Goal: Transaction & Acquisition: Purchase product/service

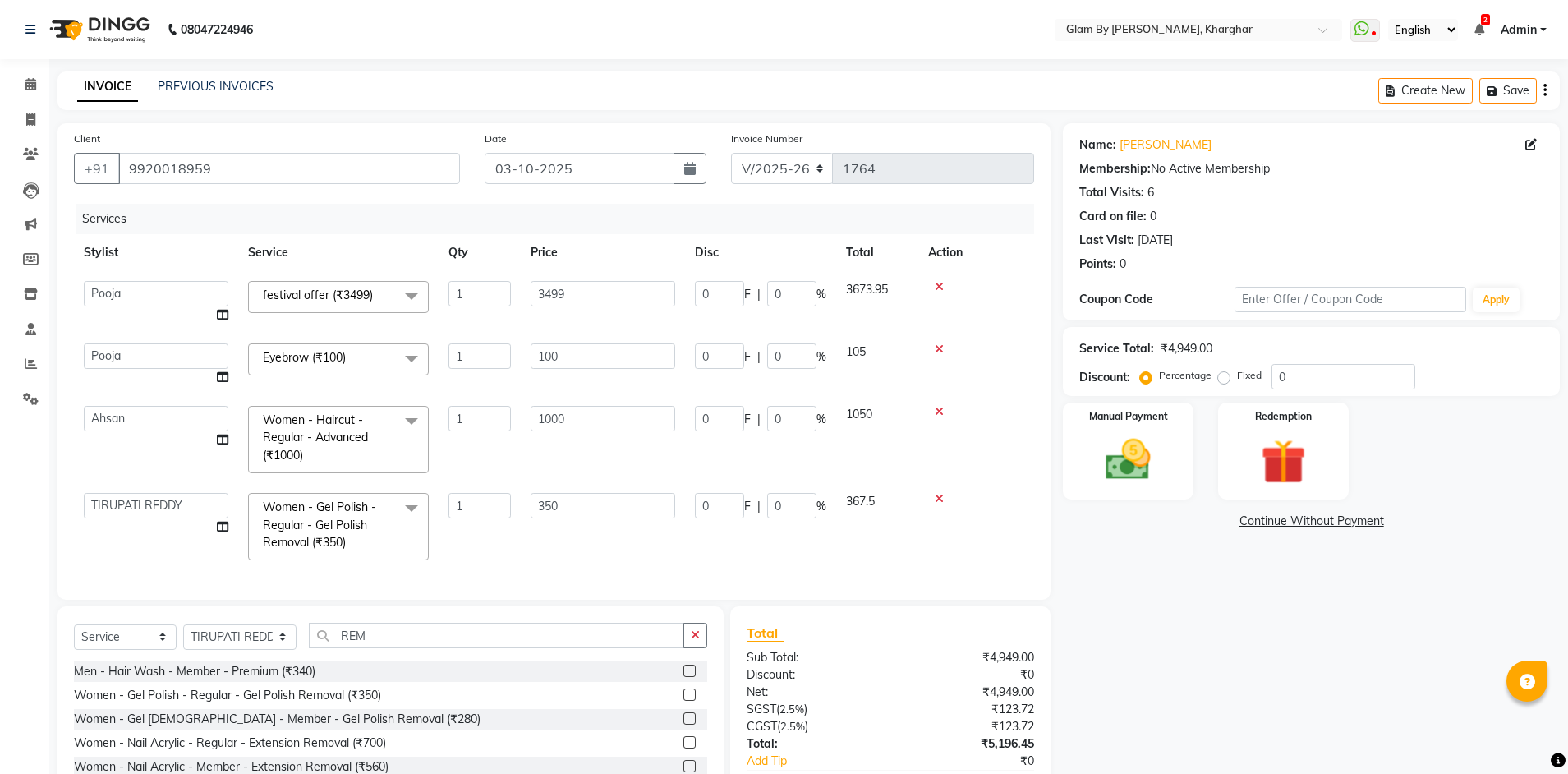
select select "3992"
select select "35045"
select select "87812"
select select "service"
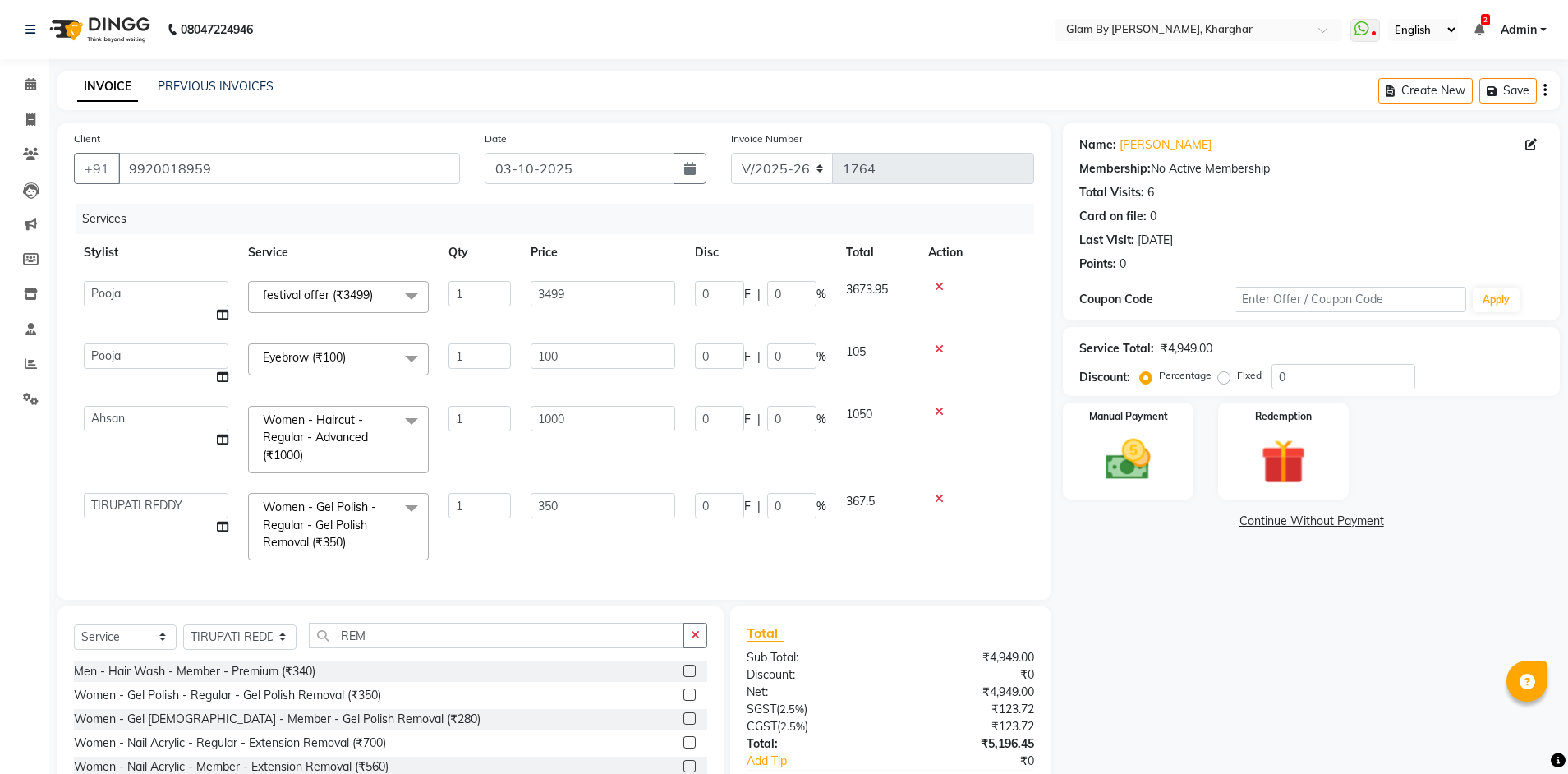
select select "87812"
click at [541, 473] on td "1000" at bounding box center [603, 439] width 164 height 87
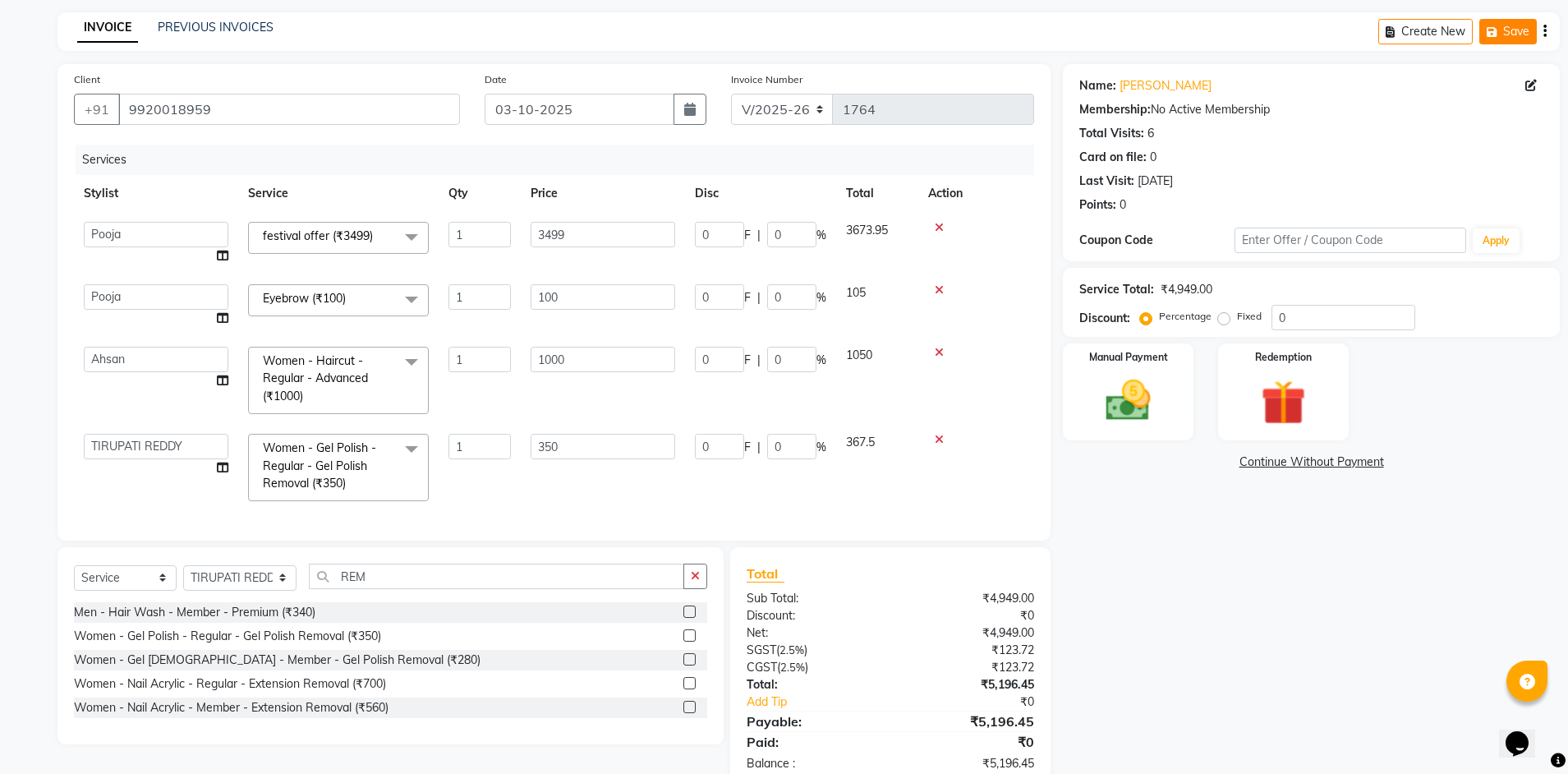
click at [1508, 34] on button "Save" at bounding box center [1508, 31] width 58 height 26
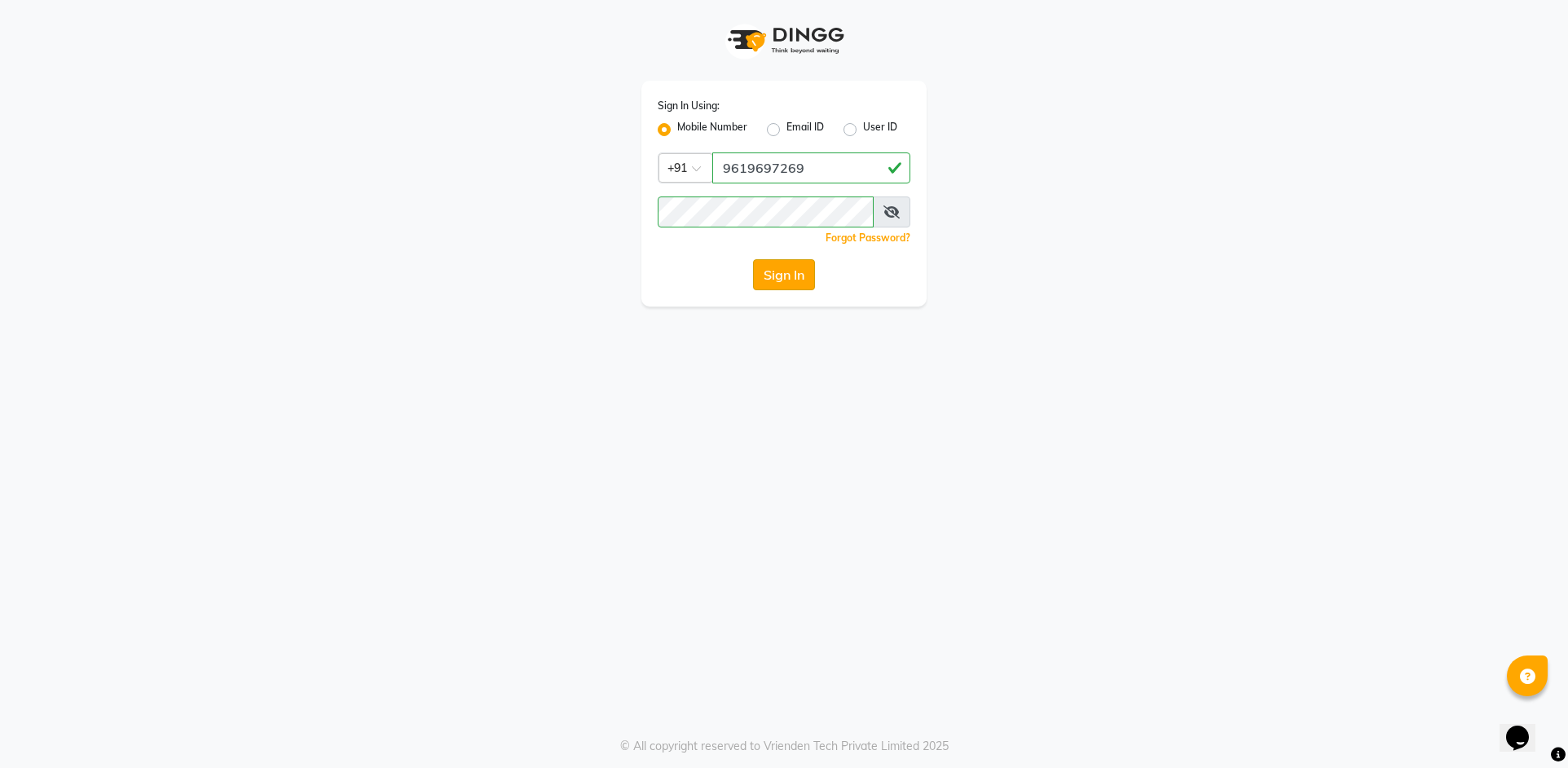
drag, startPoint x: 785, startPoint y: 282, endPoint x: 758, endPoint y: 285, distance: 27.2
click at [785, 283] on button "Sign In" at bounding box center [784, 275] width 62 height 31
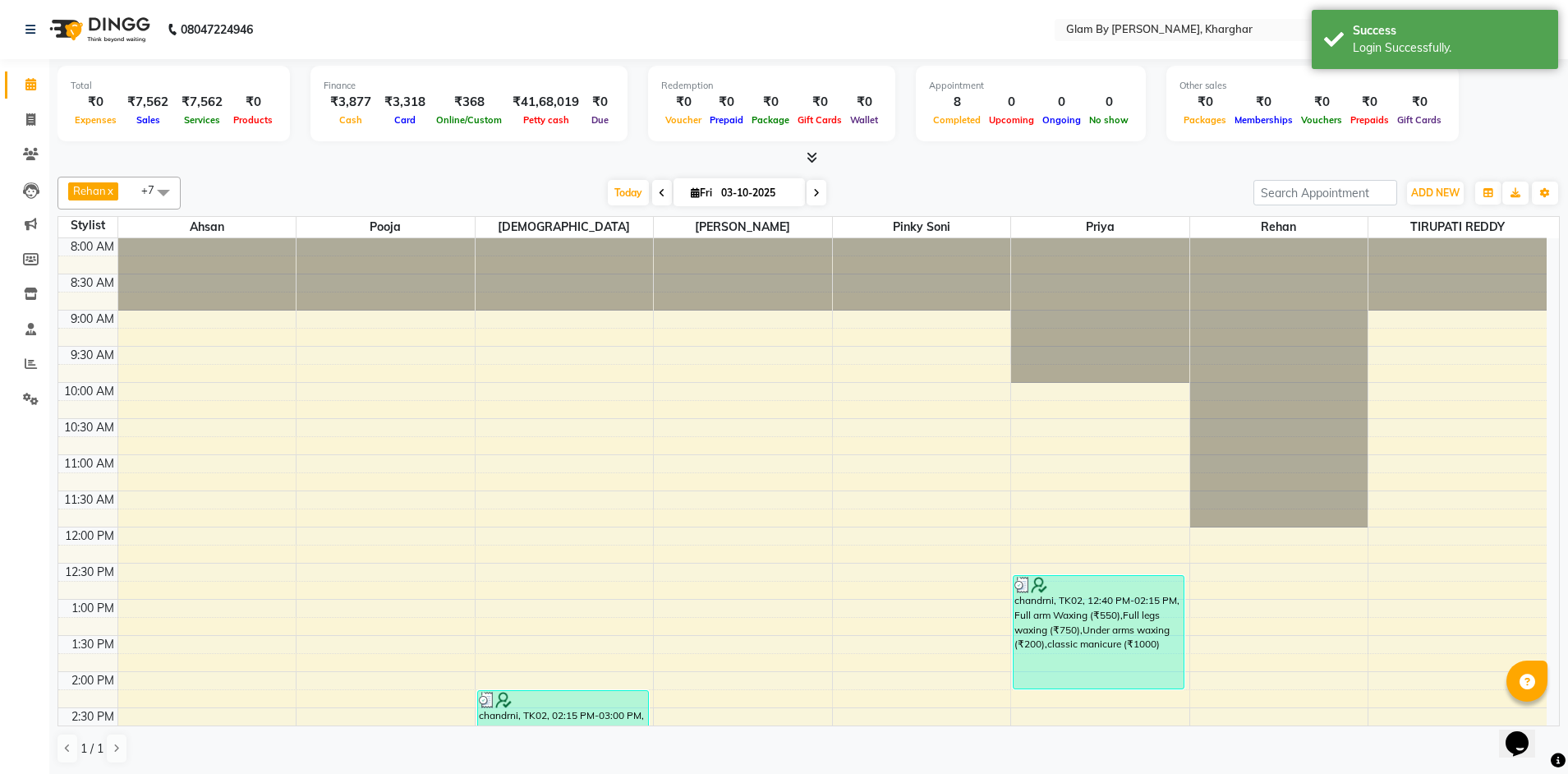
scroll to position [411, 0]
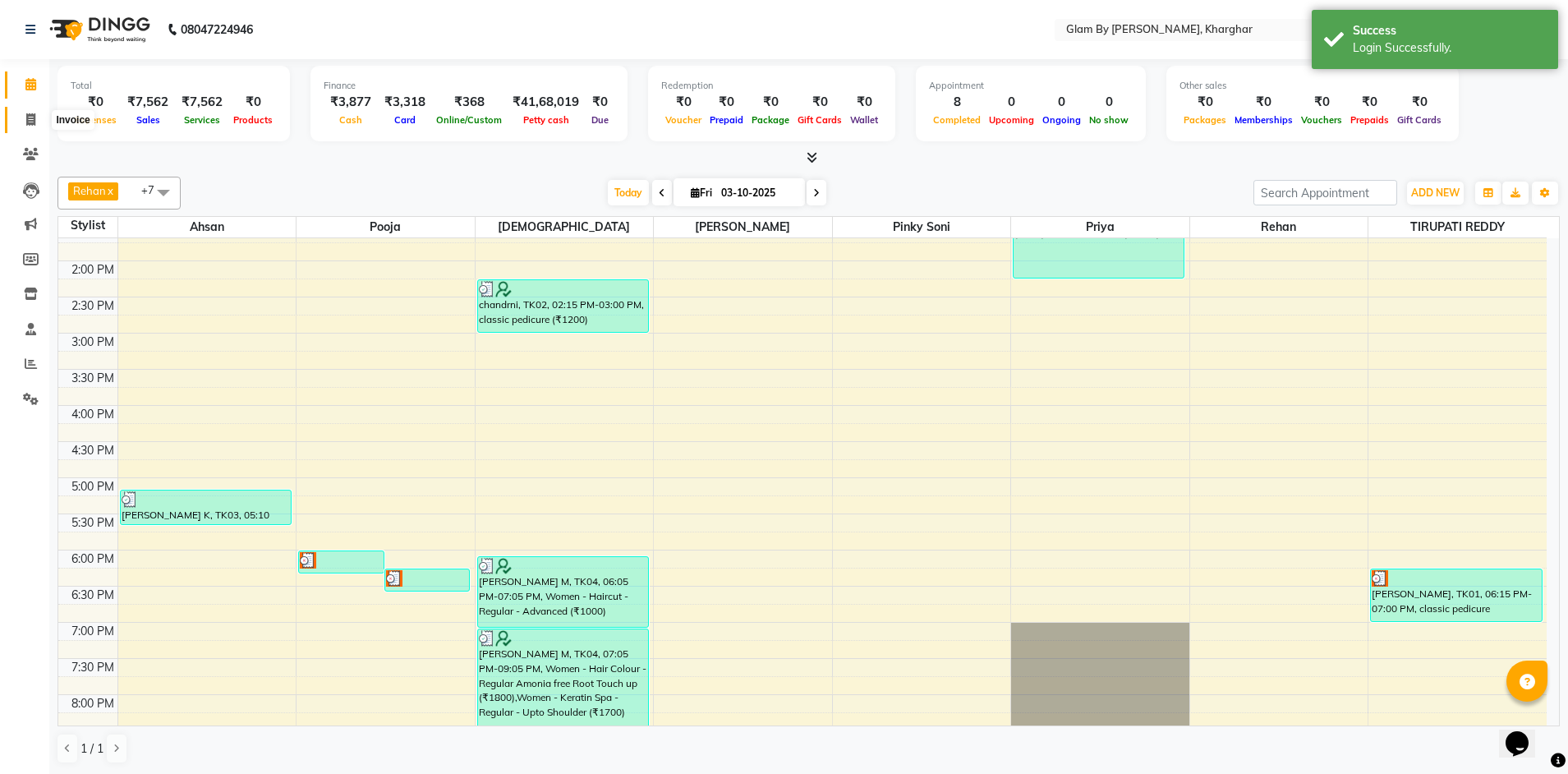
click at [26, 123] on icon at bounding box center [31, 119] width 9 height 12
select select "service"
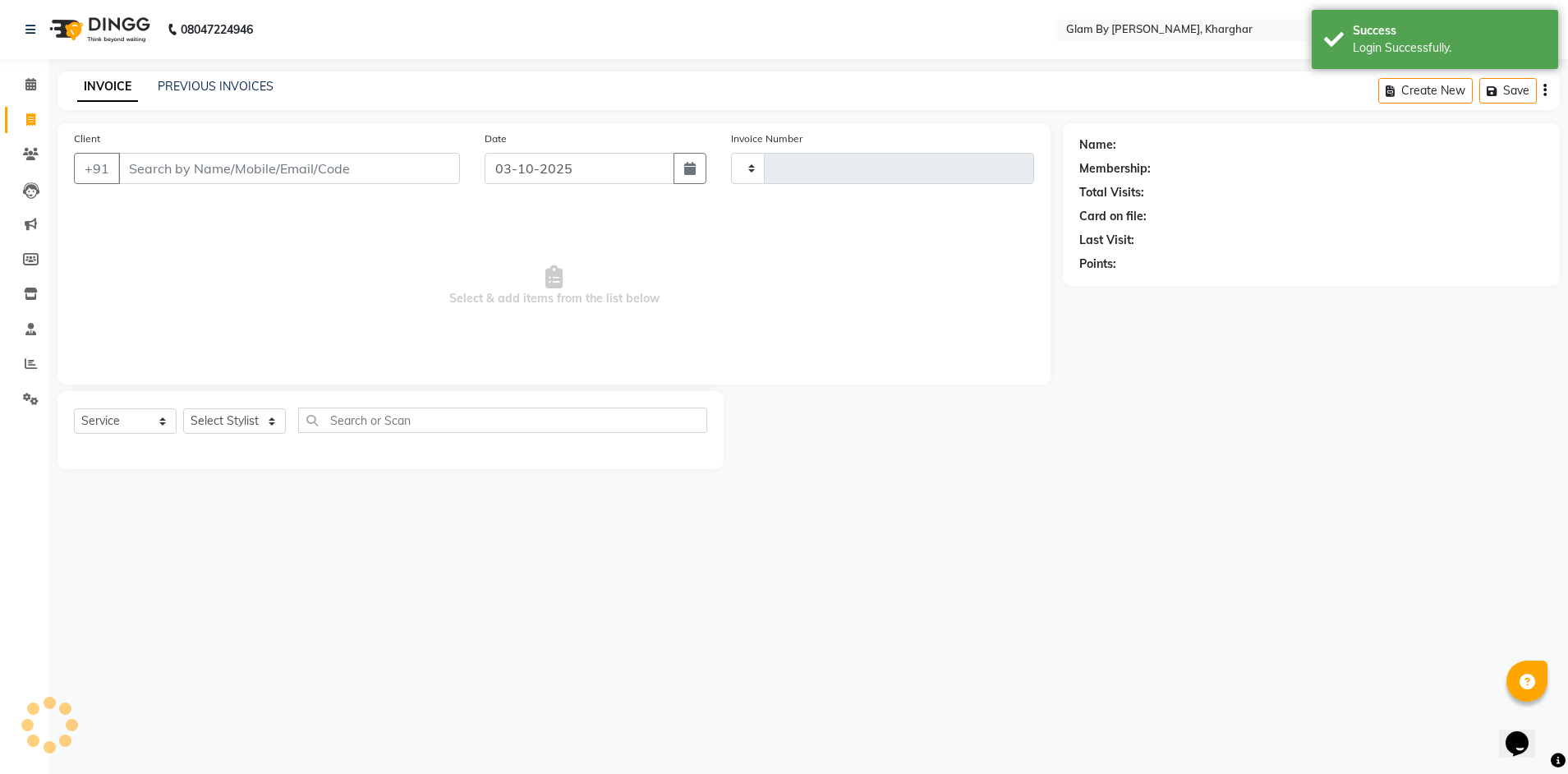
type input "1764"
select select "3992"
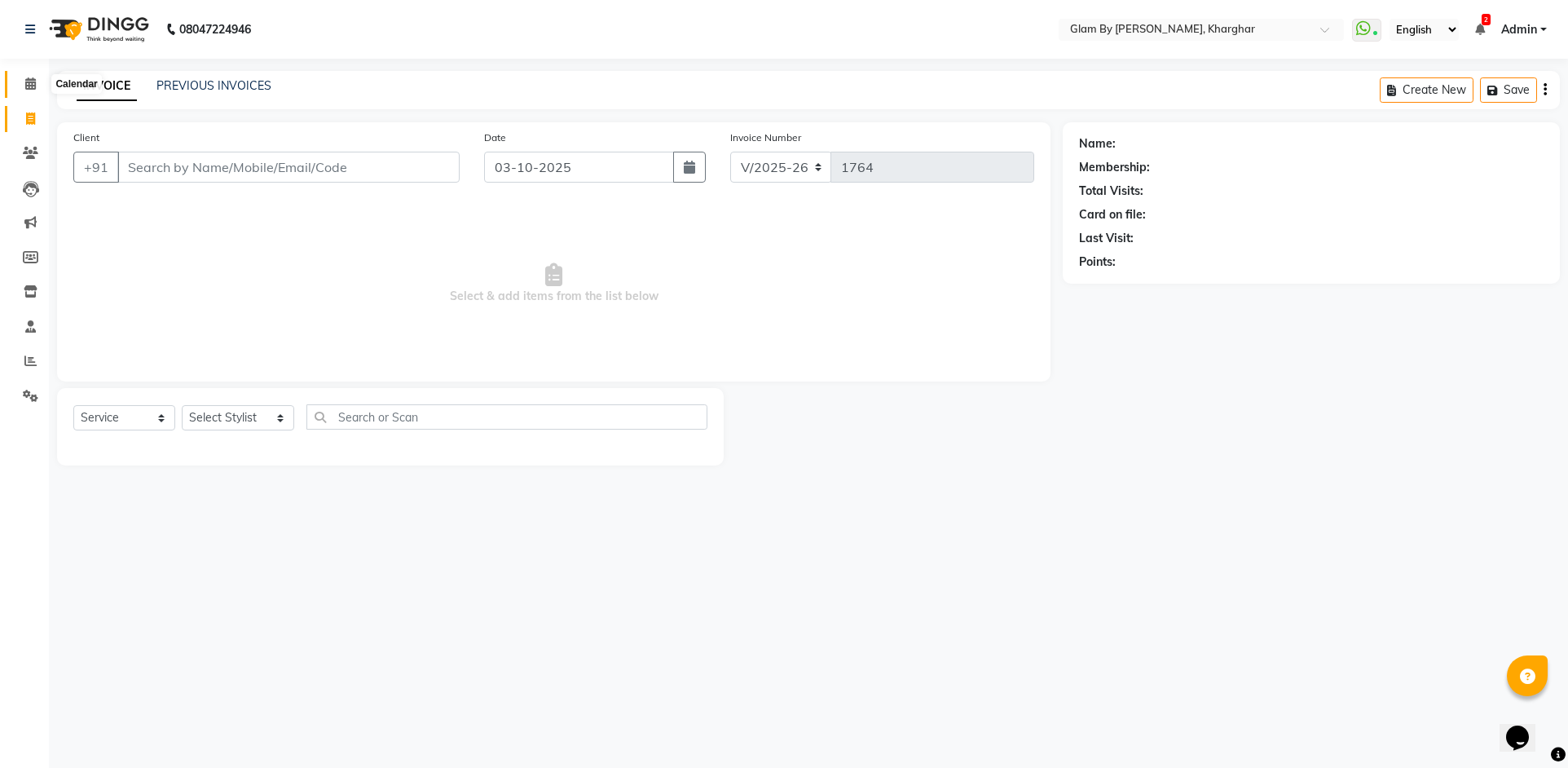
click at [22, 89] on span at bounding box center [30, 84] width 28 height 19
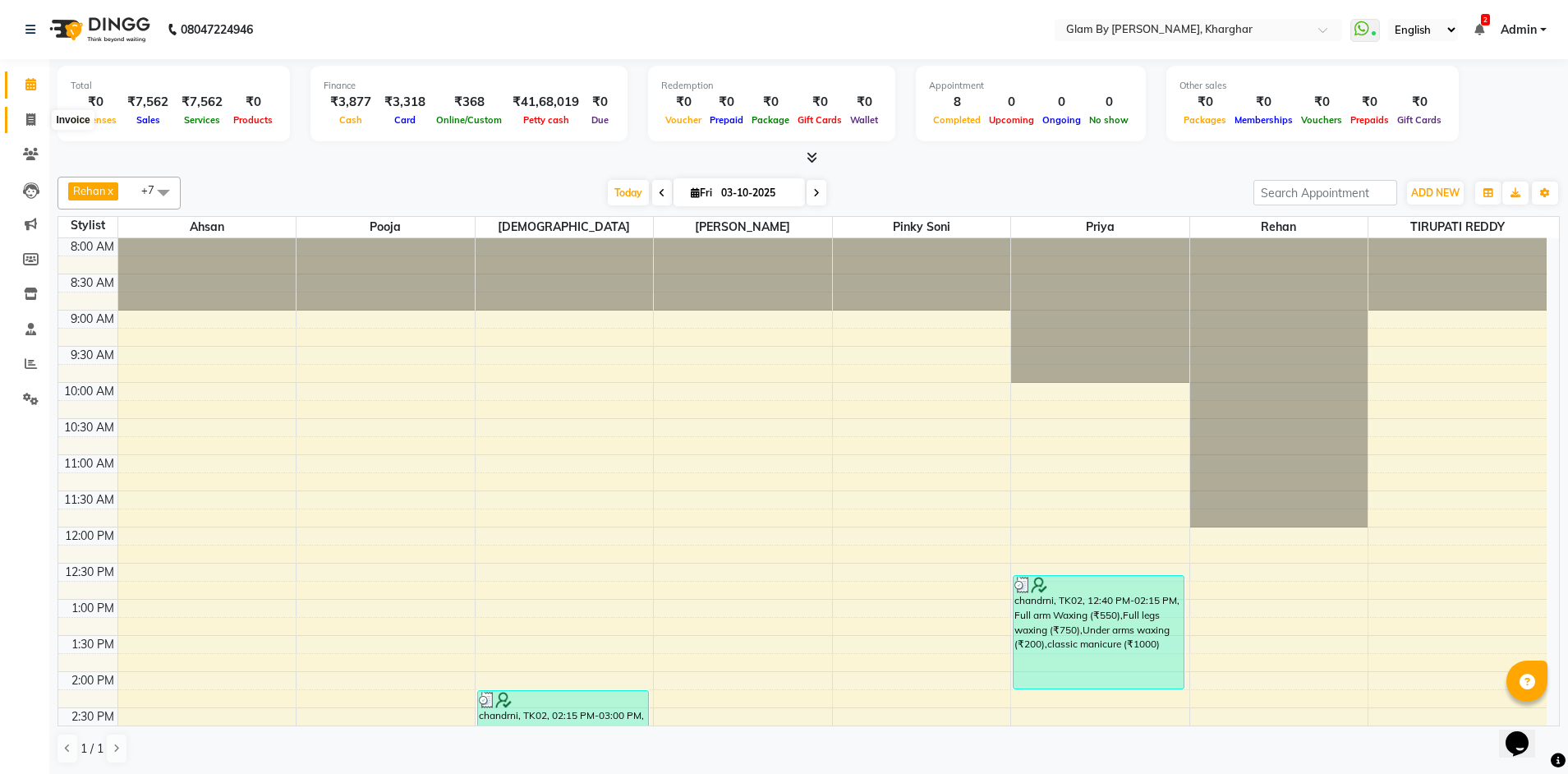
click at [29, 115] on icon at bounding box center [31, 119] width 9 height 12
select select "service"
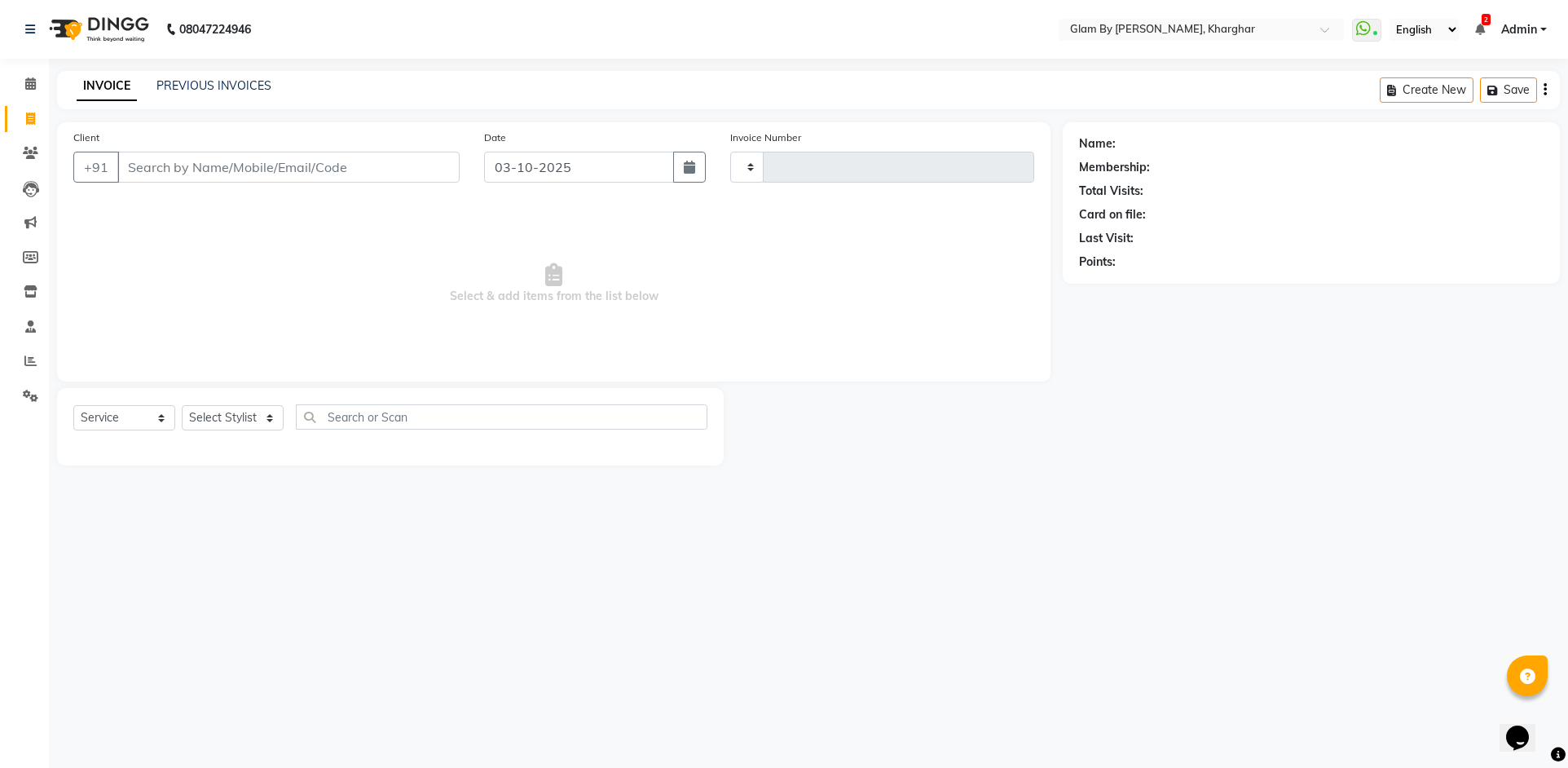
type input "1764"
select select "3992"
click at [33, 83] on icon at bounding box center [30, 83] width 10 height 12
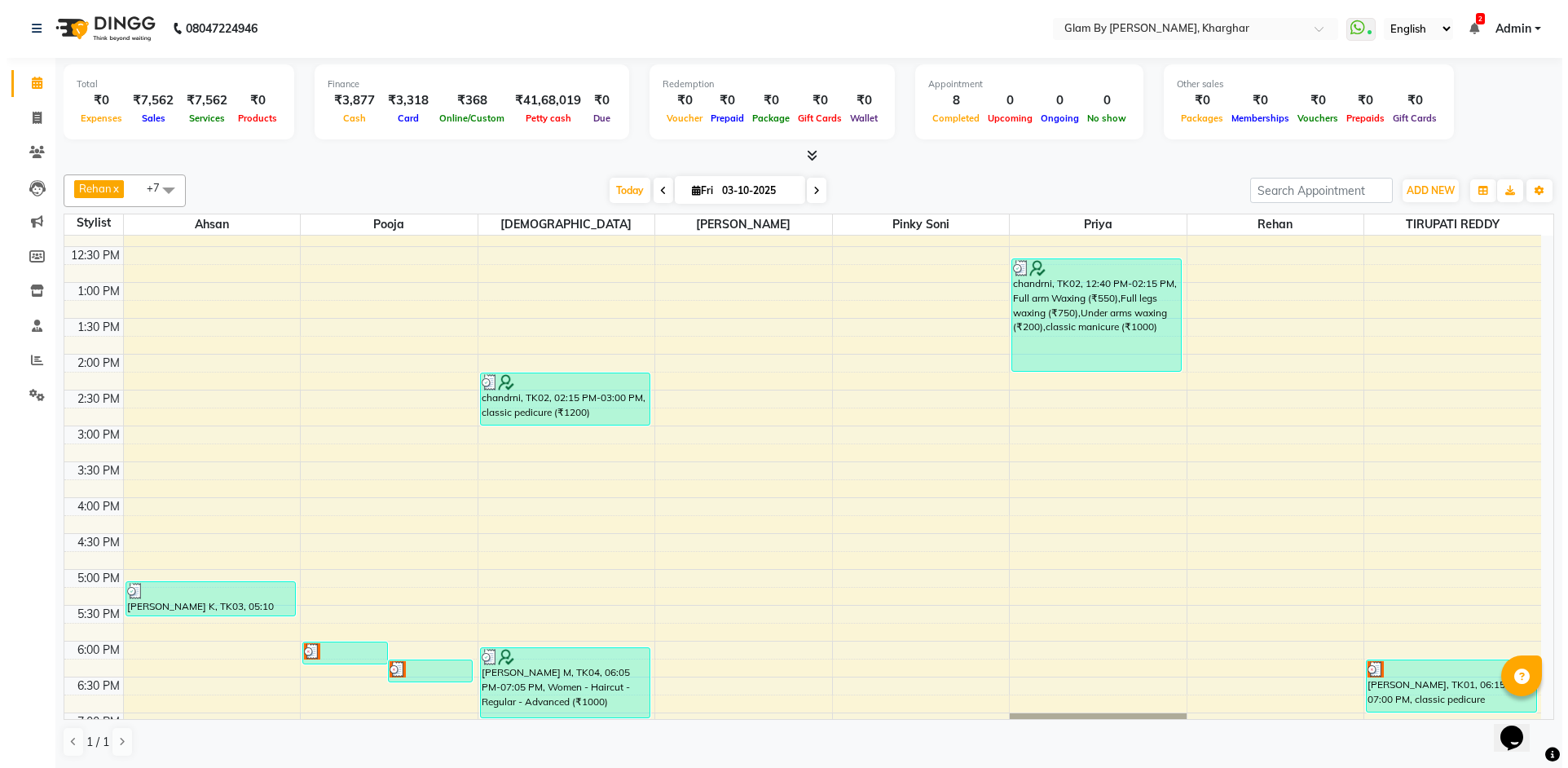
scroll to position [571, 0]
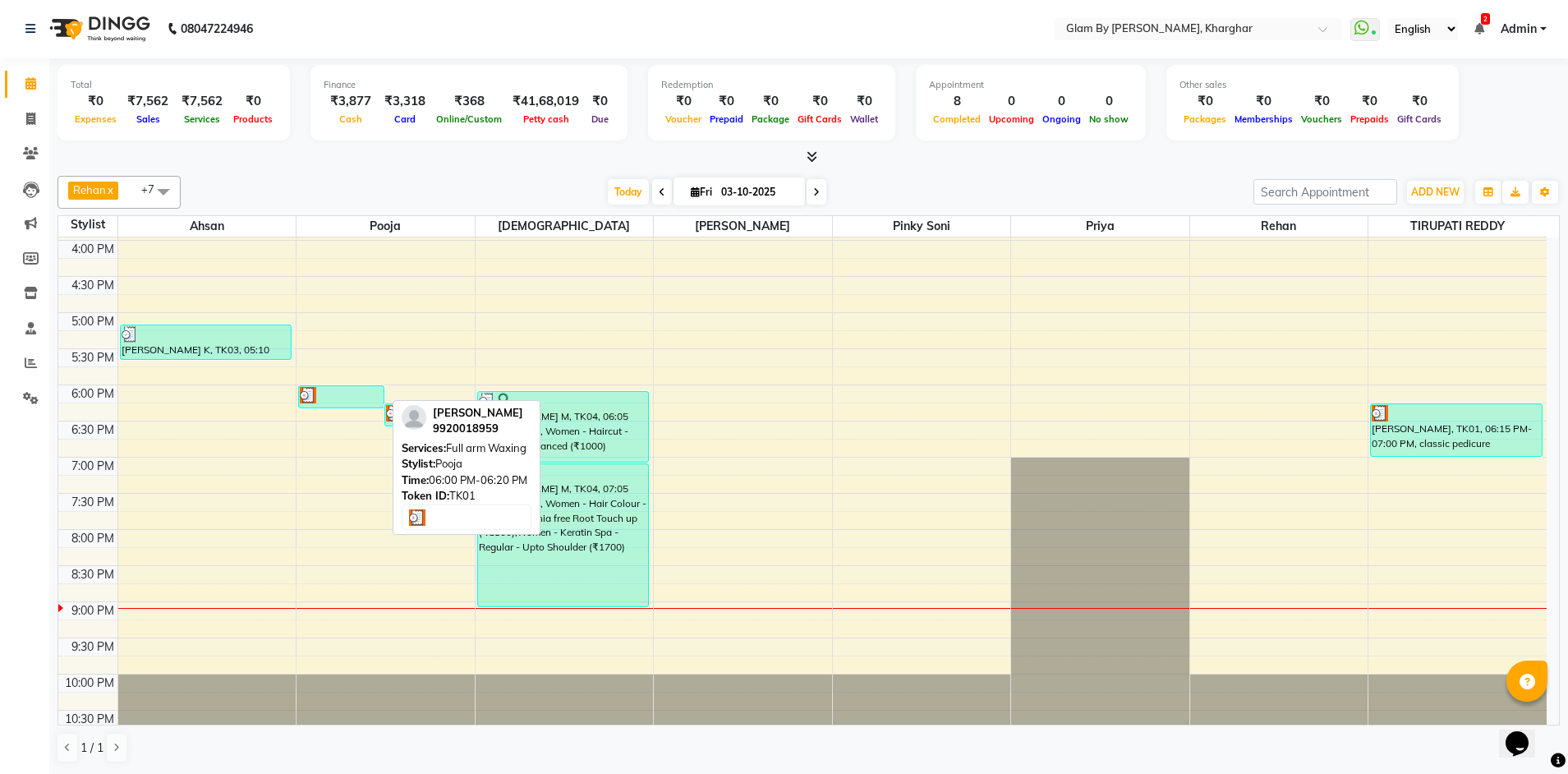
click at [338, 397] on div at bounding box center [341, 395] width 83 height 16
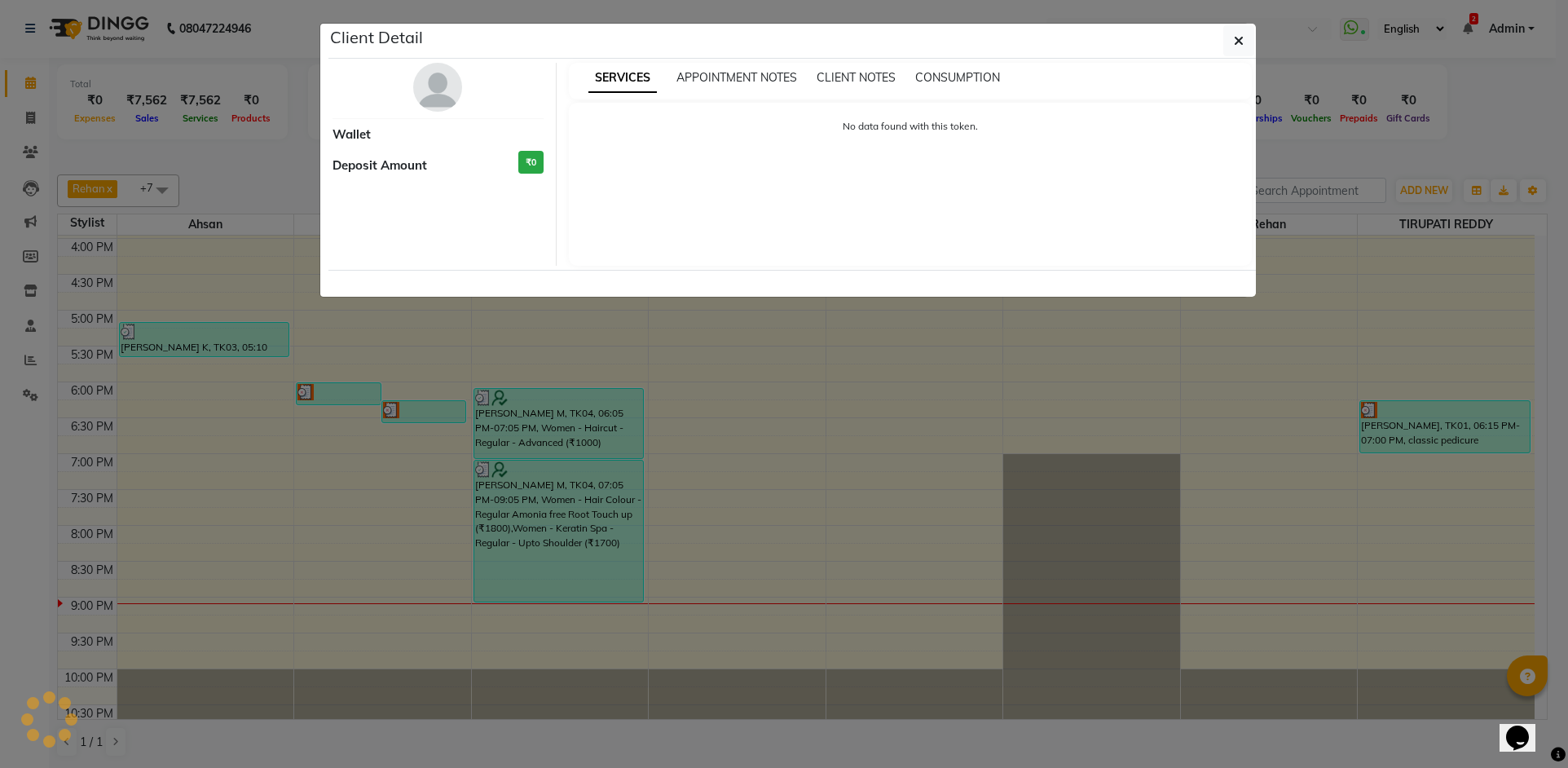
select select "3"
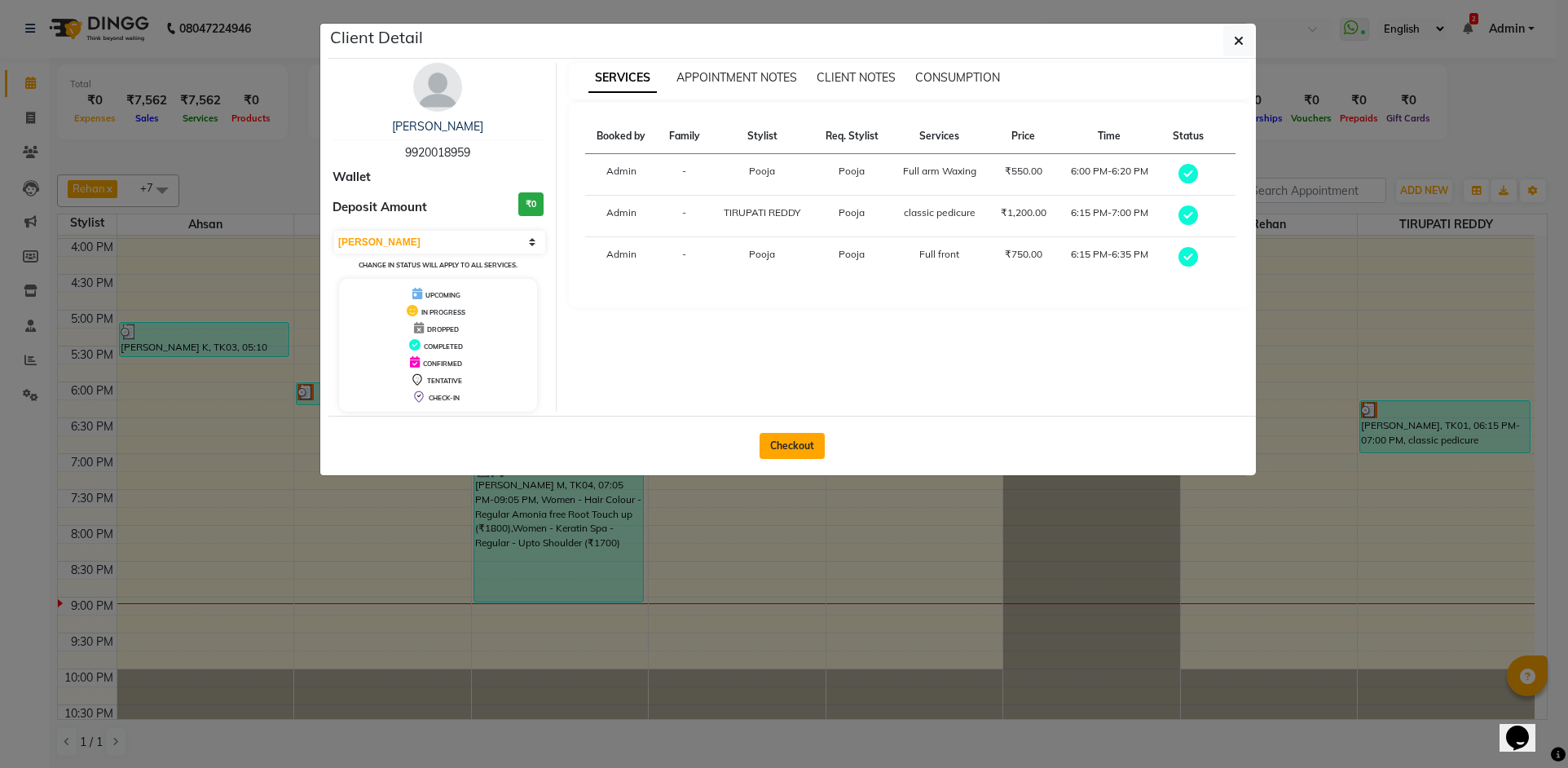
click at [795, 443] on button "Checkout" at bounding box center [793, 446] width 66 height 26
select select "3992"
select select "service"
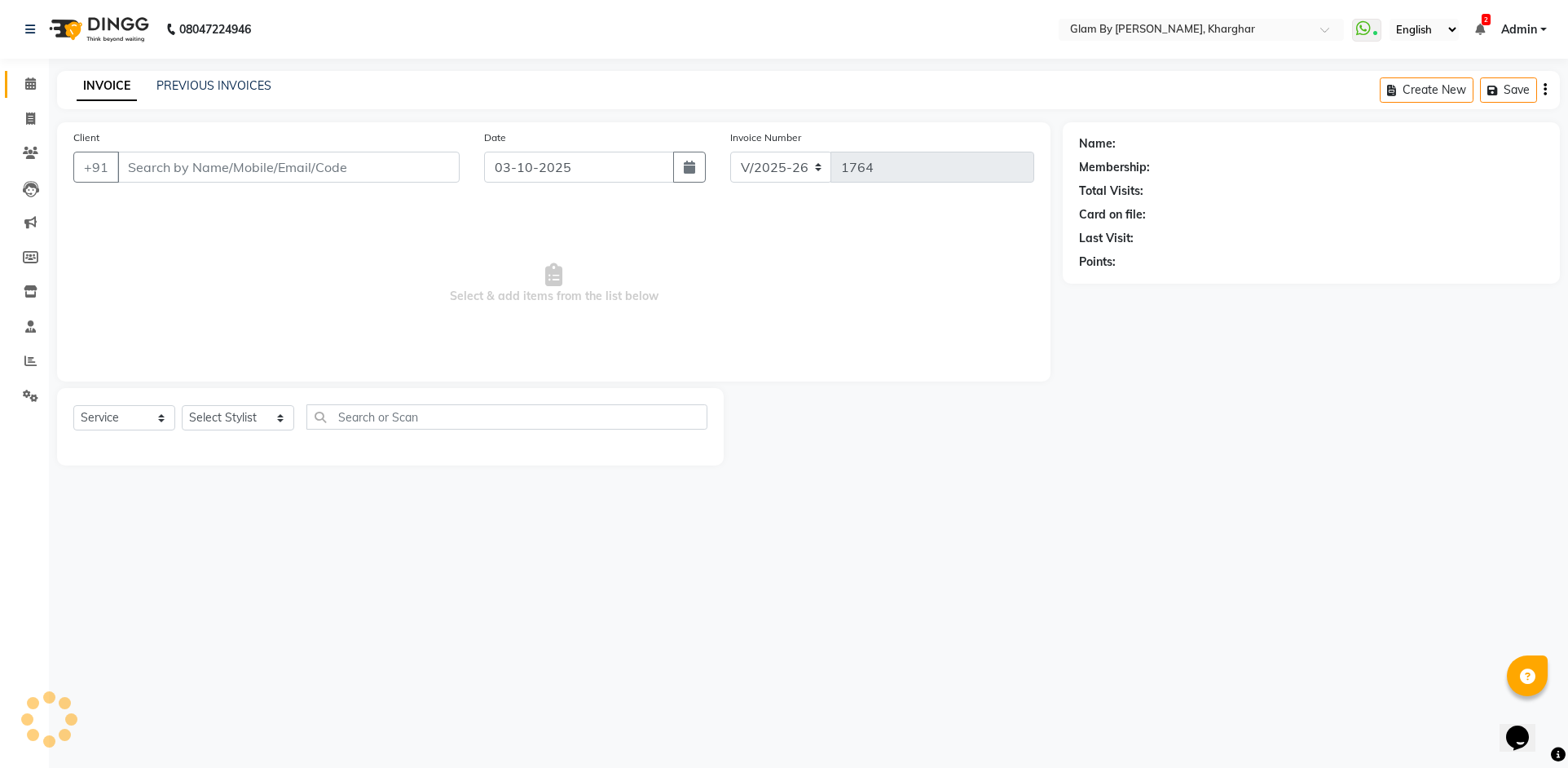
type input "9920018959"
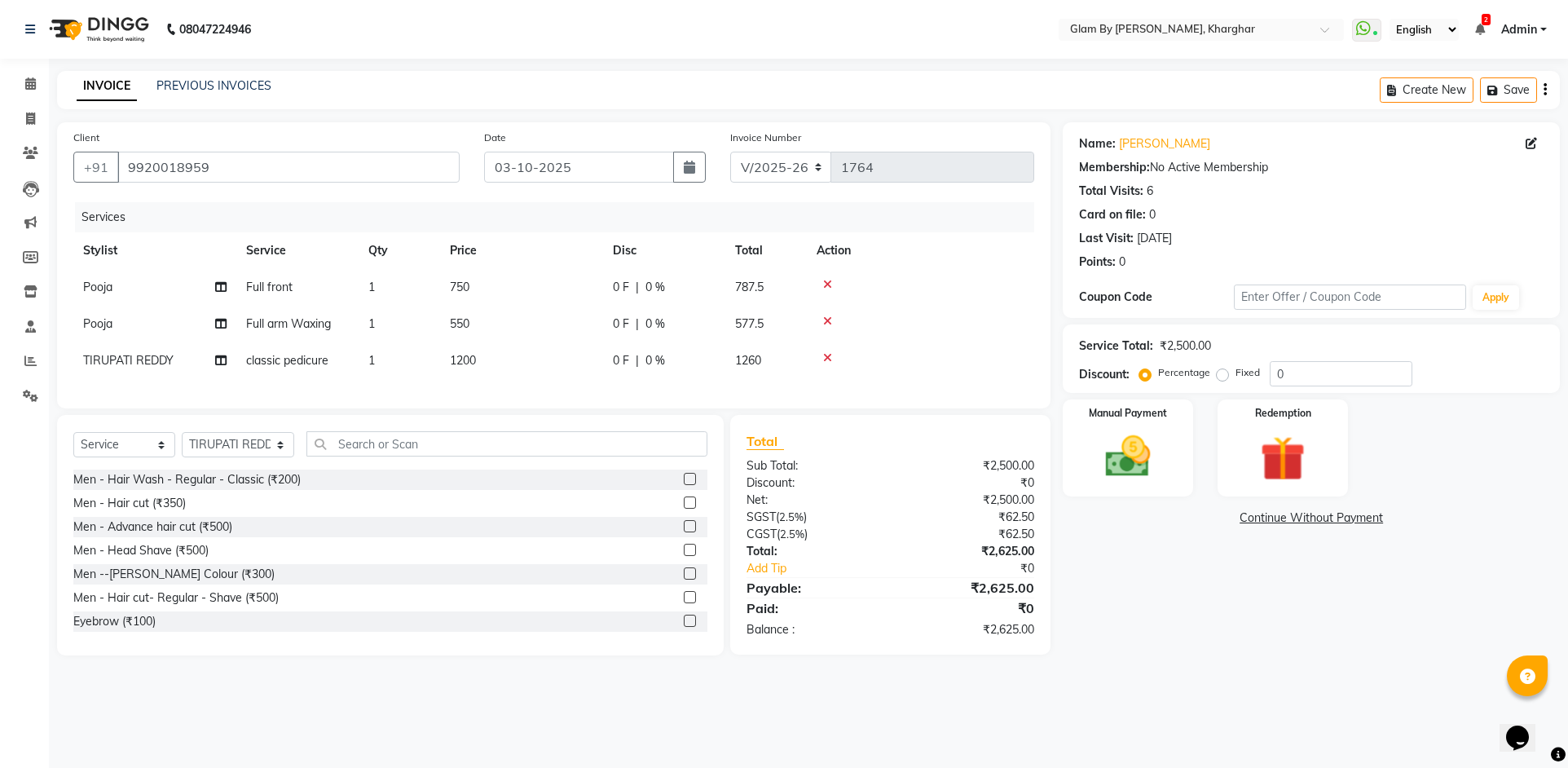
drag, startPoint x: 826, startPoint y: 280, endPoint x: 832, endPoint y: 299, distance: 19.9
click at [826, 281] on icon at bounding box center [828, 284] width 9 height 11
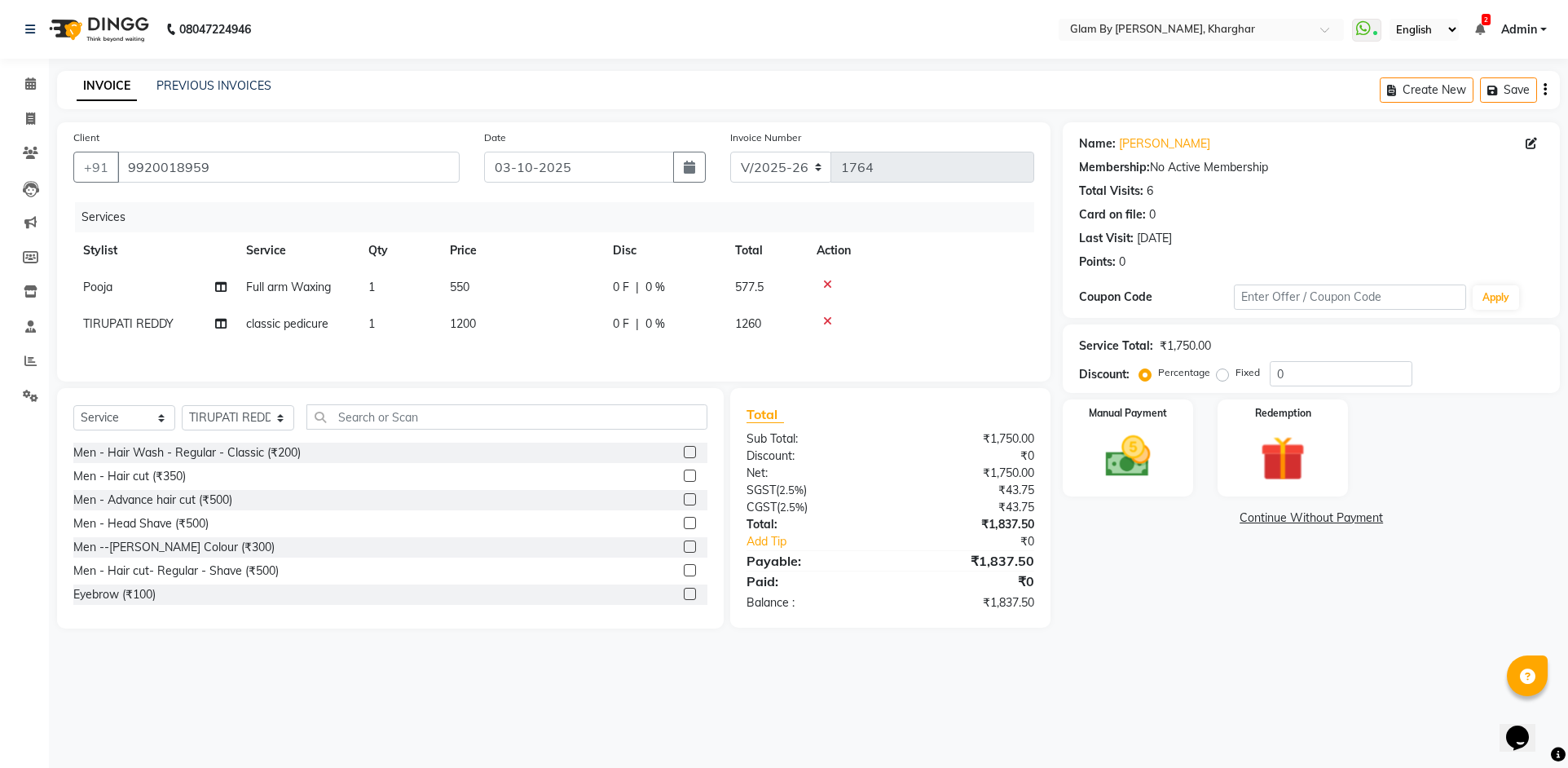
drag, startPoint x: 830, startPoint y: 321, endPoint x: 831, endPoint y: 296, distance: 25.0
click at [830, 316] on icon at bounding box center [828, 322] width 9 height 11
click at [830, 286] on icon at bounding box center [828, 284] width 9 height 11
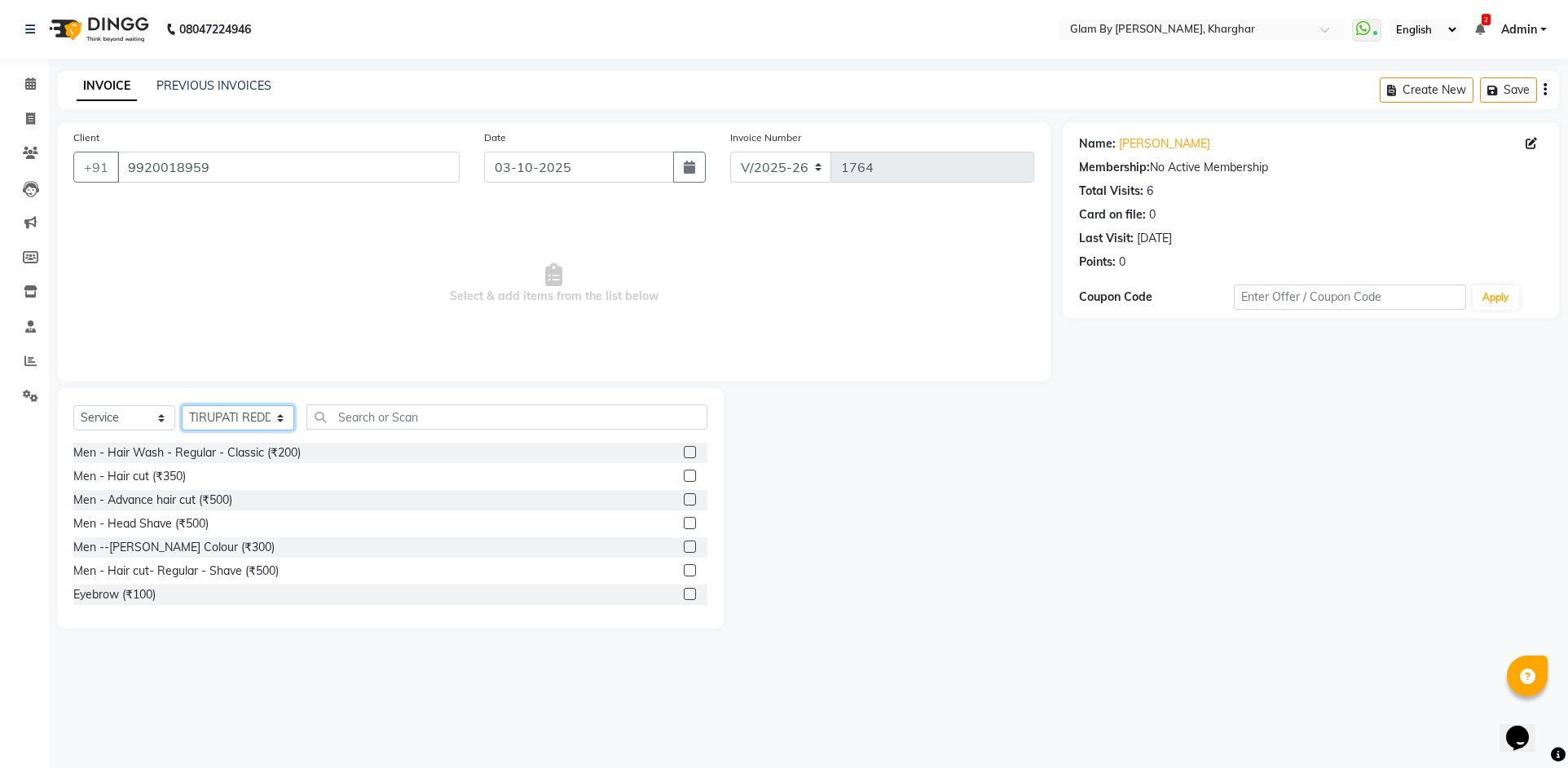
click at [218, 422] on select "Select Stylist [PERSON_NAME] Avi [PERSON_NAME] [PERSON_NAME] (maneger) MARUL [P…" at bounding box center [238, 417] width 112 height 25
select select "35045"
click at [182, 405] on select "Select Stylist [PERSON_NAME] Avi [PERSON_NAME] [PERSON_NAME] (maneger) MARUL [P…" at bounding box center [238, 417] width 112 height 25
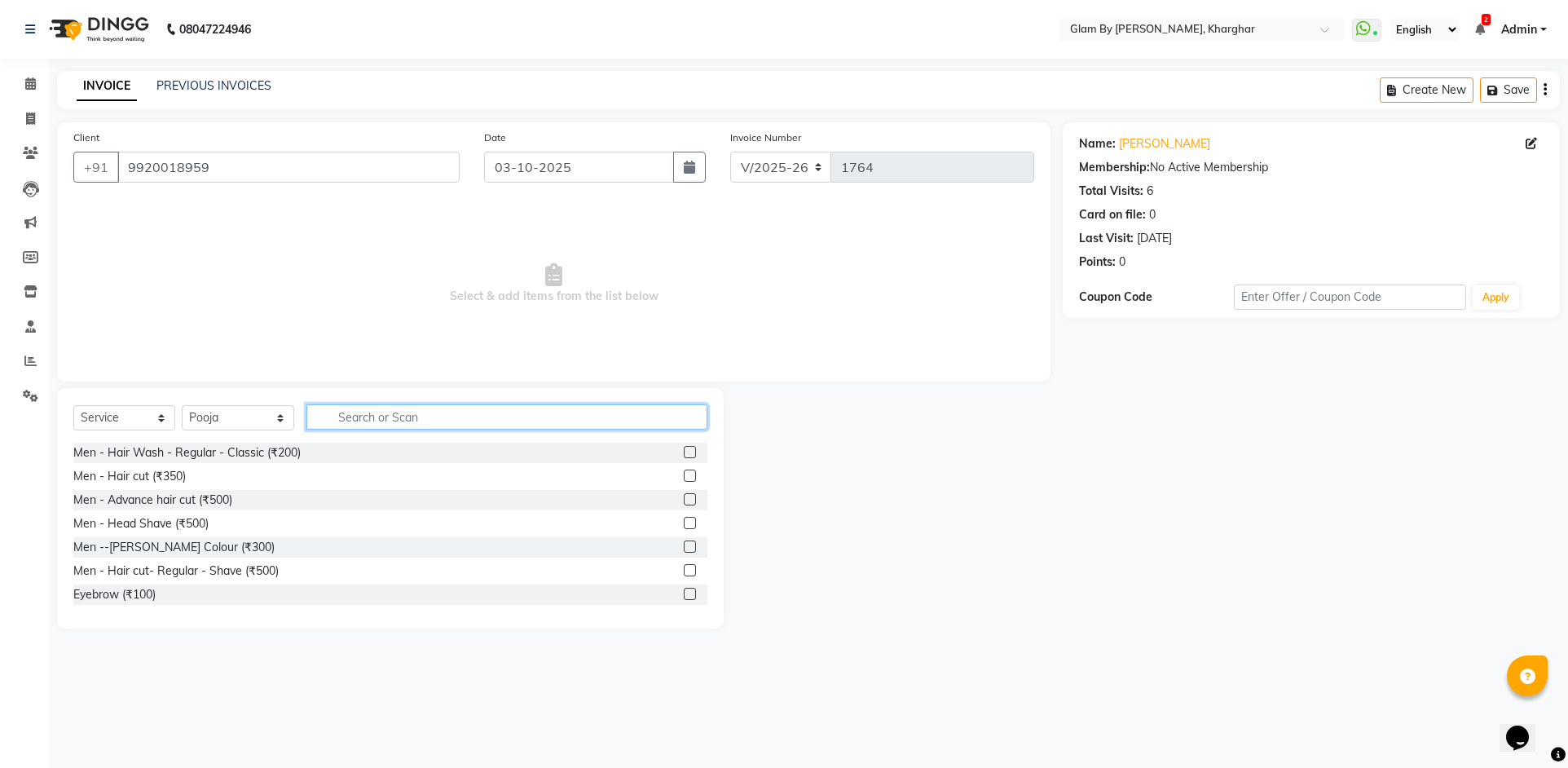
click at [336, 417] on input "text" at bounding box center [507, 416] width 401 height 25
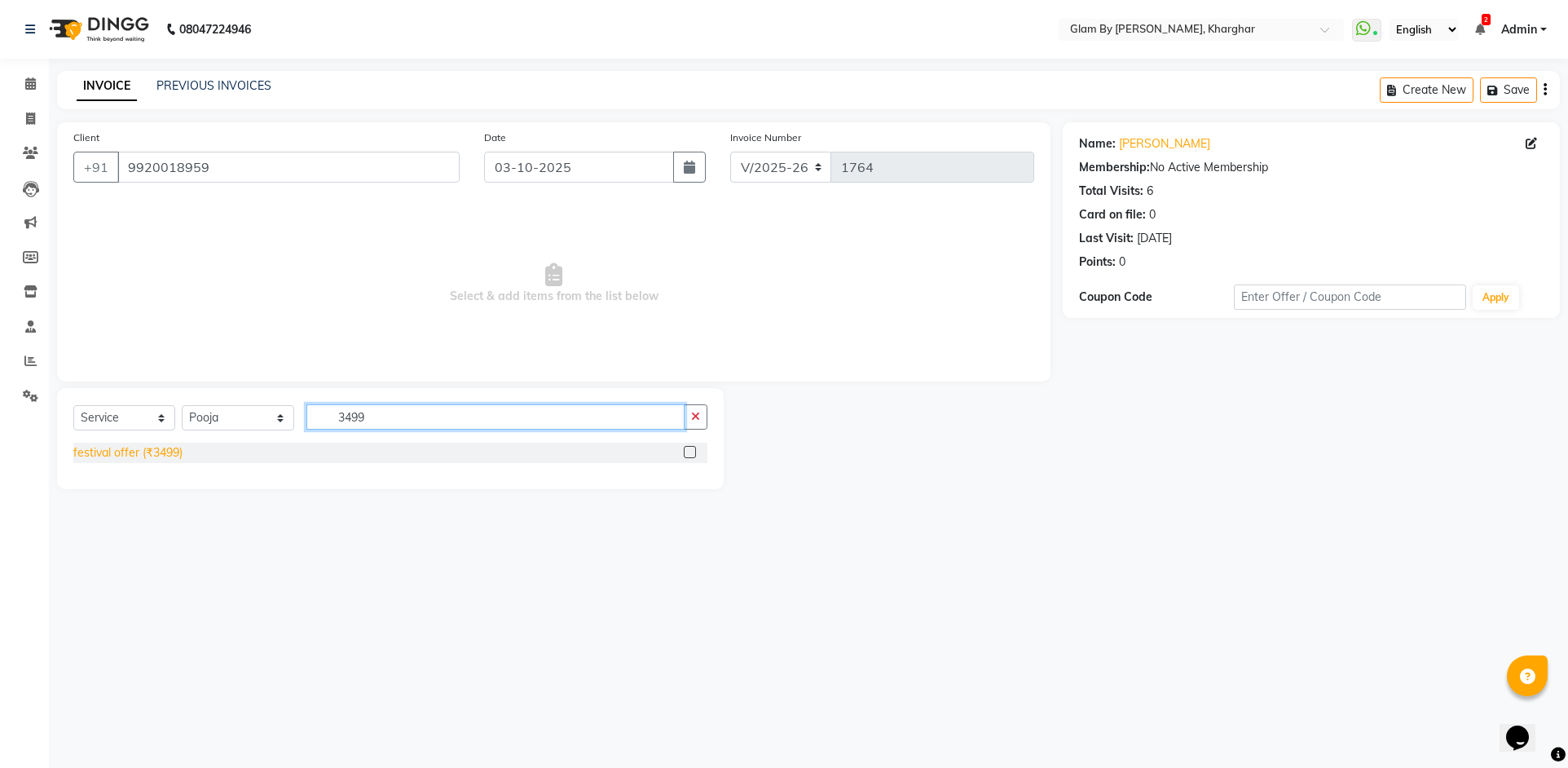
type input "3499"
click at [141, 454] on div "festival offer (₹3499)" at bounding box center [127, 453] width 110 height 17
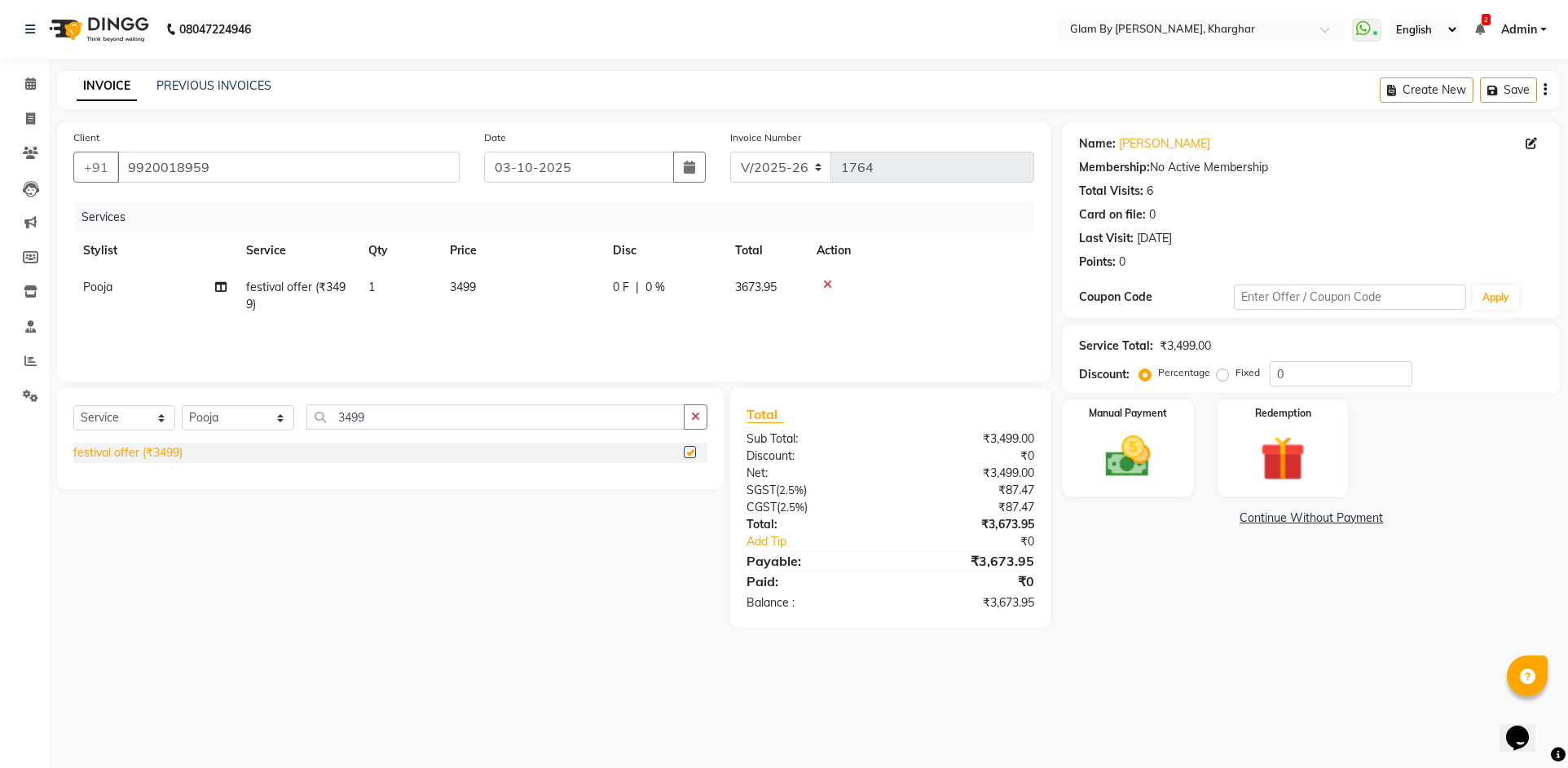
checkbox input "false"
drag, startPoint x: 374, startPoint y: 418, endPoint x: 317, endPoint y: 412, distance: 57.3
click at [317, 412] on input "3499" at bounding box center [496, 416] width 379 height 25
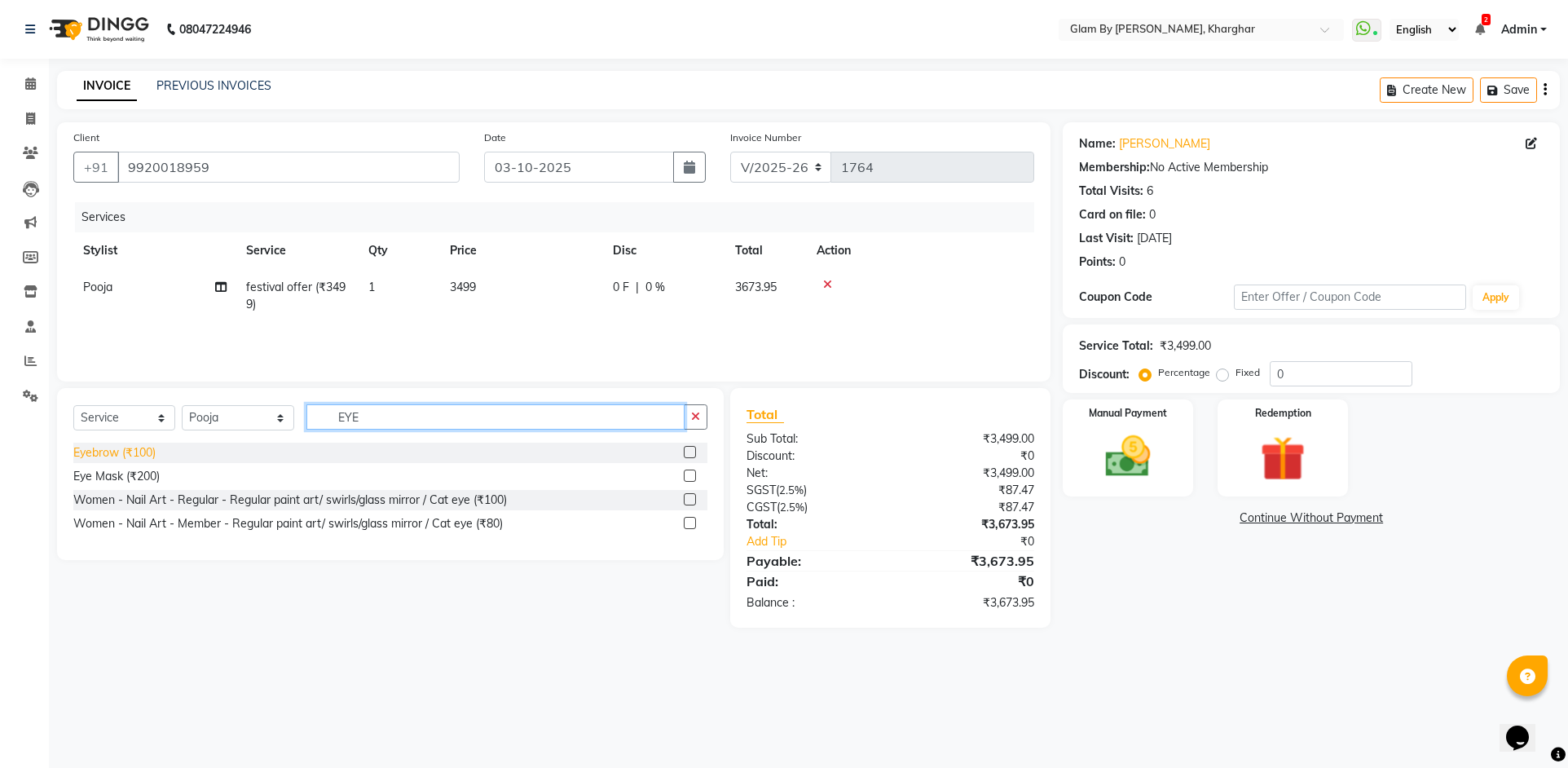
type input "EYE"
click at [126, 453] on div "Eyebrow (₹100)" at bounding box center [114, 453] width 82 height 17
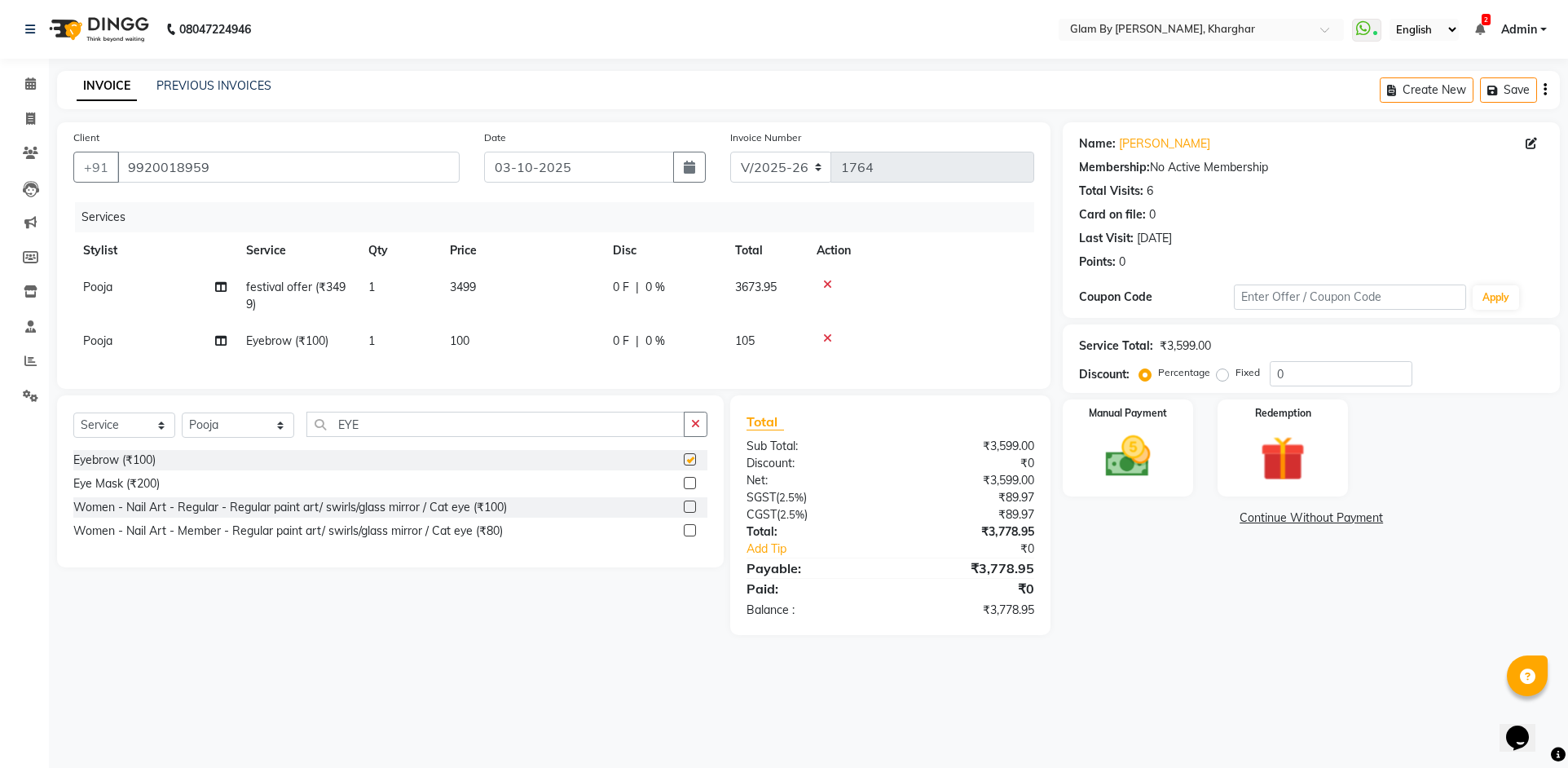
checkbox input "false"
click at [473, 360] on div "Services Stylist Service Qty Price Disc Total Action Pooja festival offer (₹349…" at bounding box center [553, 288] width 961 height 171
drag, startPoint x: 364, startPoint y: 435, endPoint x: 281, endPoint y: 423, distance: 83.9
click at [281, 423] on div "Select Service Product Membership Package Voucher Prepaid Gift Card Select Styl…" at bounding box center [390, 482] width 666 height 173
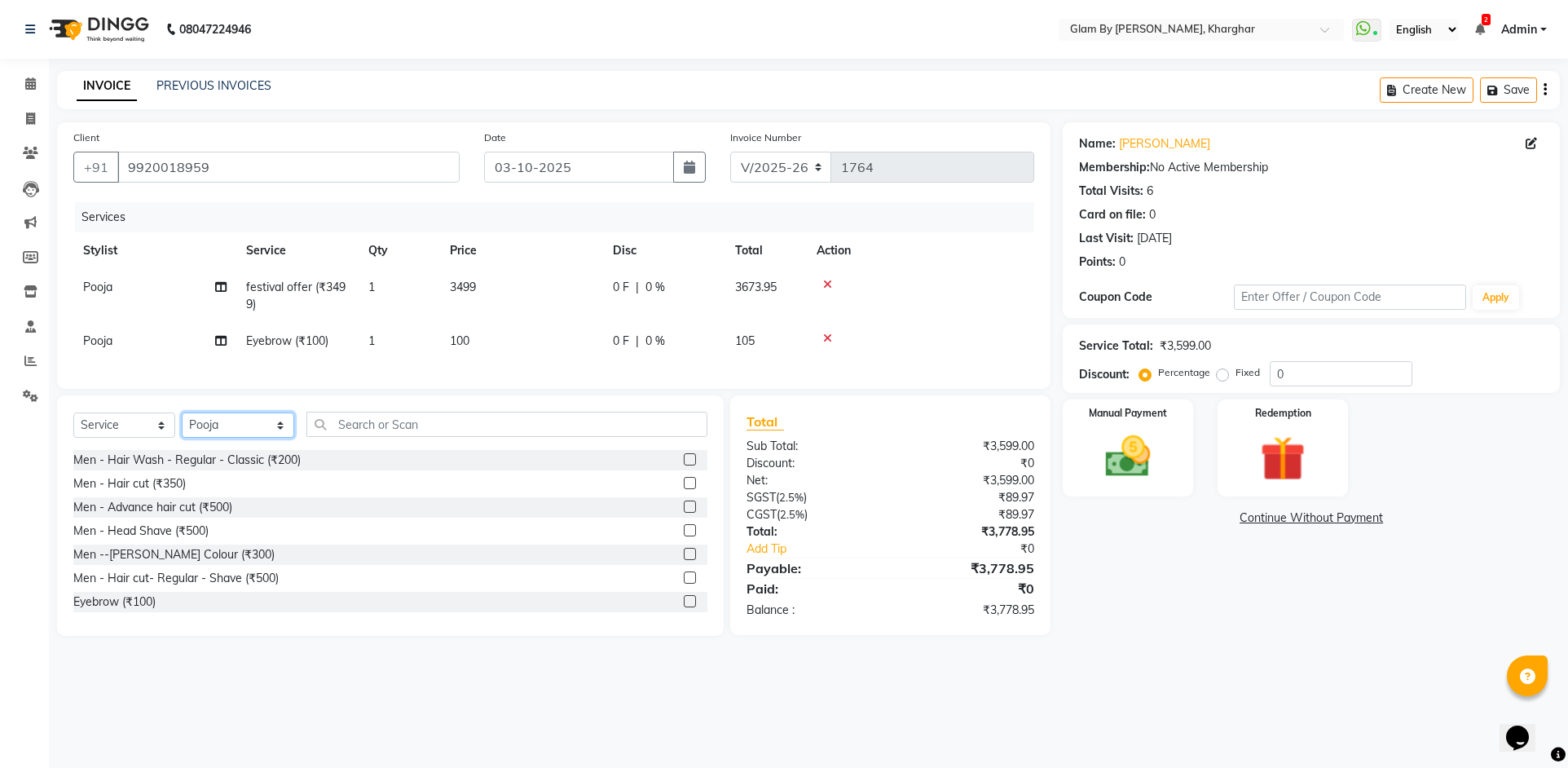
click at [252, 438] on select "Select Stylist [PERSON_NAME] Avi [PERSON_NAME] [PERSON_NAME] (maneger) MARUL [P…" at bounding box center [238, 425] width 112 height 25
select select "87812"
click at [182, 425] on select "Select Stylist [PERSON_NAME] Avi [PERSON_NAME] [PERSON_NAME] (maneger) MARUL [P…" at bounding box center [238, 425] width 112 height 25
click at [332, 437] on input "text" at bounding box center [507, 424] width 401 height 25
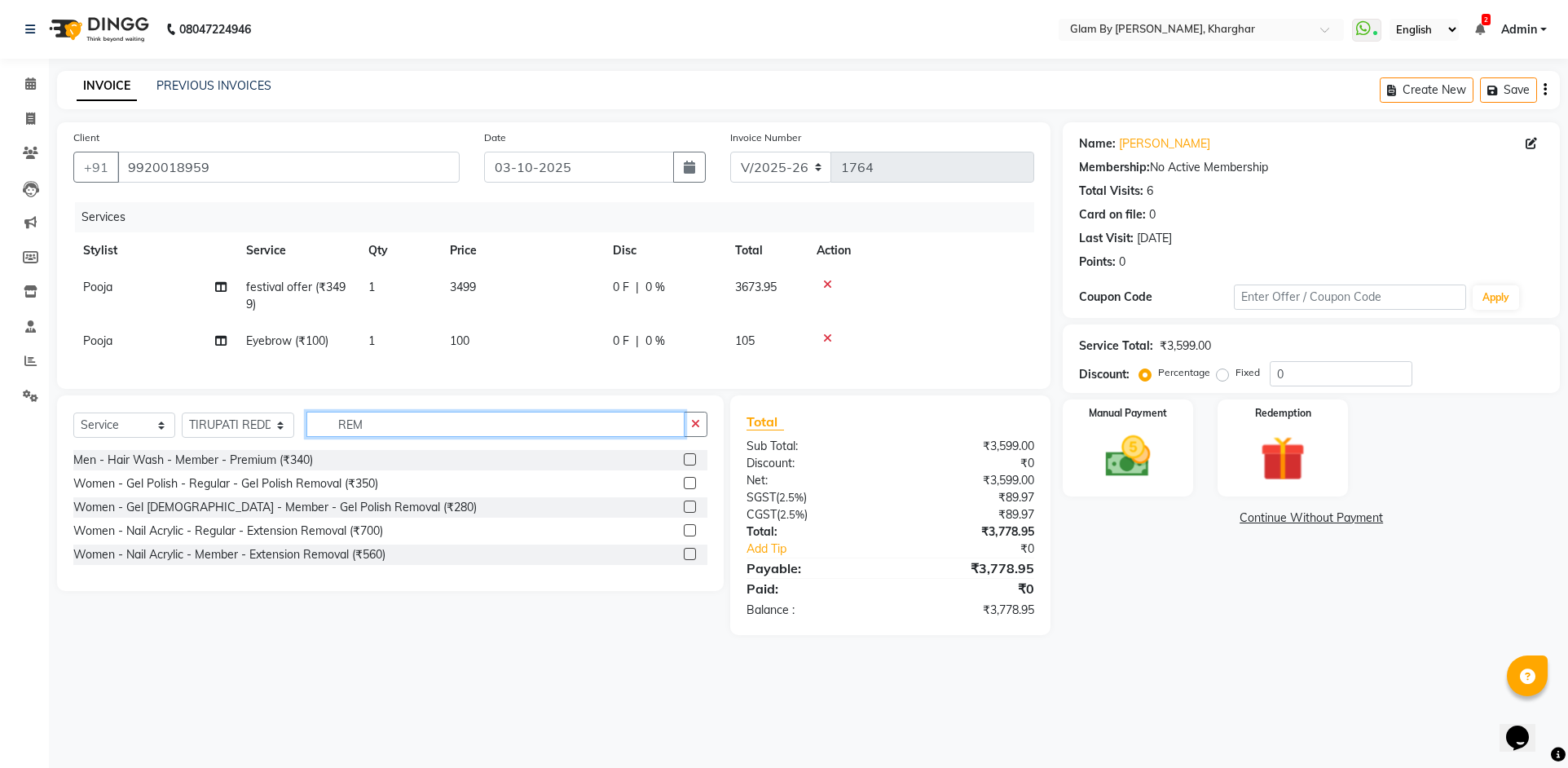
type input "REM"
click at [353, 491] on div "Women - Gel Polish - Regular - Gel Polish Removal (₹350)" at bounding box center [225, 484] width 305 height 17
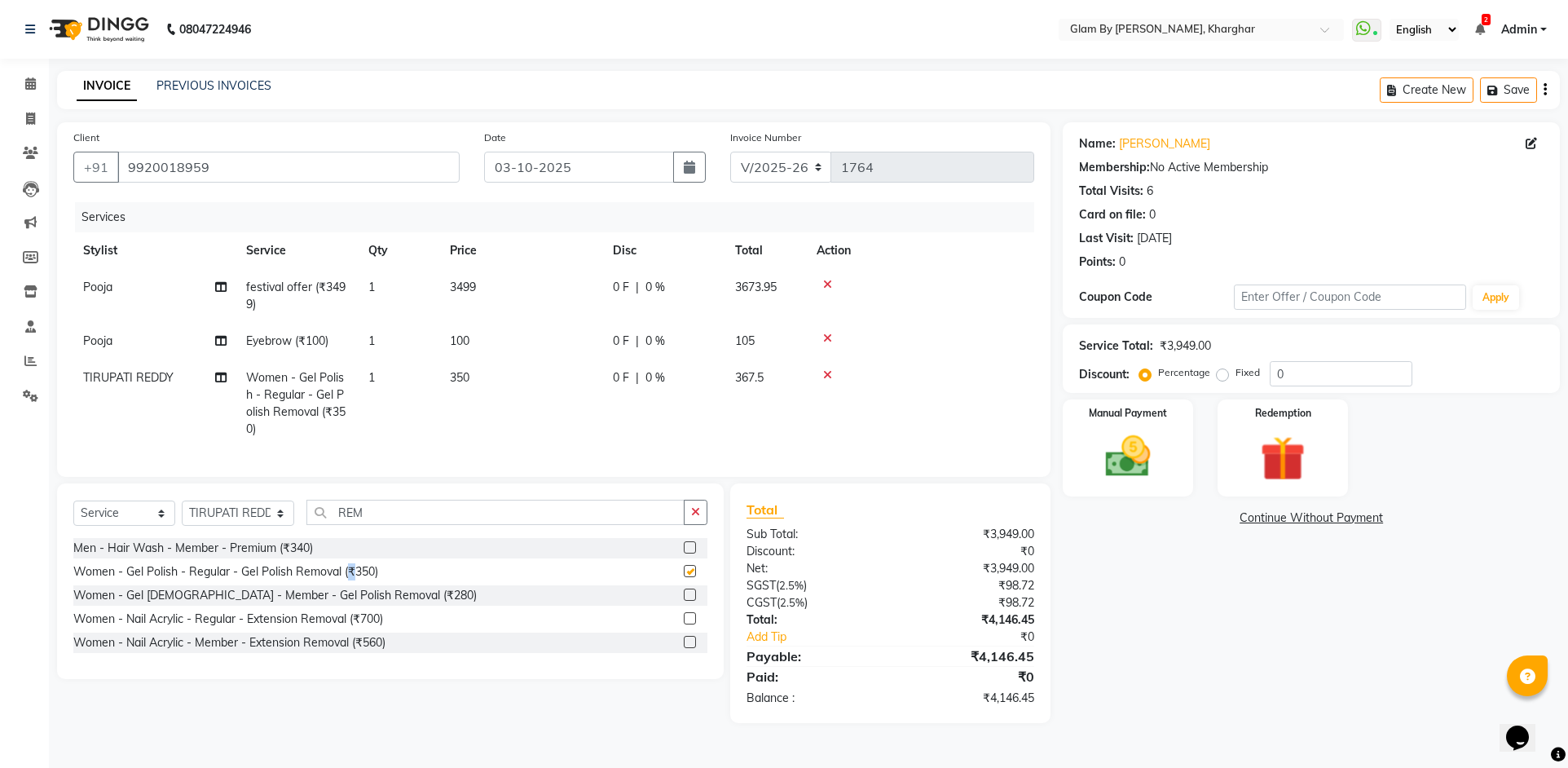
checkbox input "false"
drag, startPoint x: 366, startPoint y: 523, endPoint x: 212, endPoint y: 521, distance: 154.0
click at [225, 516] on div "Select Service Product Membership Package Voucher Prepaid Gift Card Select Styl…" at bounding box center [390, 519] width 635 height 38
drag, startPoint x: 212, startPoint y: 523, endPoint x: 216, endPoint y: 513, distance: 10.8
click at [215, 520] on select "Select Stylist [PERSON_NAME] Avi [PERSON_NAME] [PERSON_NAME] (maneger) MARUL [P…" at bounding box center [238, 513] width 112 height 25
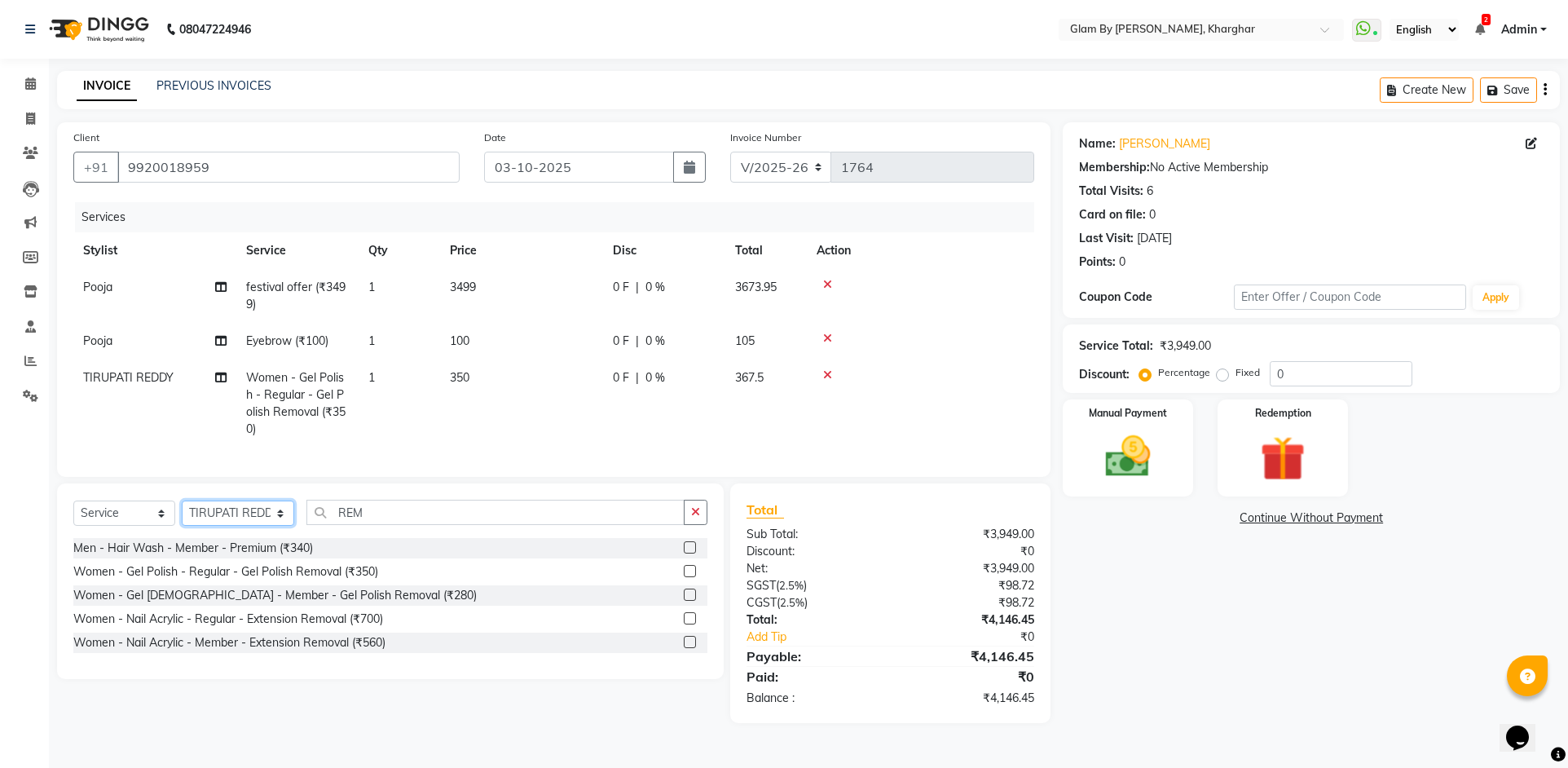
select select "26770"
click at [182, 513] on select "Select Stylist [PERSON_NAME] Avi [PERSON_NAME] [PERSON_NAME] (maneger) MARUL [P…" at bounding box center [238, 513] width 112 height 25
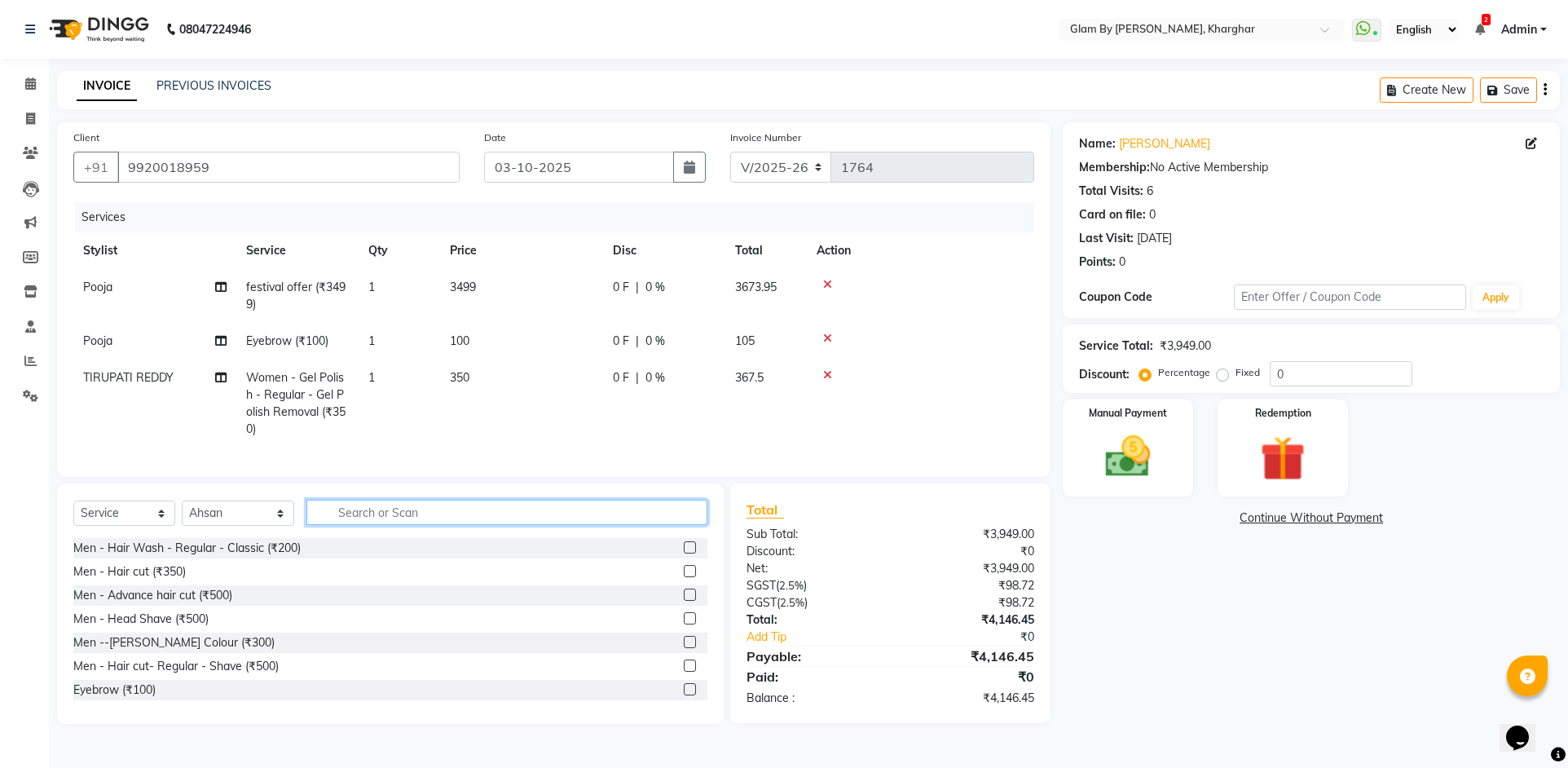
click at [338, 525] on input "text" at bounding box center [507, 512] width 401 height 25
click at [309, 525] on input "text" at bounding box center [507, 512] width 401 height 25
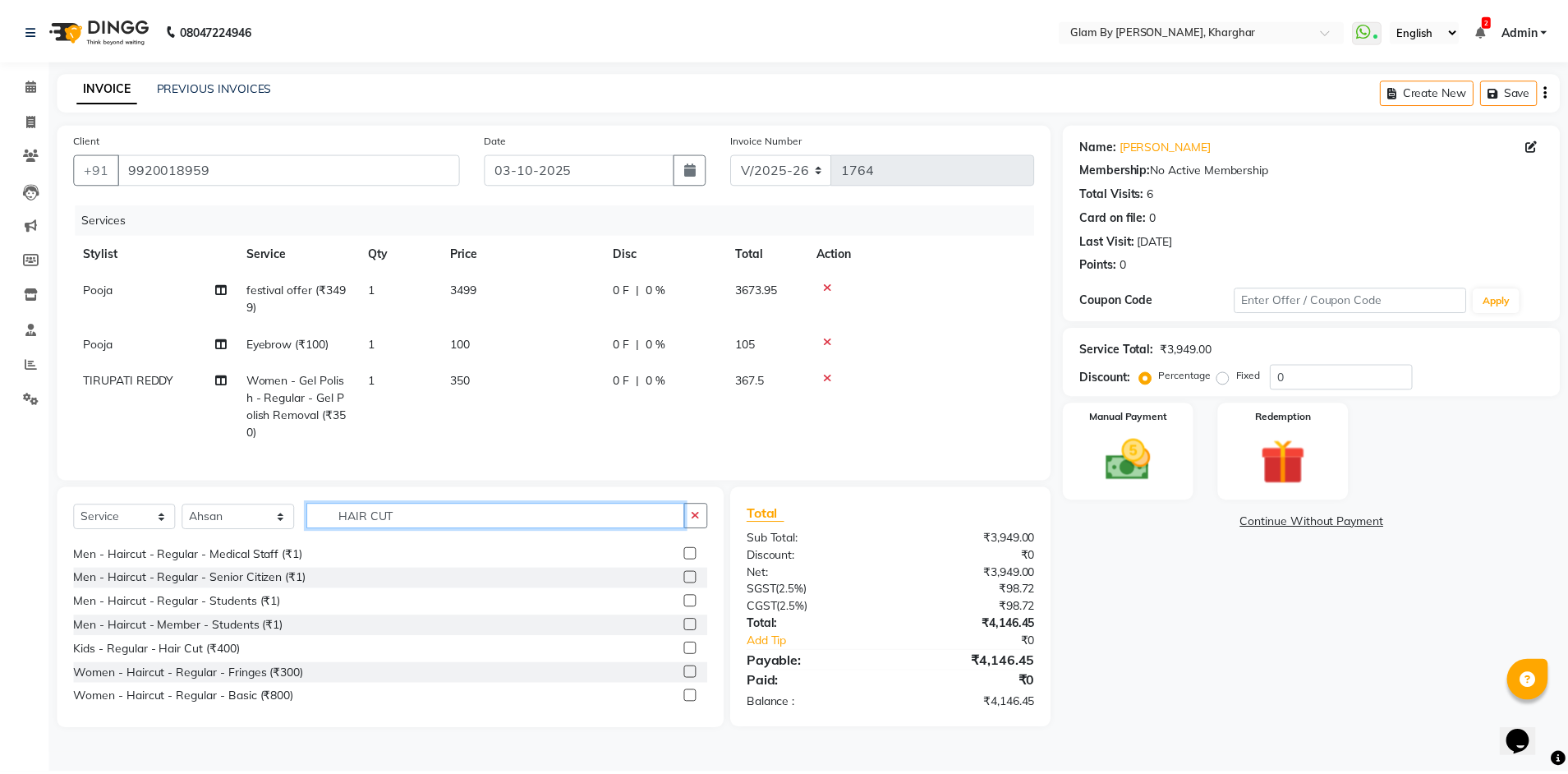
scroll to position [247, 0]
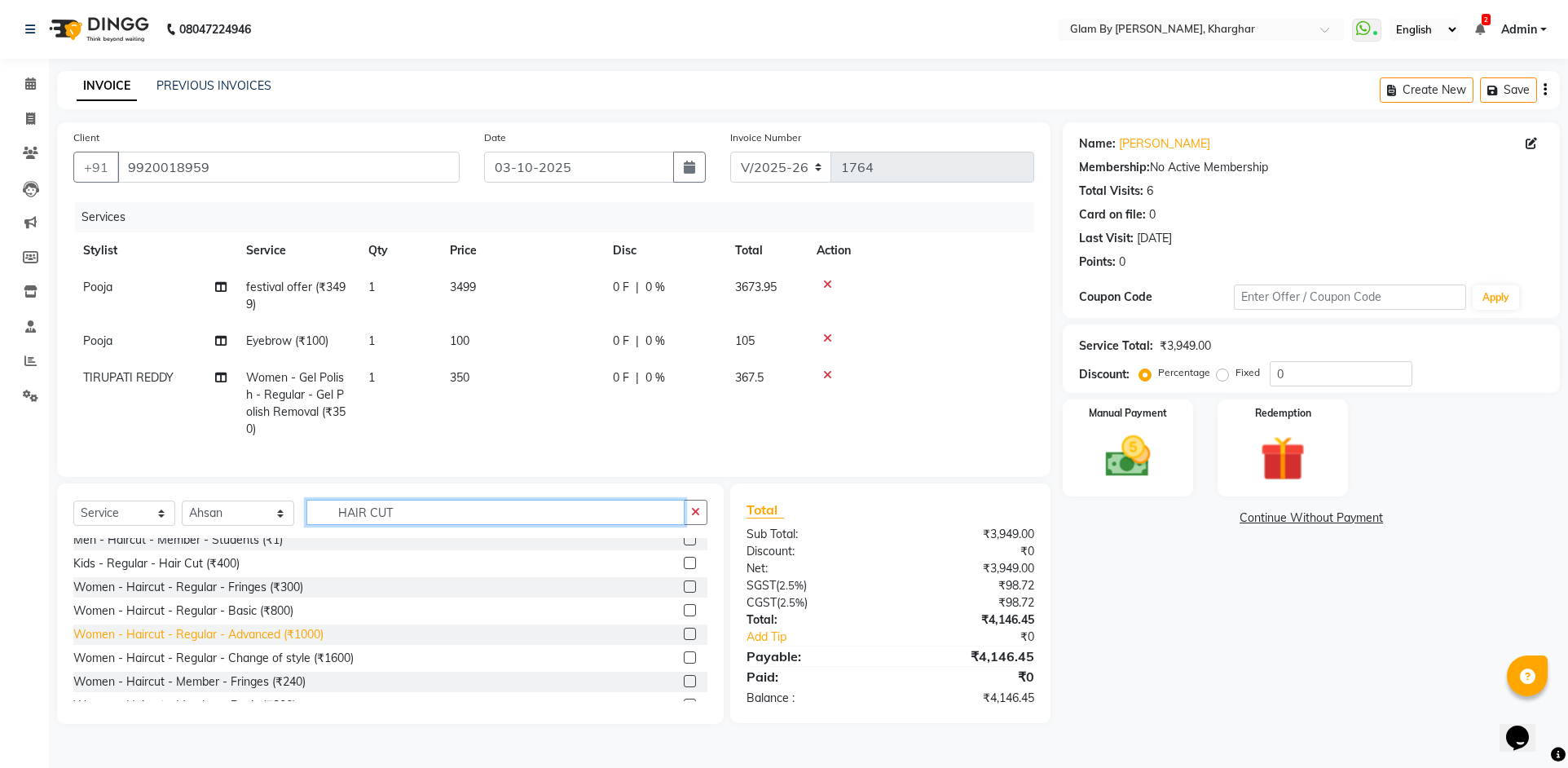
type input "HAIR CUT"
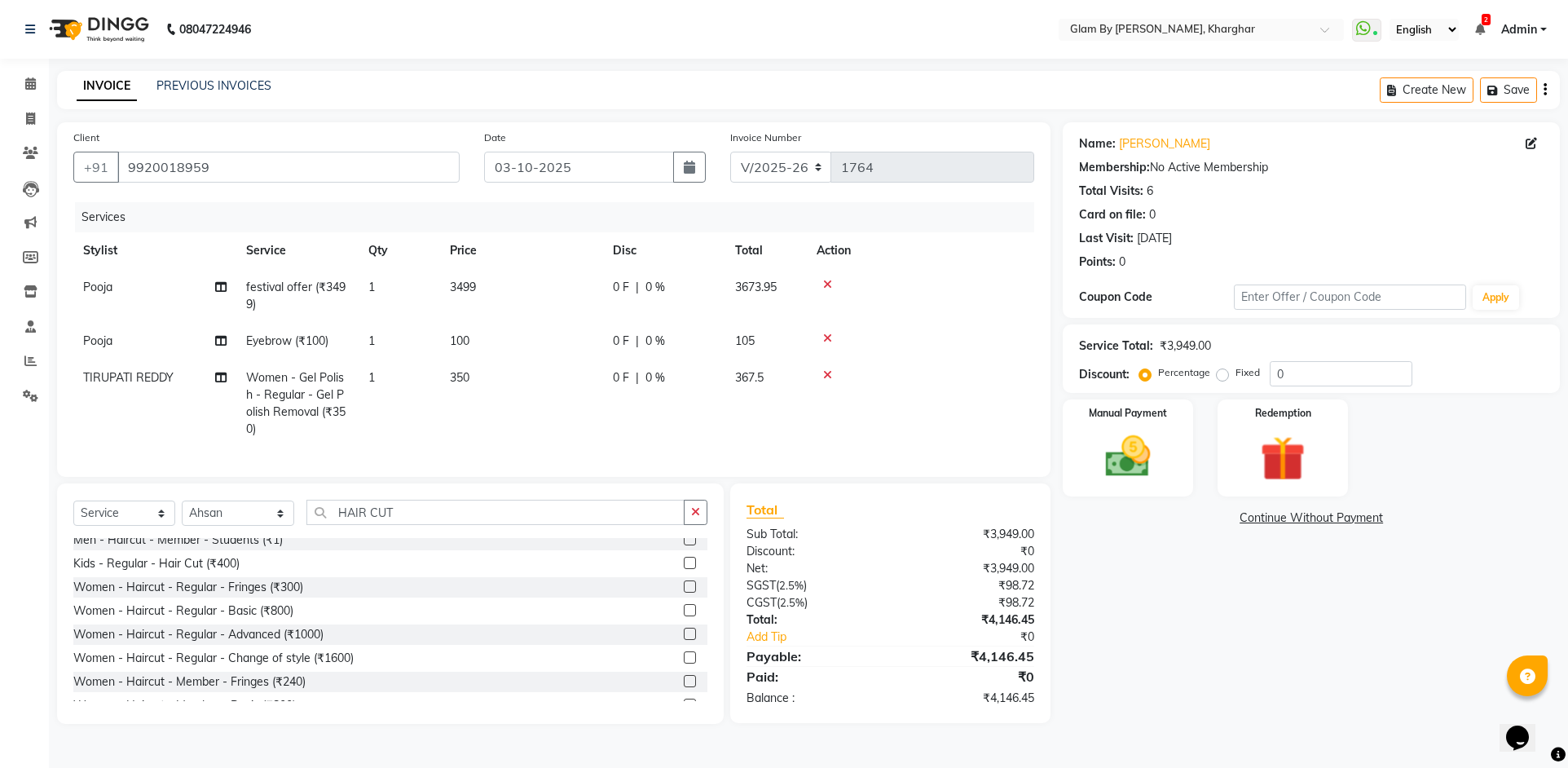
drag, startPoint x: 307, startPoint y: 654, endPoint x: 336, endPoint y: 631, distance: 37.0
click at [310, 643] on div "Women - Haircut - Regular - Advanced (₹1000)" at bounding box center [198, 635] width 250 height 17
checkbox input "false"
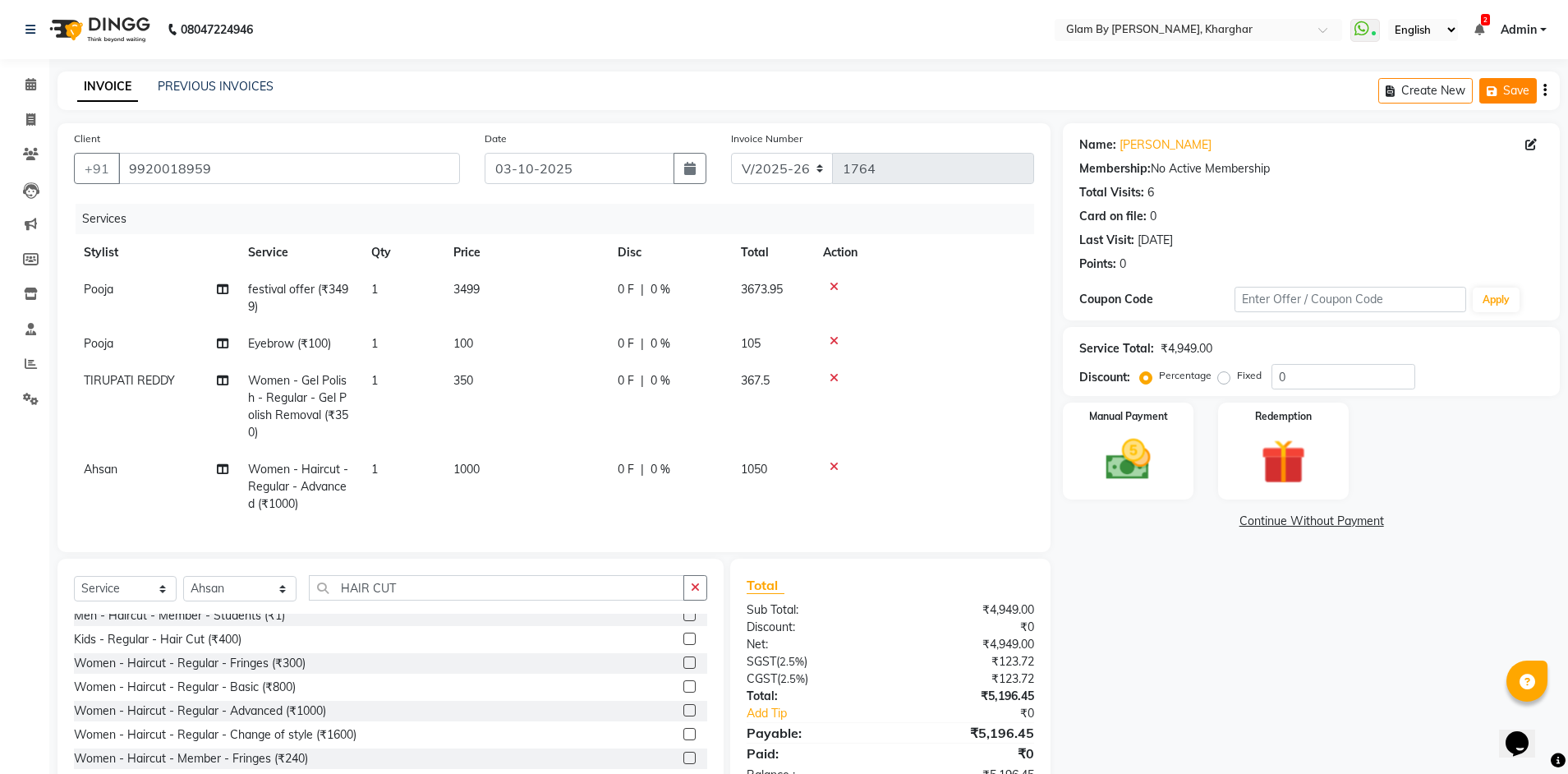
click at [1505, 95] on button "Save" at bounding box center [1508, 91] width 58 height 26
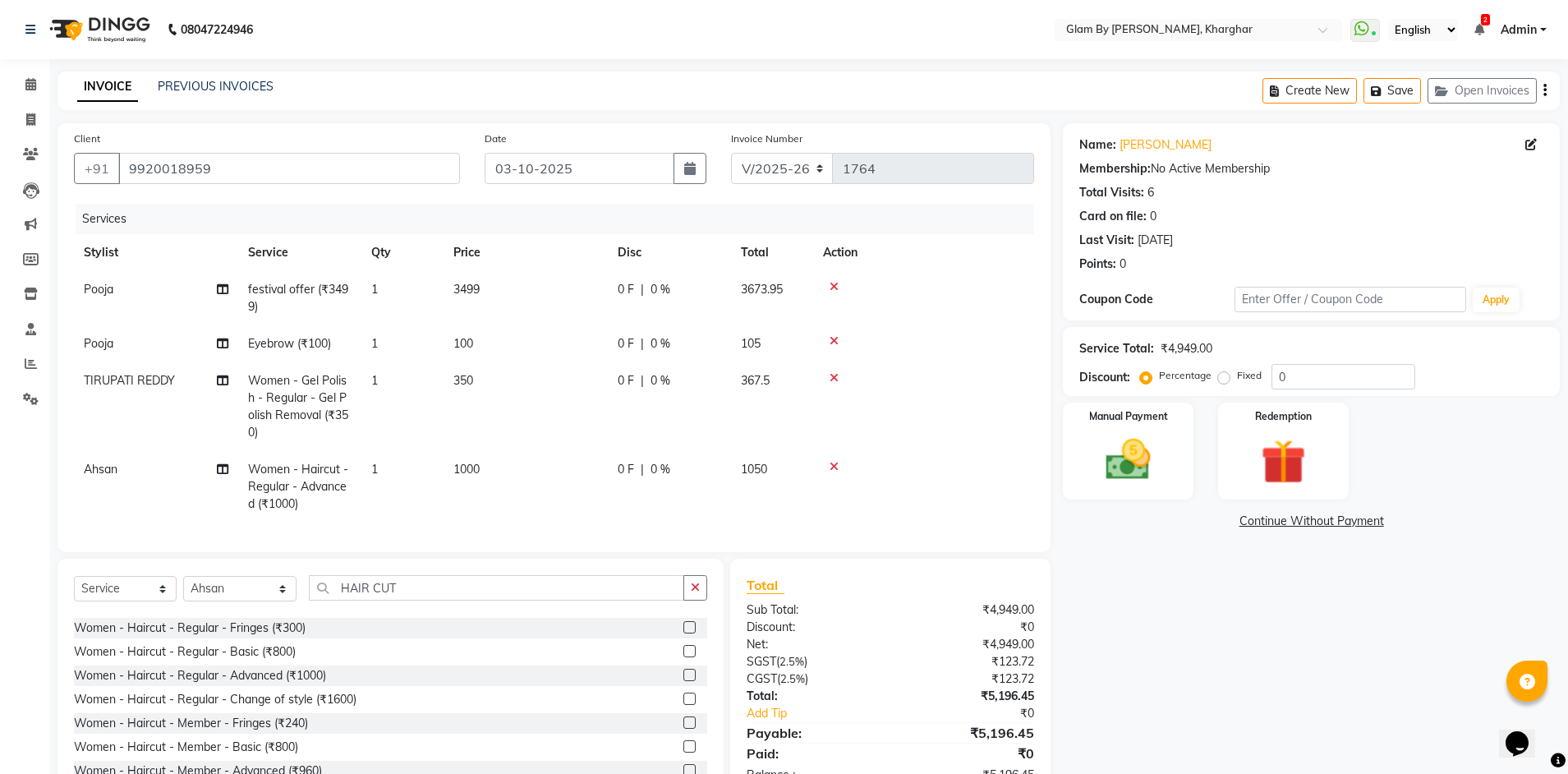
scroll to position [313, 0]
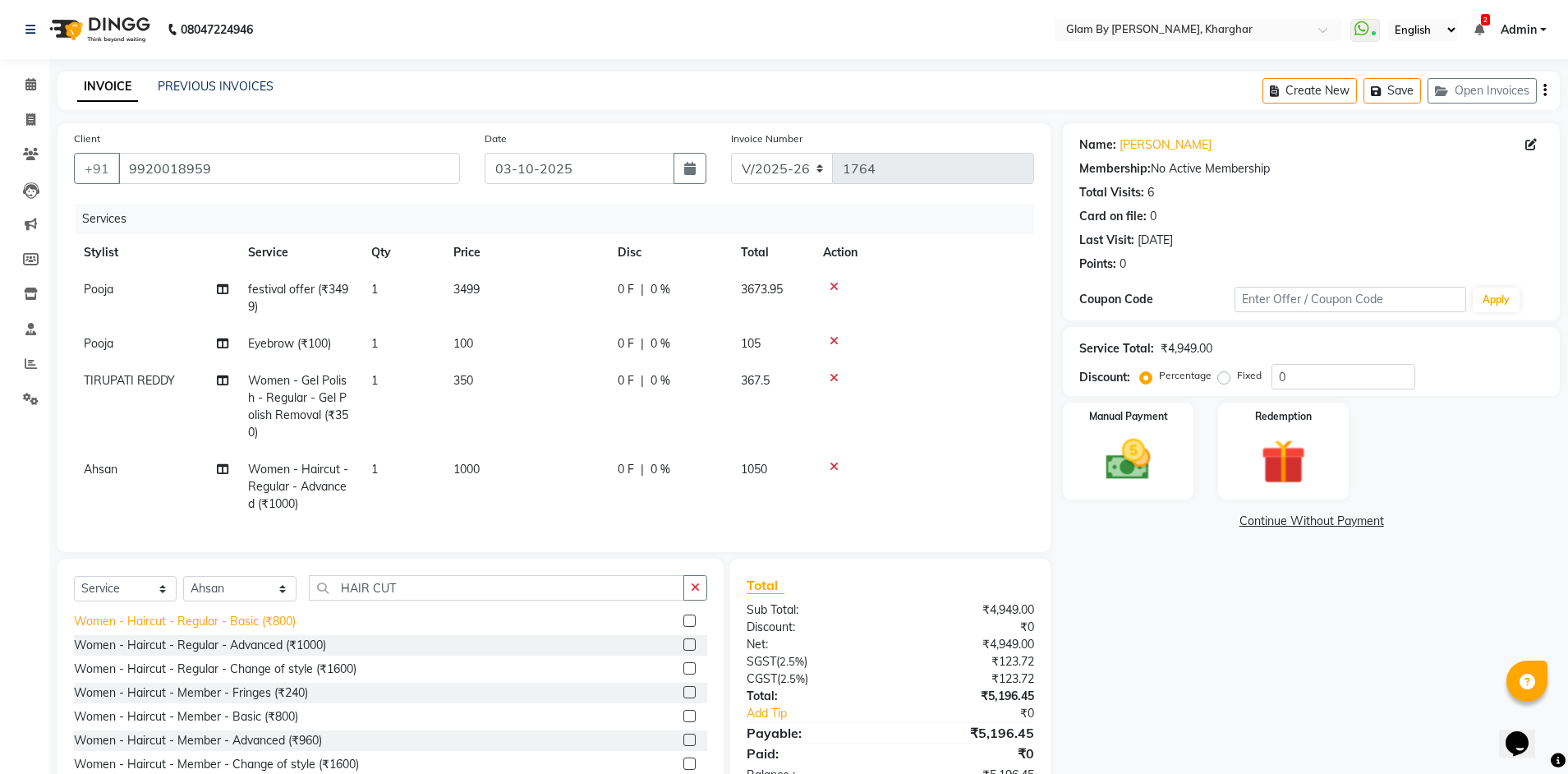
click at [237, 630] on div "Women - Haircut - Regular - Basic (₹800)" at bounding box center [184, 622] width 222 height 17
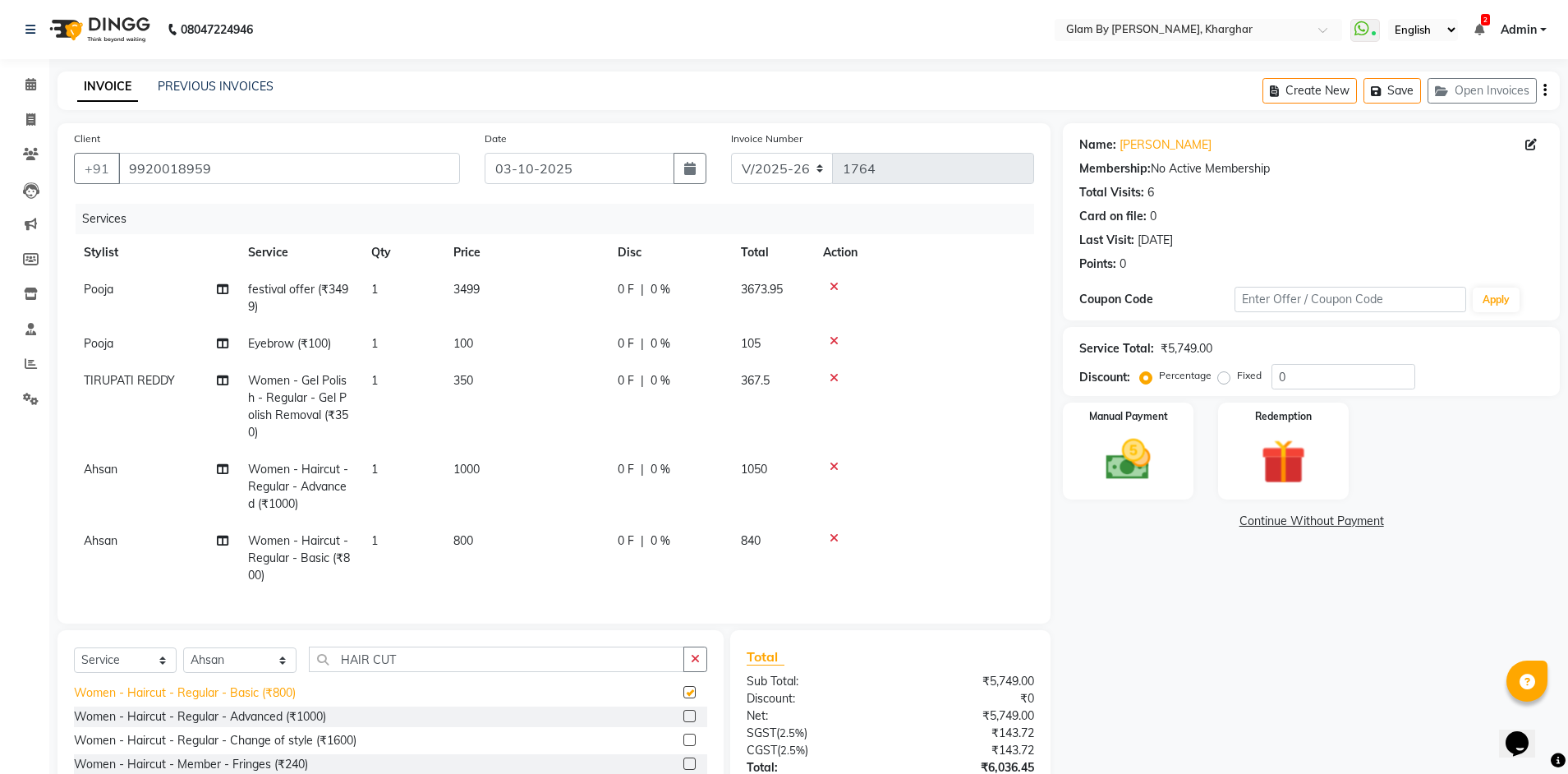
checkbox input "false"
click at [831, 468] on icon at bounding box center [834, 467] width 9 height 11
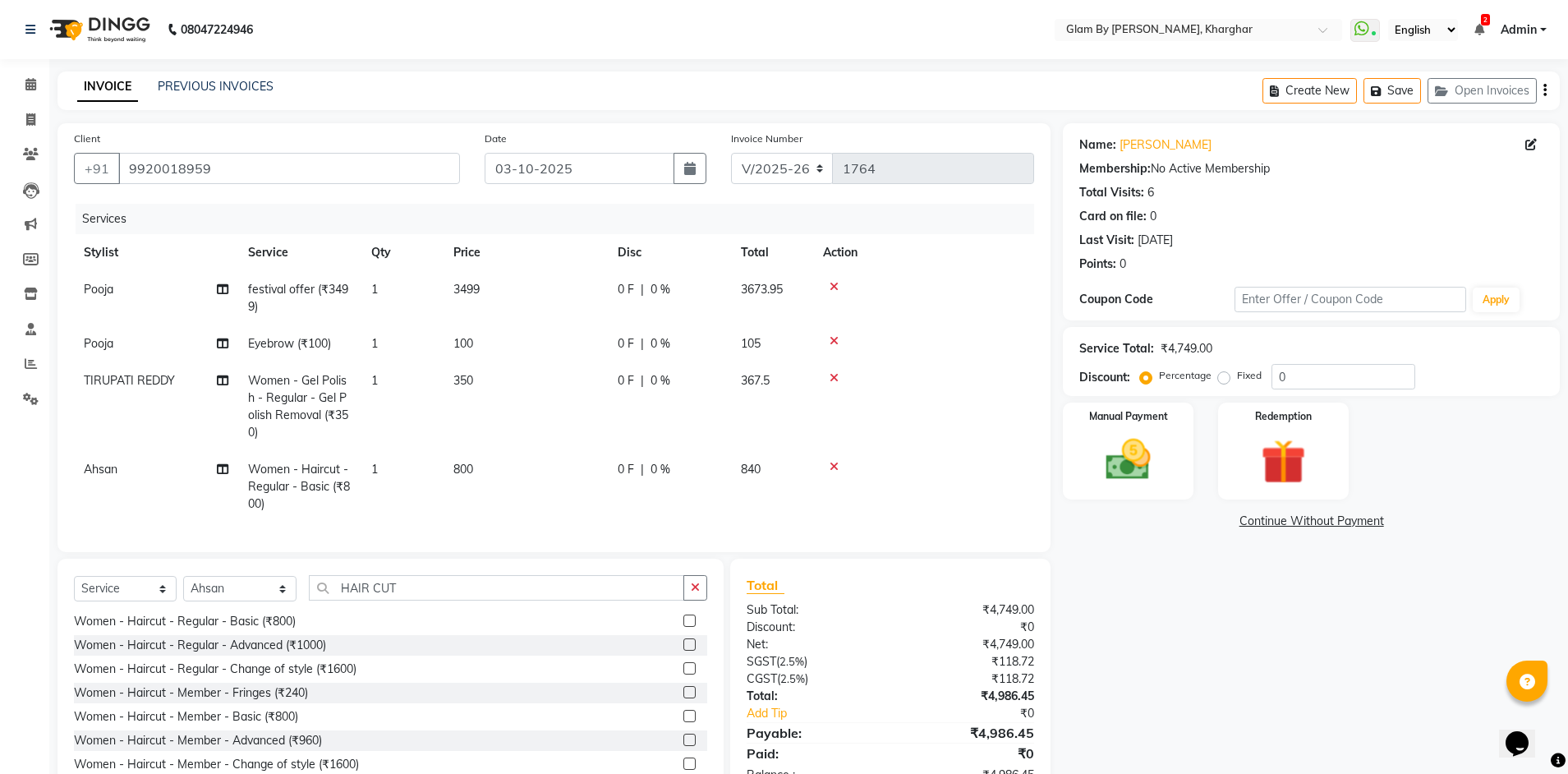
click at [559, 507] on td "800" at bounding box center [526, 487] width 164 height 72
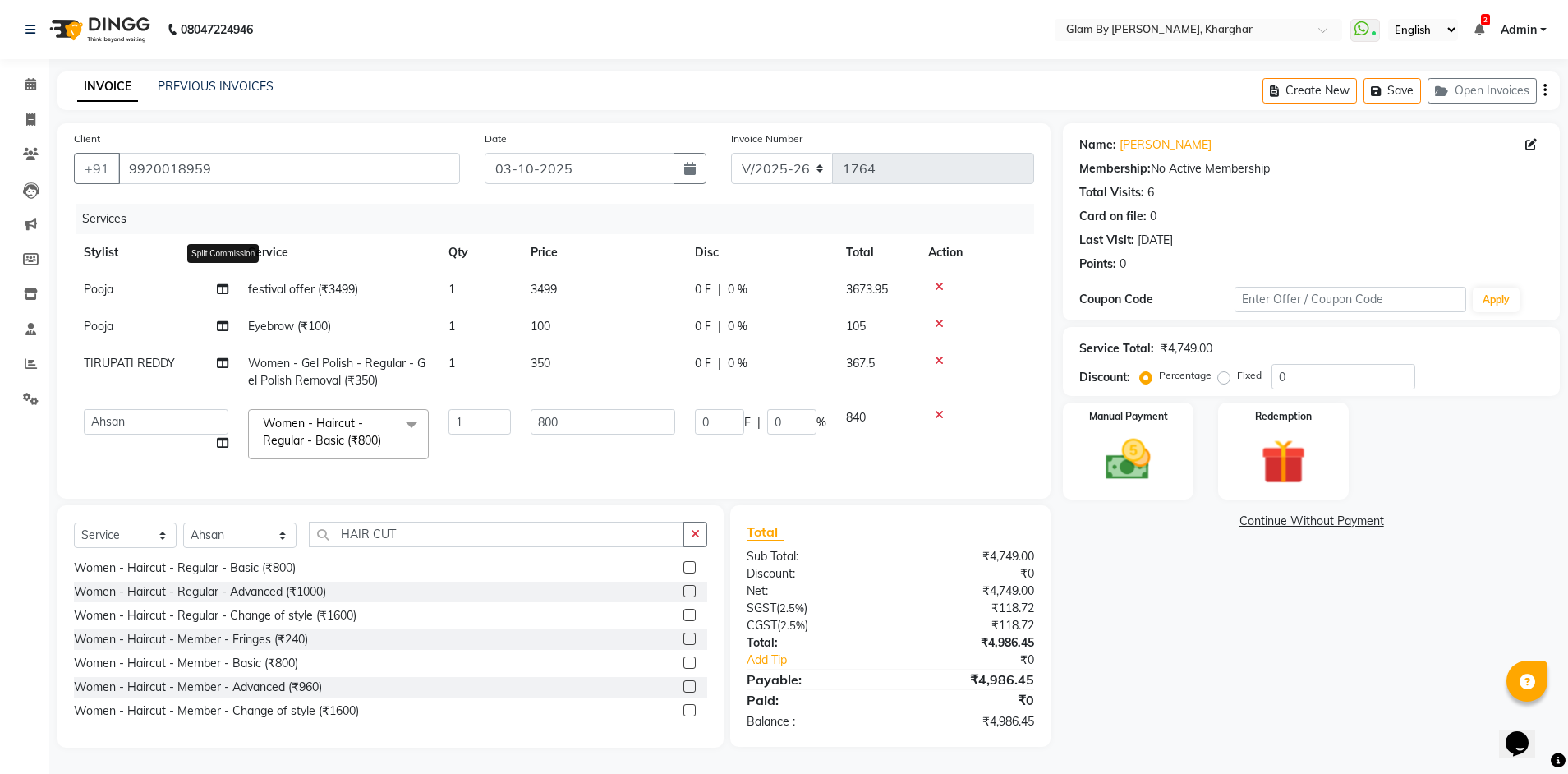
click at [220, 293] on icon at bounding box center [223, 289] width 11 height 11
select select "35045"
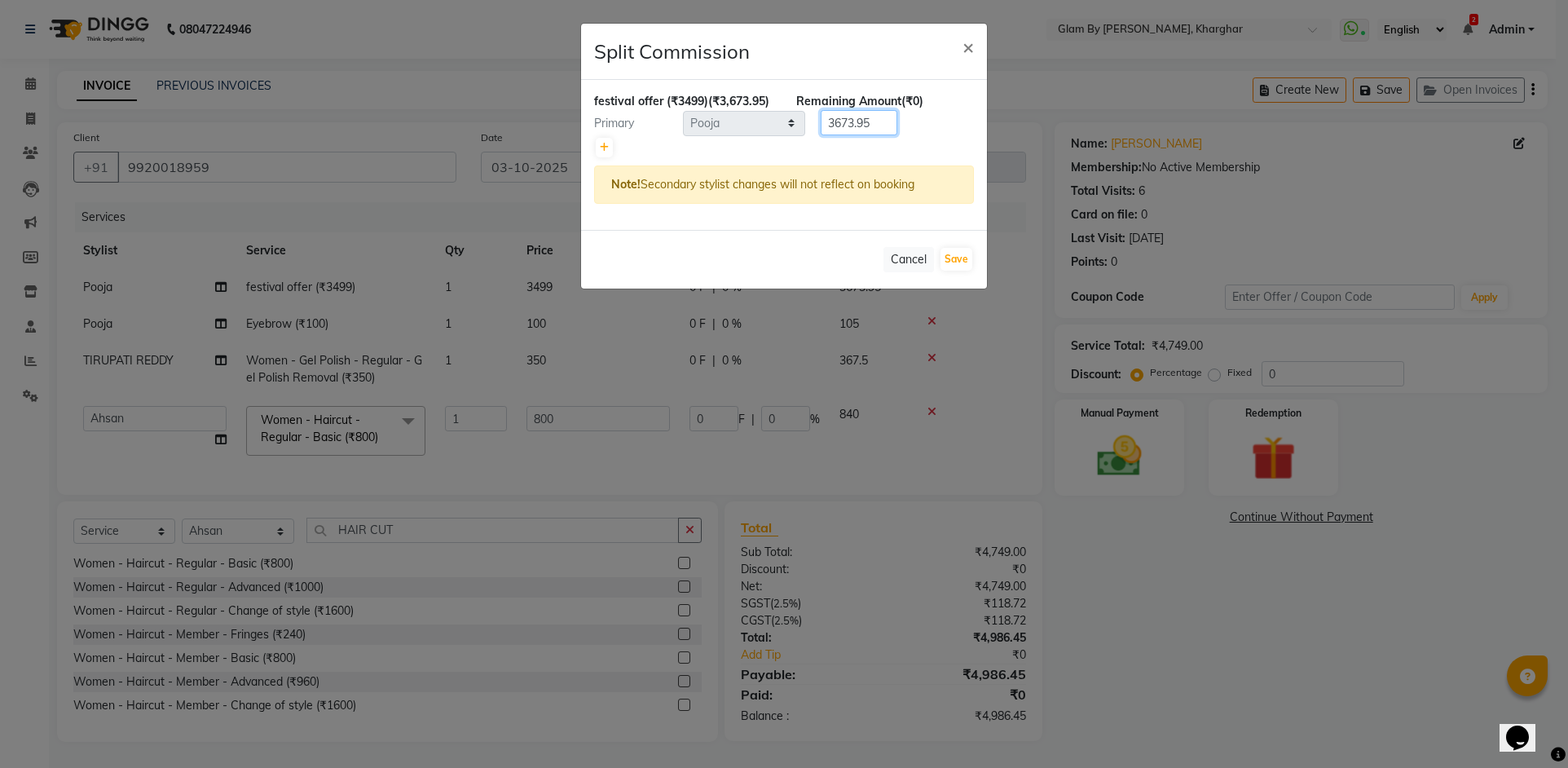
drag, startPoint x: 879, startPoint y: 137, endPoint x: 811, endPoint y: 136, distance: 68.0
click at [811, 135] on div "3673.95" at bounding box center [856, 122] width 101 height 25
click at [854, 135] on input "91825" at bounding box center [859, 122] width 77 height 25
click at [847, 135] on input "91825" at bounding box center [859, 122] width 77 height 25
click at [602, 153] on icon at bounding box center [605, 147] width 9 height 9
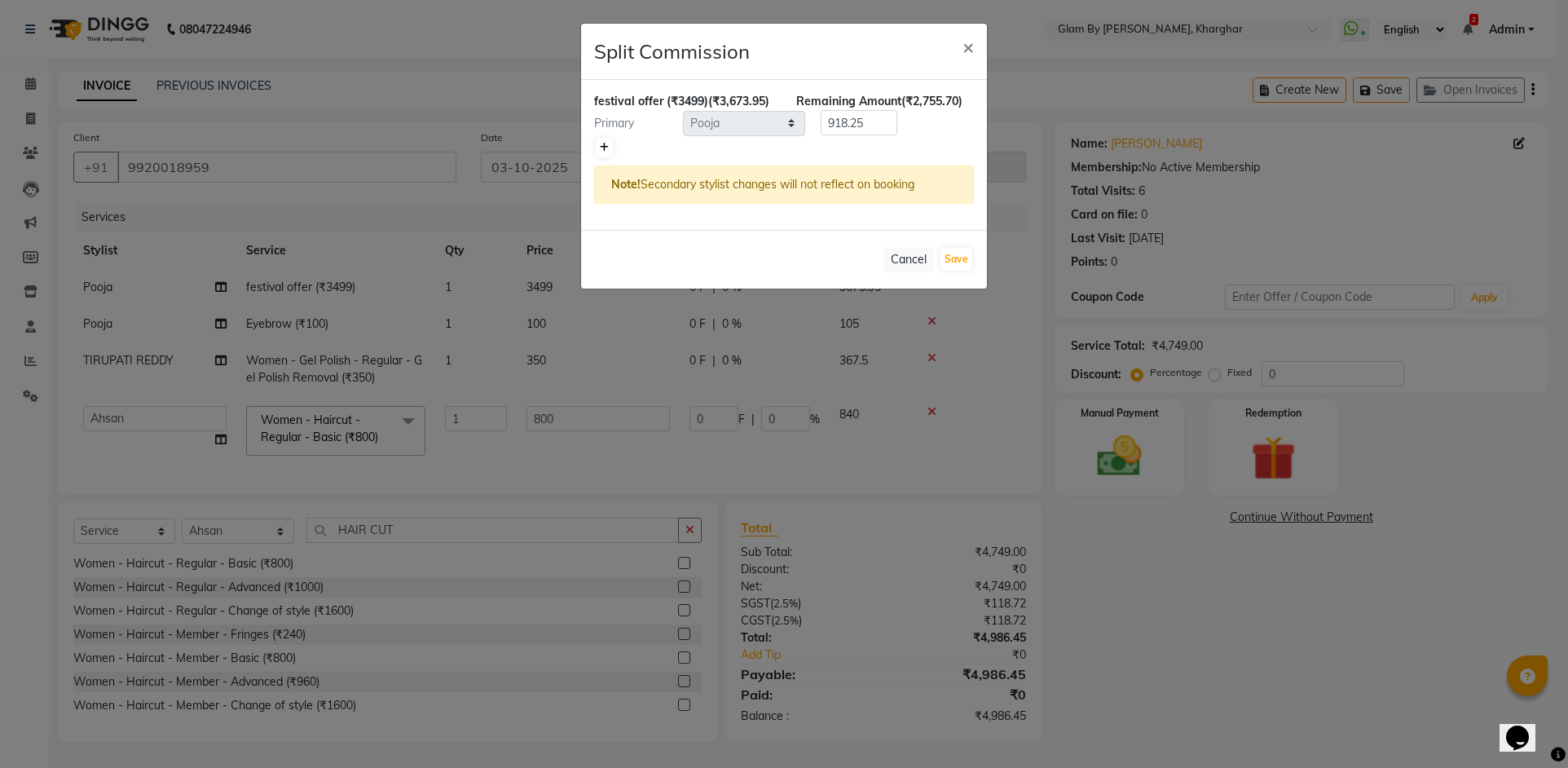
type input "1836.97"
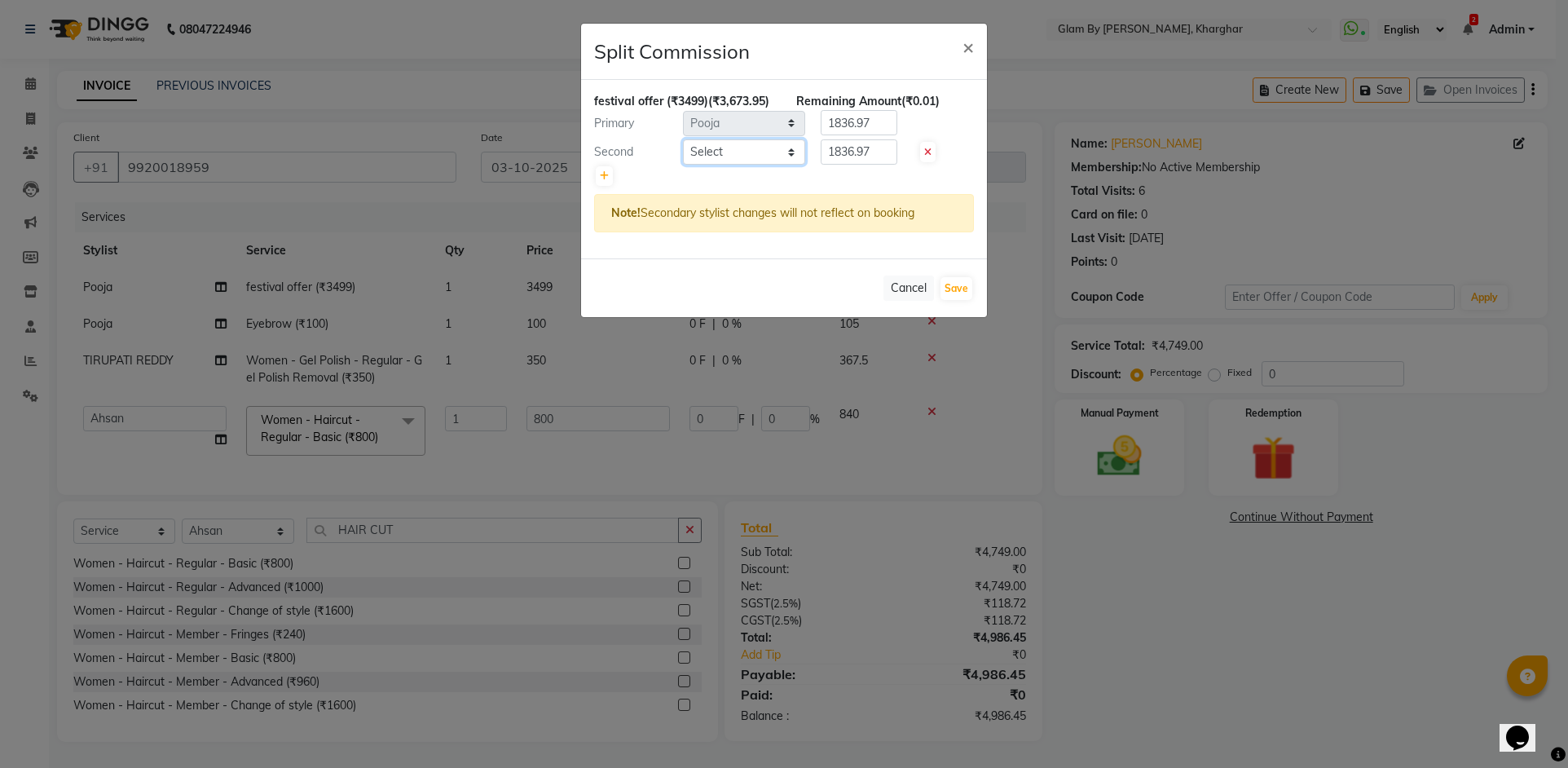
click at [724, 165] on select "Select [PERSON_NAME] Avi [PERSON_NAME] [PERSON_NAME] (maneger) MARUL [PERSON_NA…" at bounding box center [744, 152] width 122 height 25
select select "26770"
click at [683, 157] on select "Select [PERSON_NAME] Avi [PERSON_NAME] [PERSON_NAME] (maneger) MARUL [PERSON_NA…" at bounding box center [744, 152] width 122 height 25
drag, startPoint x: 890, startPoint y: 165, endPoint x: 793, endPoint y: 164, distance: 97.0
click at [799, 164] on div "Second Select [PERSON_NAME] Avi [PERSON_NAME] [PERSON_NAME] (maneger) MARUL [PE…" at bounding box center [784, 153] width 404 height 26
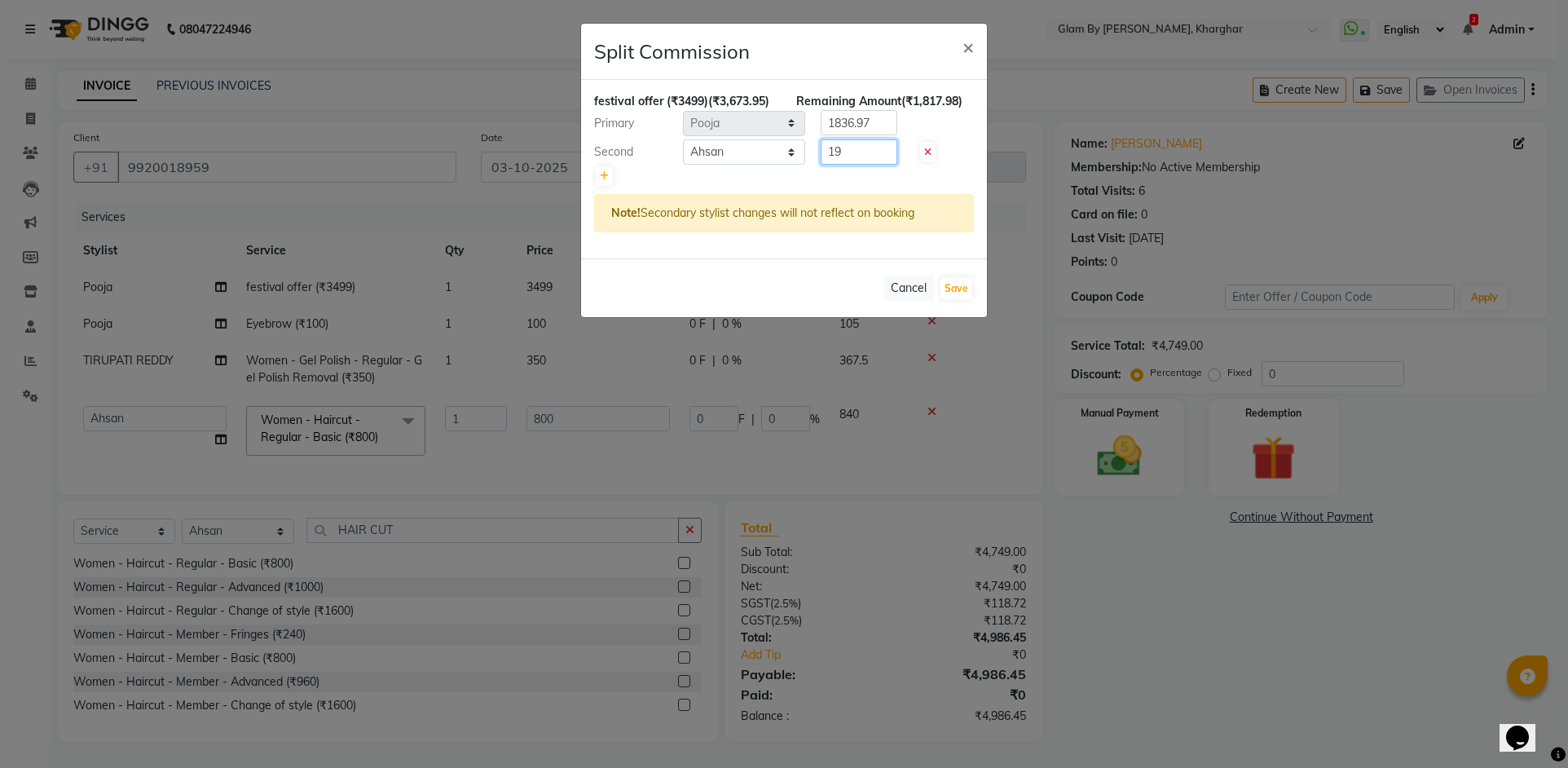
type input "1"
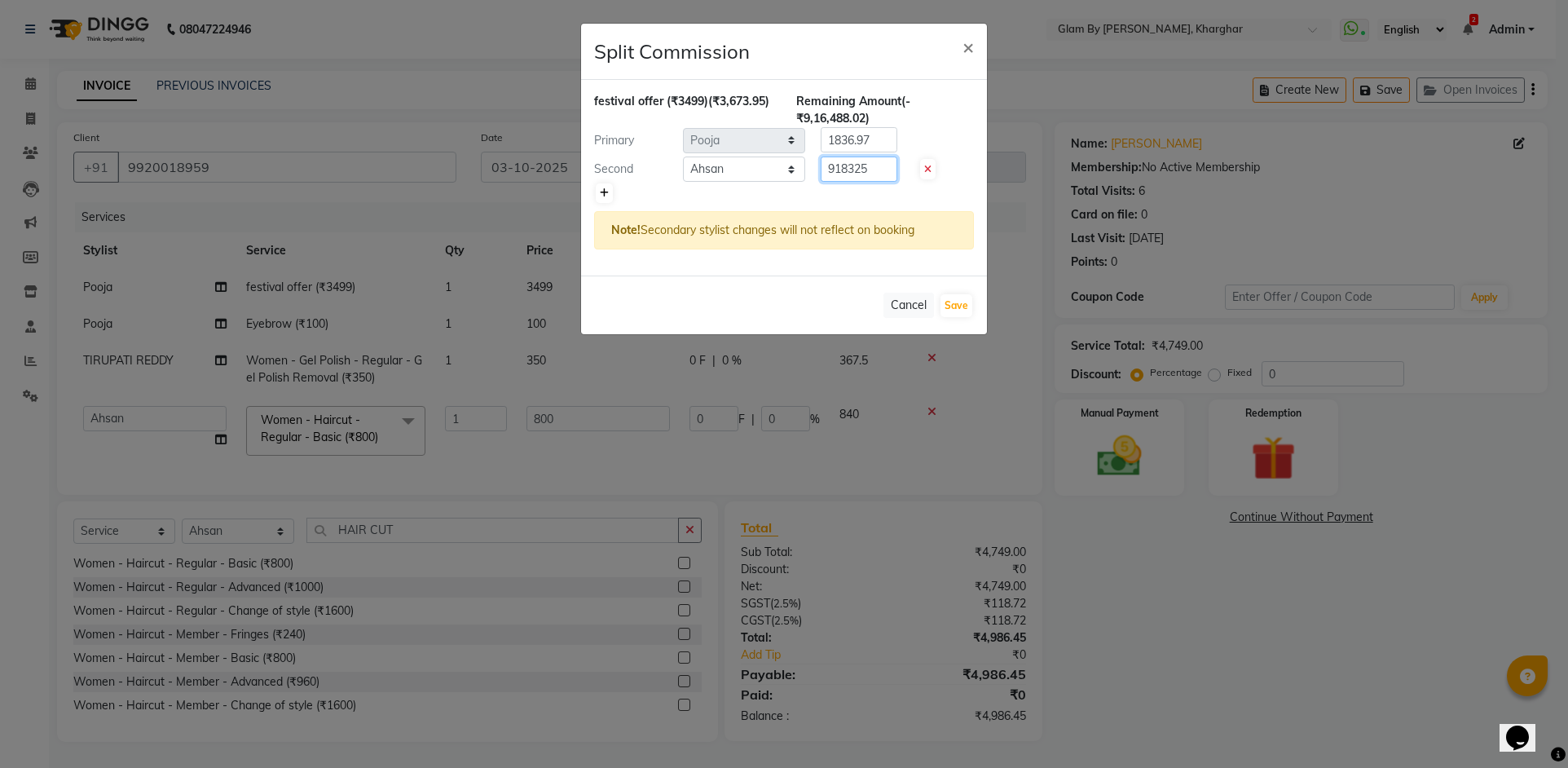
type input "918325"
click at [605, 194] on icon at bounding box center [605, 193] width 9 height 9
type input "1224.65"
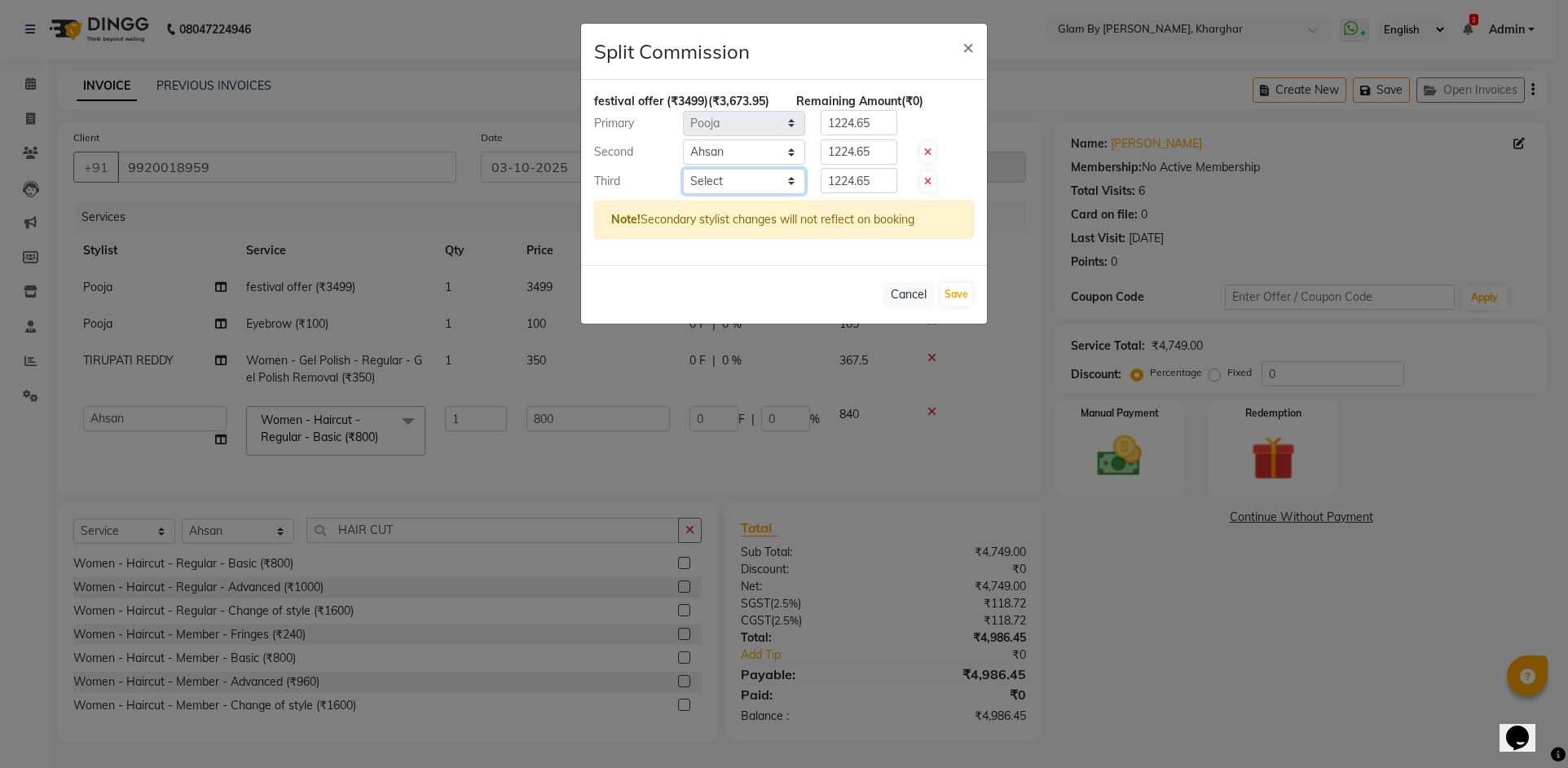
click at [720, 194] on select "Select [PERSON_NAME] Avi [PERSON_NAME] [PERSON_NAME] (maneger) MARUL [PERSON_NA…" at bounding box center [744, 181] width 122 height 25
select select "87812"
click at [683, 185] on select "Select [PERSON_NAME] Avi [PERSON_NAME] [PERSON_NAME] (maneger) MARUL [PERSON_NA…" at bounding box center [744, 181] width 122 height 25
click at [849, 193] on input "1224.65" at bounding box center [859, 180] width 77 height 25
drag, startPoint x: 819, startPoint y: 197, endPoint x: 795, endPoint y: 196, distance: 24.0
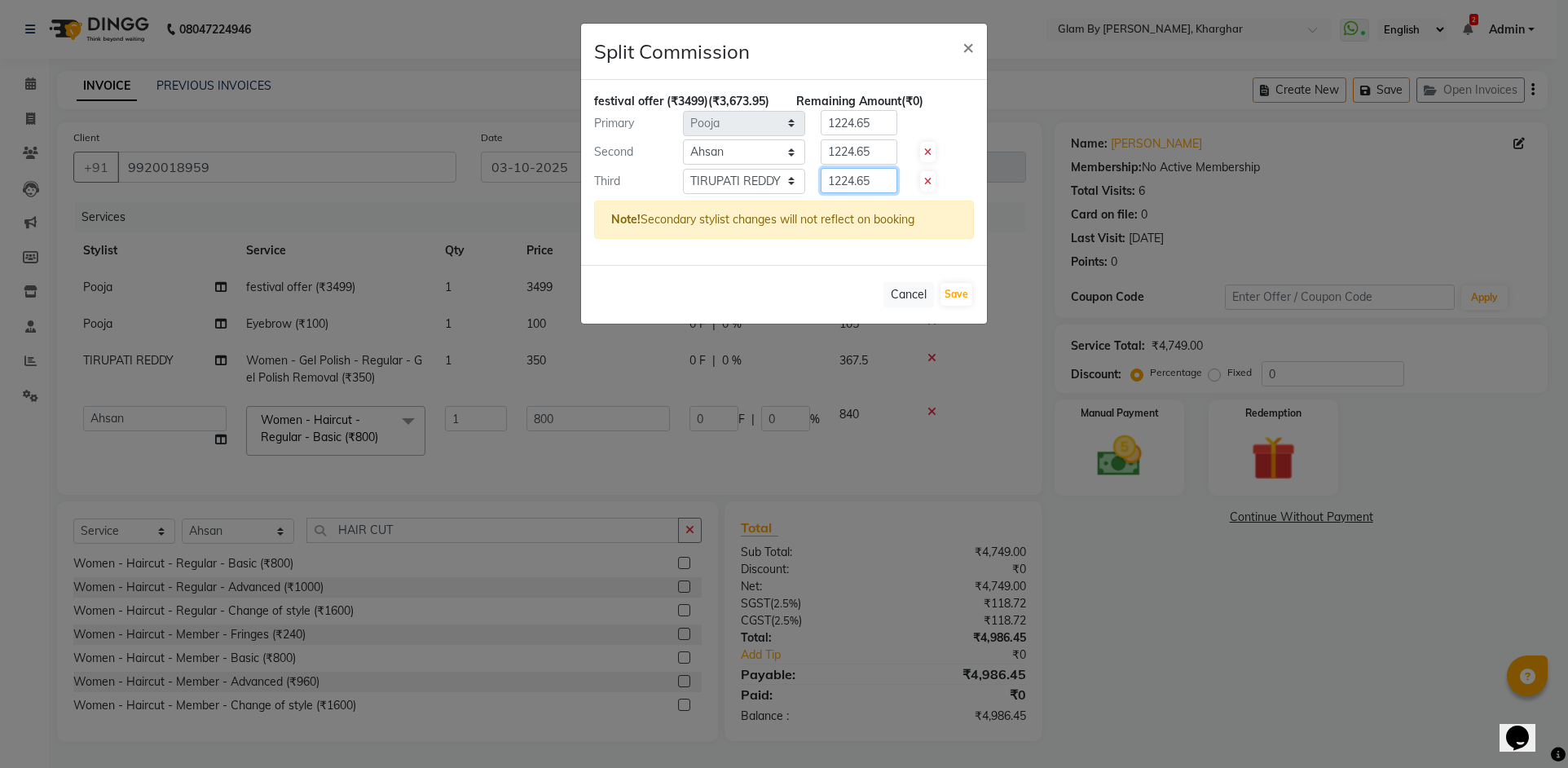
click at [795, 194] on div "Third Select [PERSON_NAME] Avi [PERSON_NAME] [PERSON_NAME] (maneger) MARUL [PER…" at bounding box center [784, 181] width 404 height 26
type input "918.25"
click at [851, 135] on input "1224.65" at bounding box center [859, 122] width 77 height 25
drag, startPoint x: 896, startPoint y: 142, endPoint x: 807, endPoint y: 137, distance: 89.1
click at [809, 135] on div "1224.65" at bounding box center [856, 122] width 101 height 25
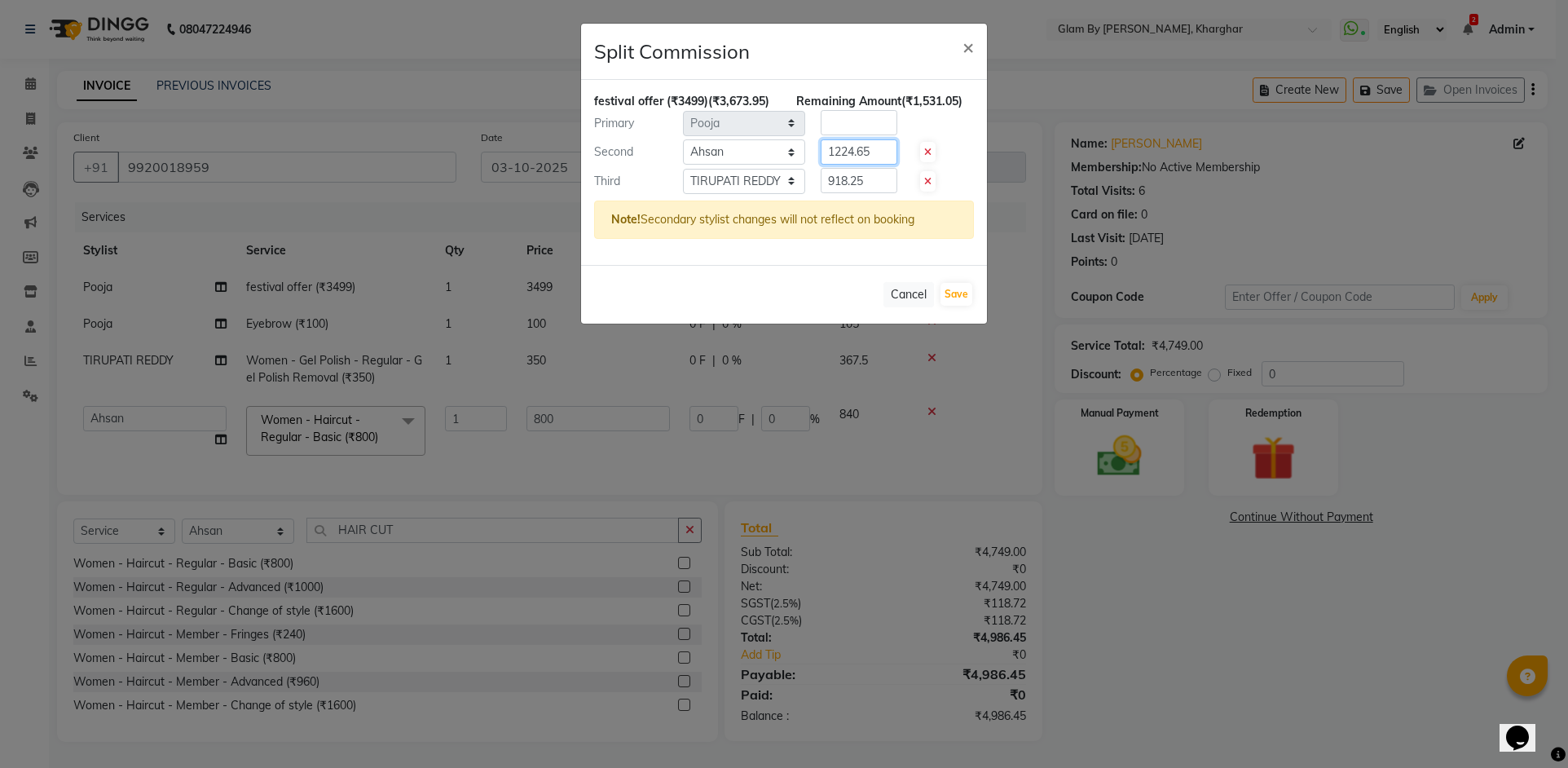
click at [844, 165] on input "1224.65" at bounding box center [859, 152] width 77 height 25
drag, startPoint x: 879, startPoint y: 168, endPoint x: 812, endPoint y: 163, distance: 67.2
click at [812, 163] on div "1224.65" at bounding box center [856, 152] width 101 height 25
click at [844, 154] on div "festival offer (₹3499) (₹3,673.95) Remaining Amount (-₹89,069.30) Primary Selec…" at bounding box center [784, 172] width 406 height 185
click at [849, 165] on input "91825" at bounding box center [859, 152] width 77 height 25
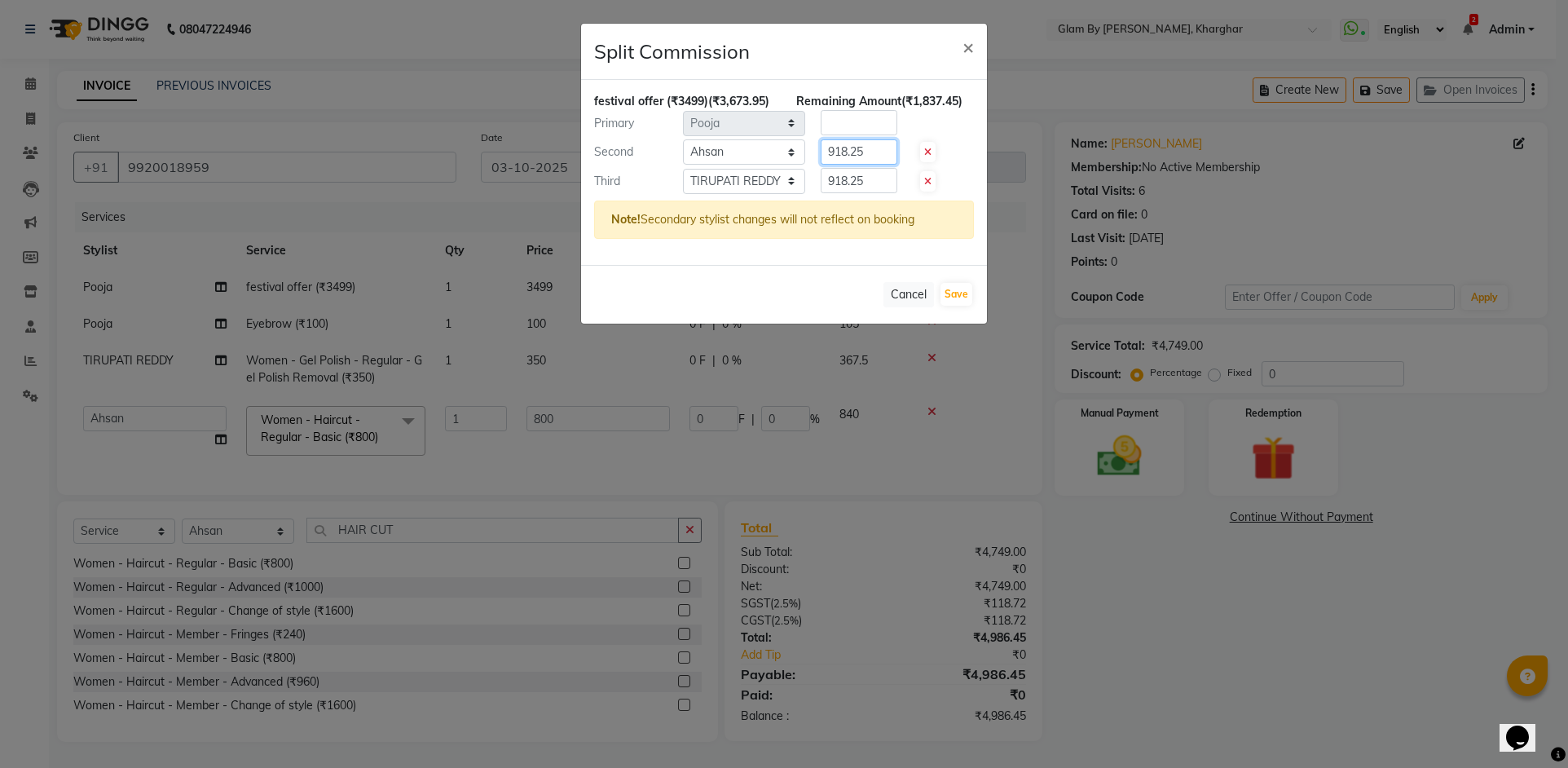
type input "918.25"
click at [852, 193] on input "918.25" at bounding box center [859, 180] width 77 height 25
click at [858, 135] on input "number" at bounding box center [859, 122] width 77 height 25
type input "1"
type input "1837.45"
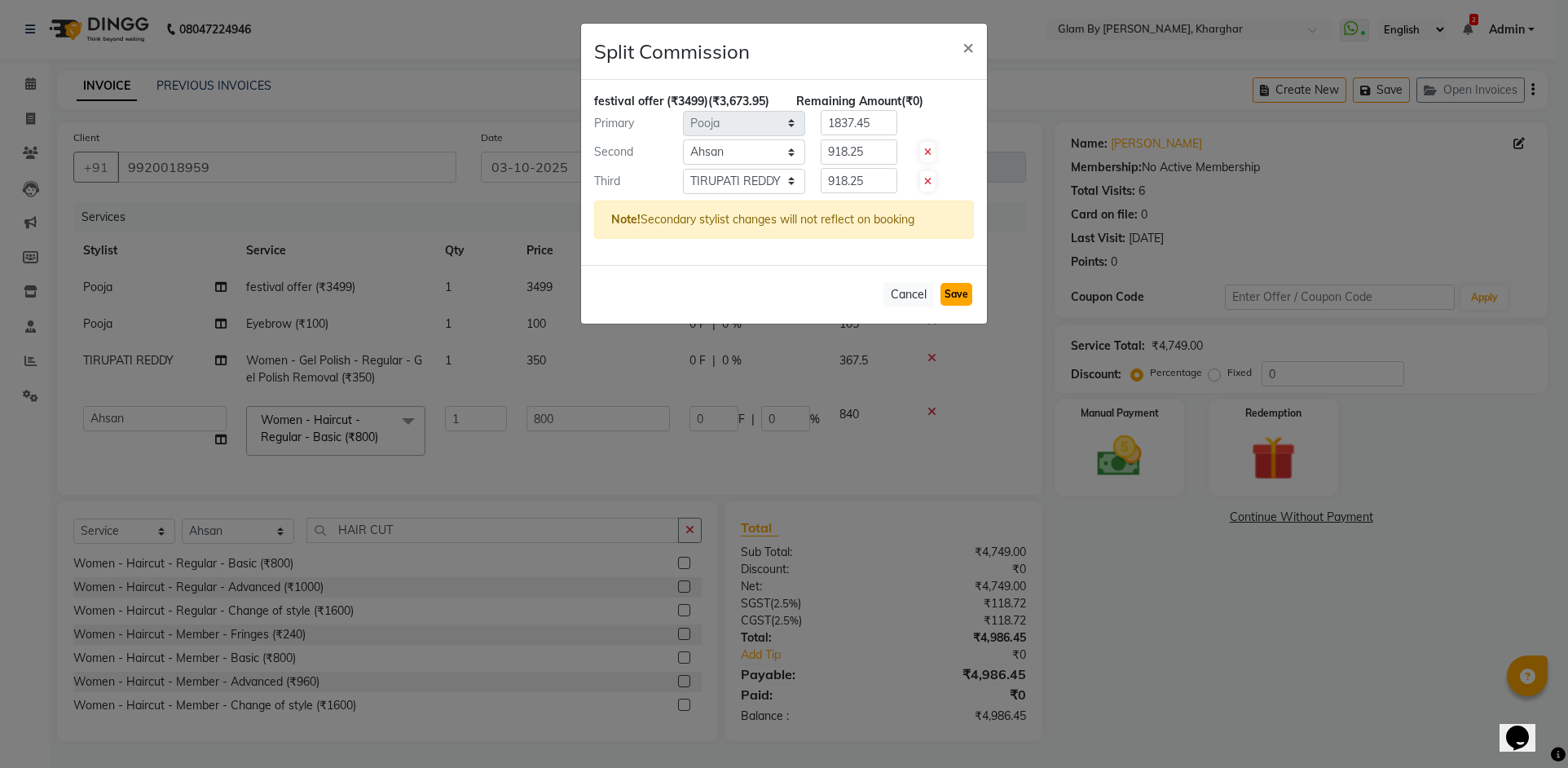
click at [949, 306] on button "Save" at bounding box center [957, 294] width 32 height 23
select select "Select"
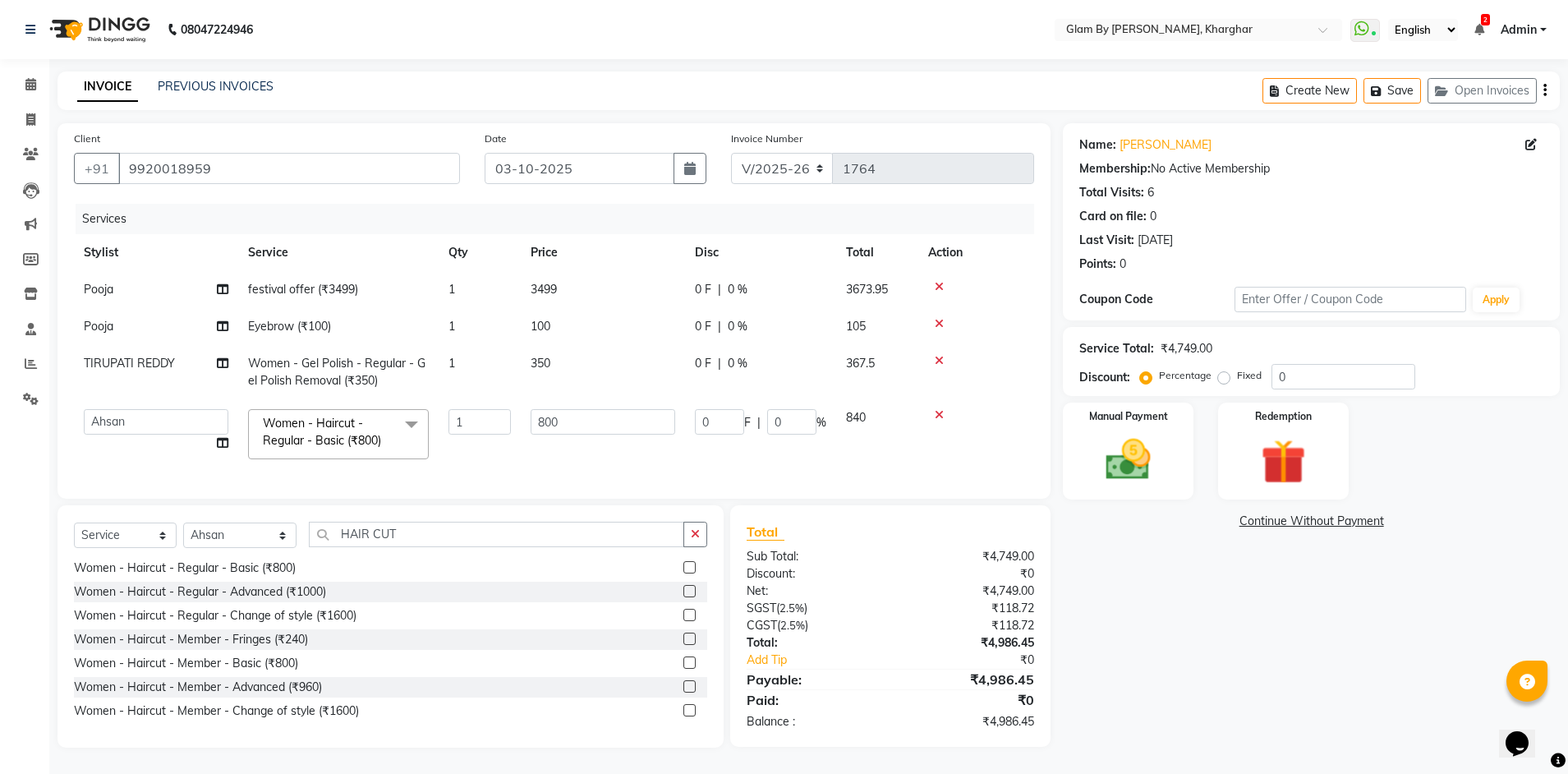
click at [603, 370] on td "350" at bounding box center [603, 371] width 164 height 54
select select "87812"
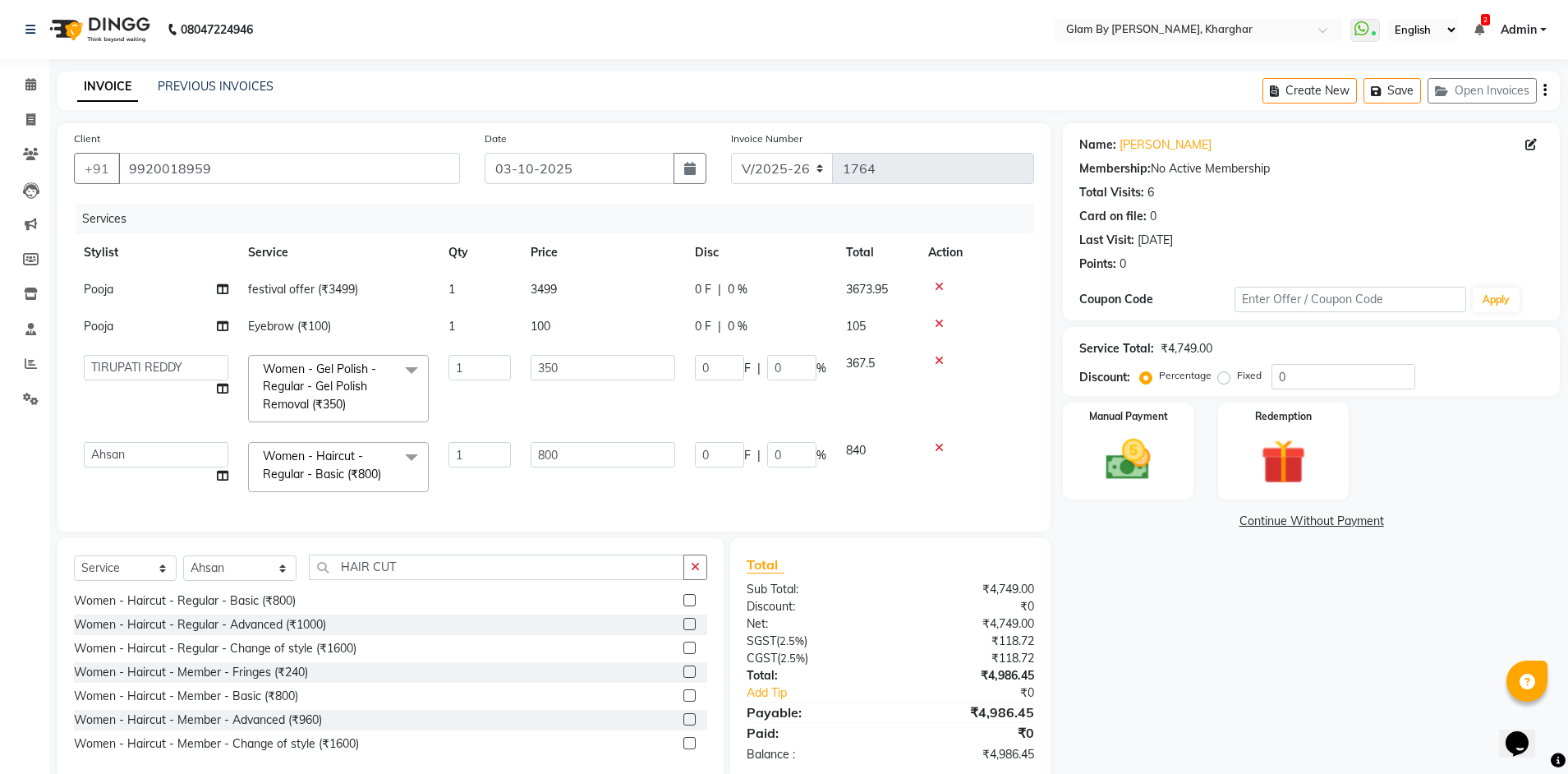
click at [556, 333] on td "100" at bounding box center [603, 326] width 164 height 37
select select "35045"
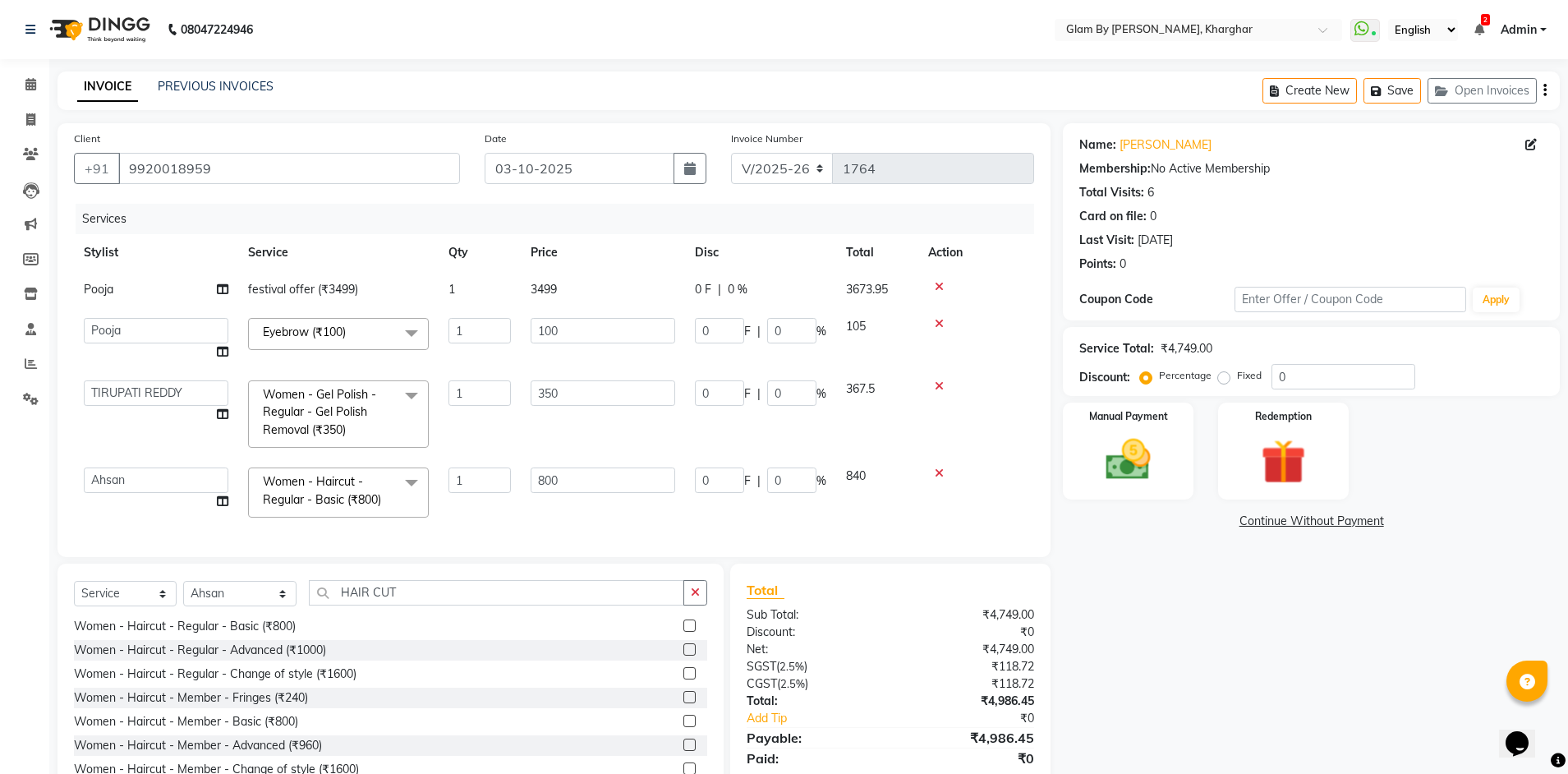
click at [553, 297] on td "3499" at bounding box center [603, 289] width 164 height 37
select select "35045"
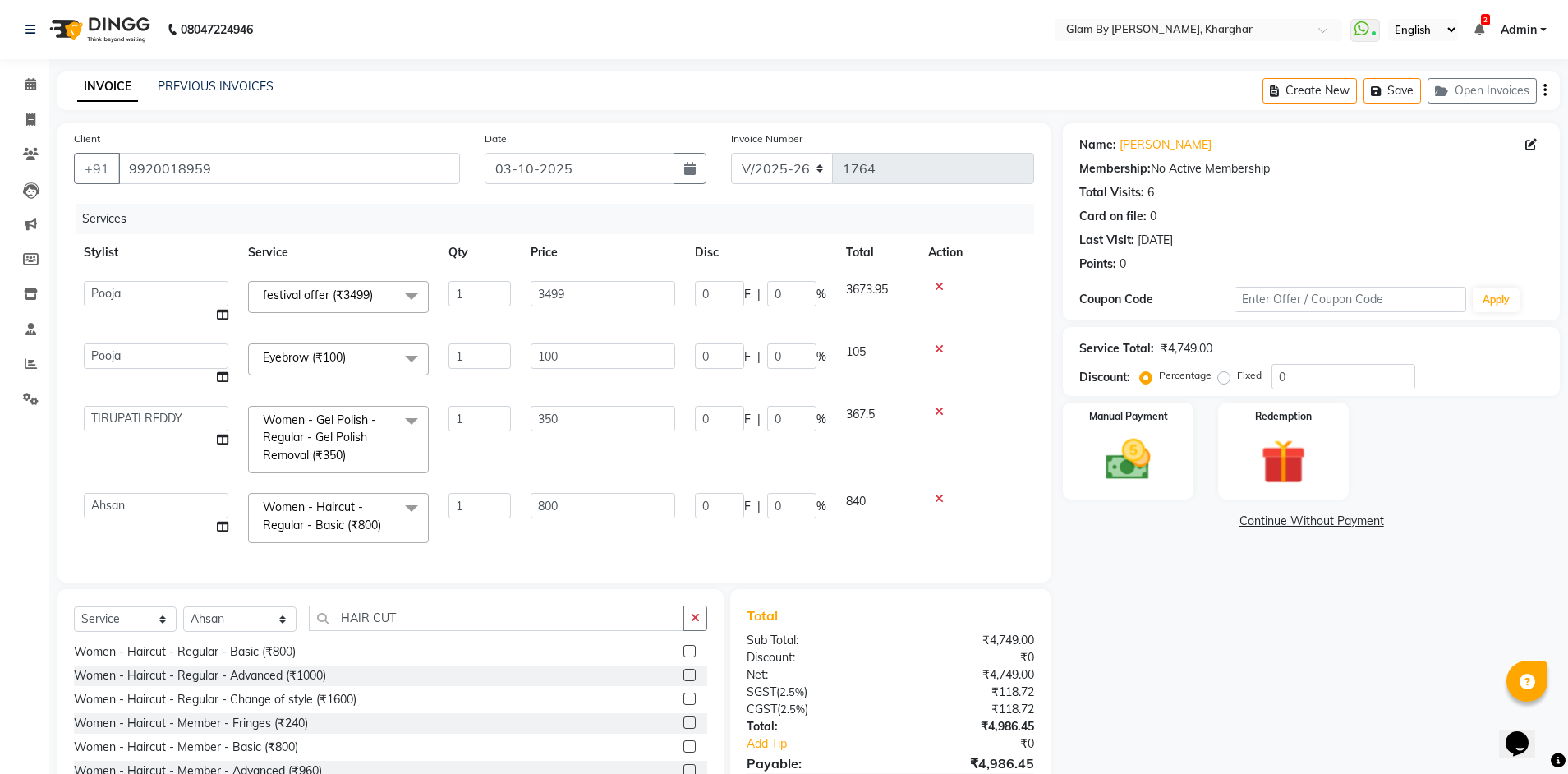
scroll to position [95, 0]
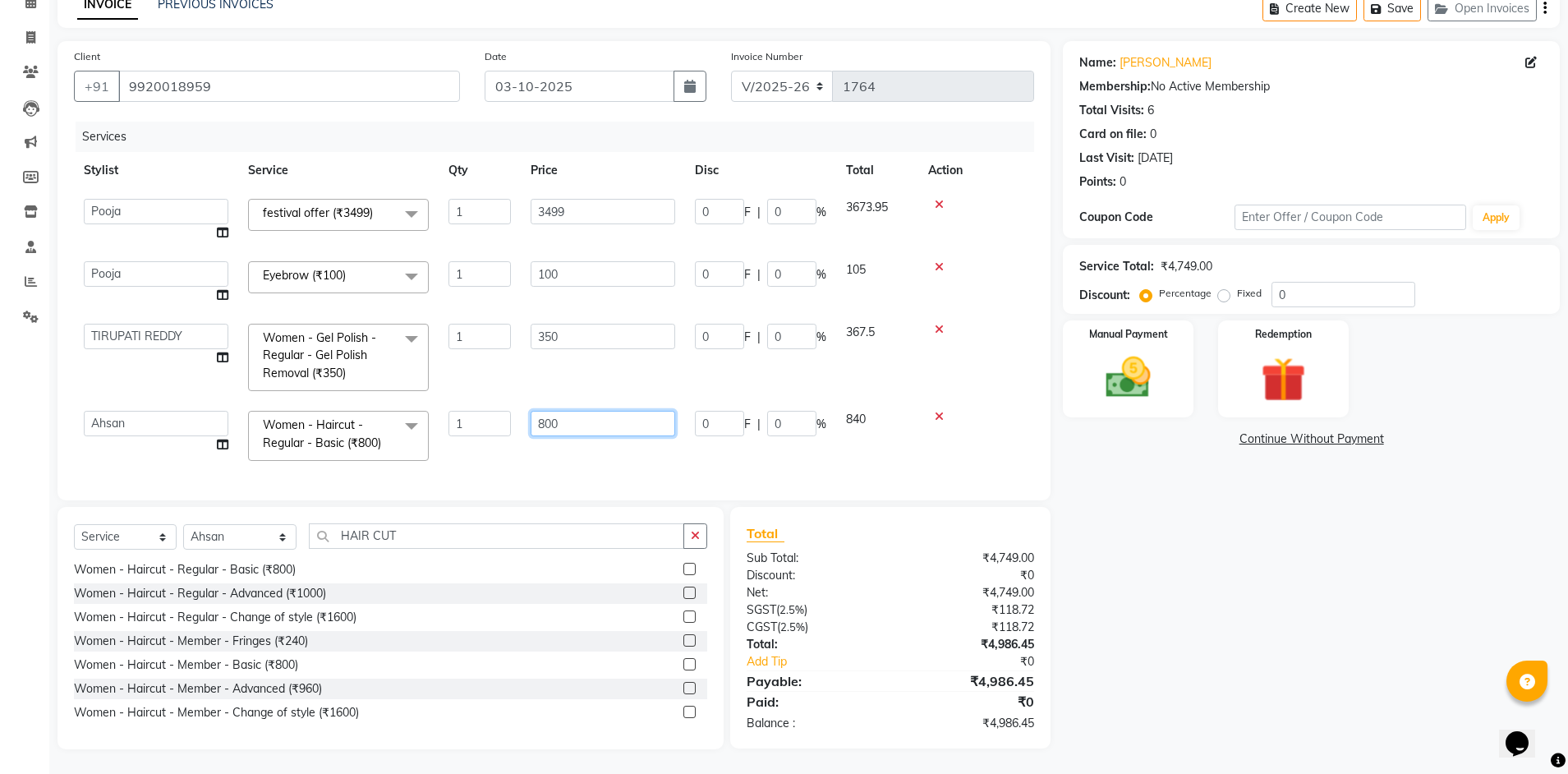
click at [558, 420] on input "800" at bounding box center [603, 423] width 145 height 26
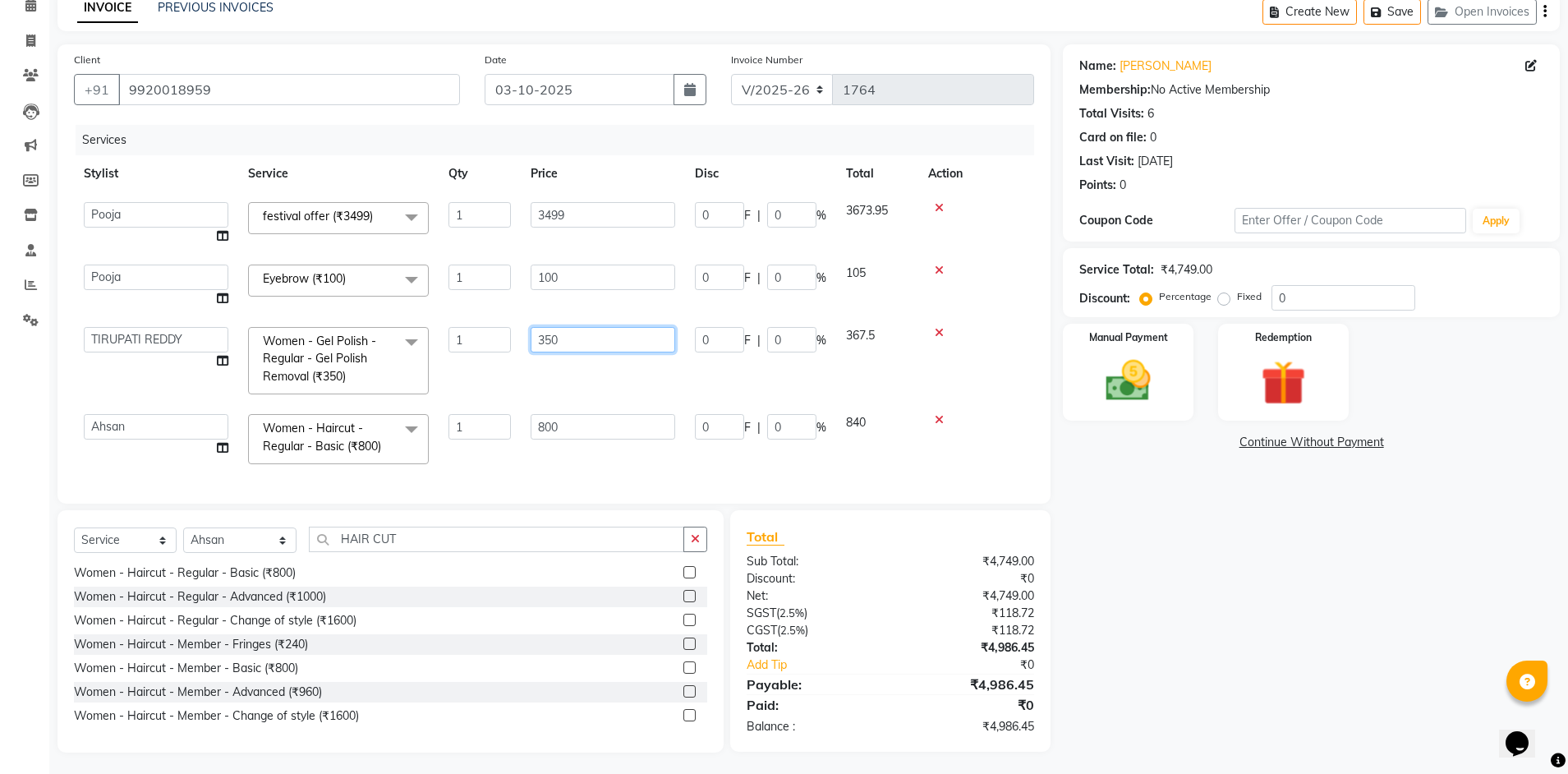
click at [566, 335] on input "350" at bounding box center [603, 339] width 145 height 26
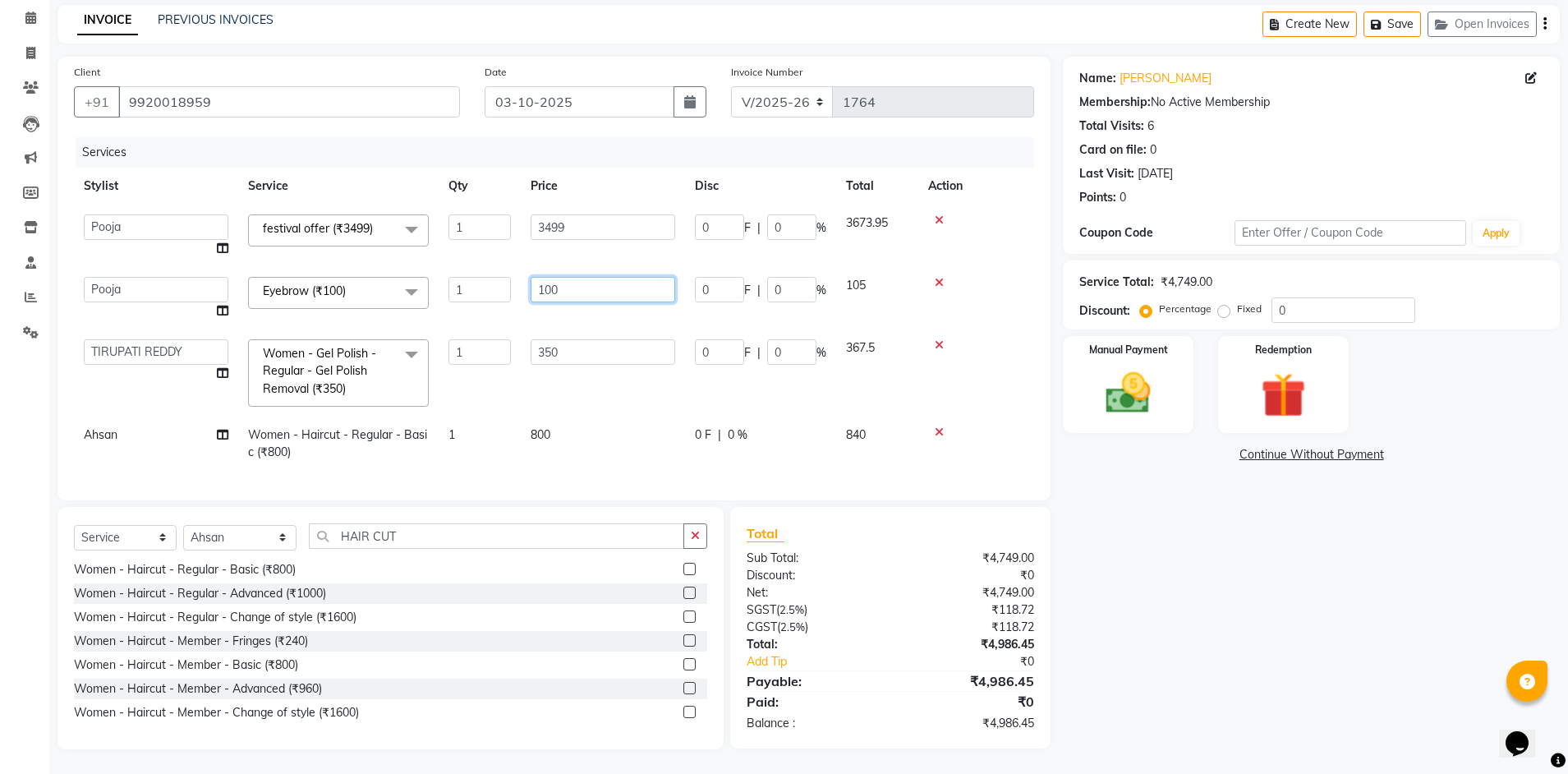
scroll to position [46, 0]
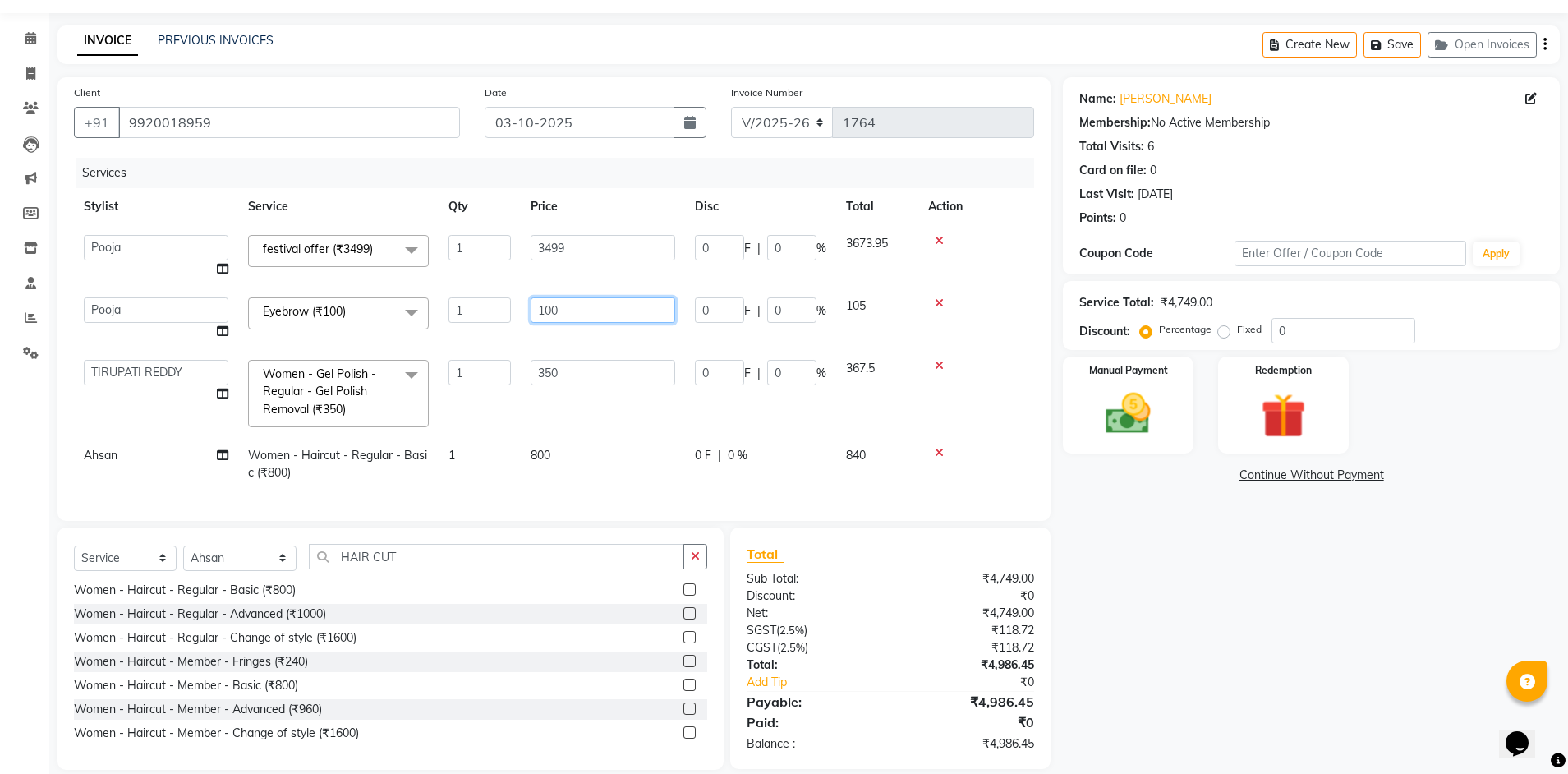
click at [567, 281] on tbody "[PERSON_NAME] Avi [PERSON_NAME] [PERSON_NAME] (maneger) MARUL [PERSON_NAME] [PE…" at bounding box center [554, 358] width 961 height 267
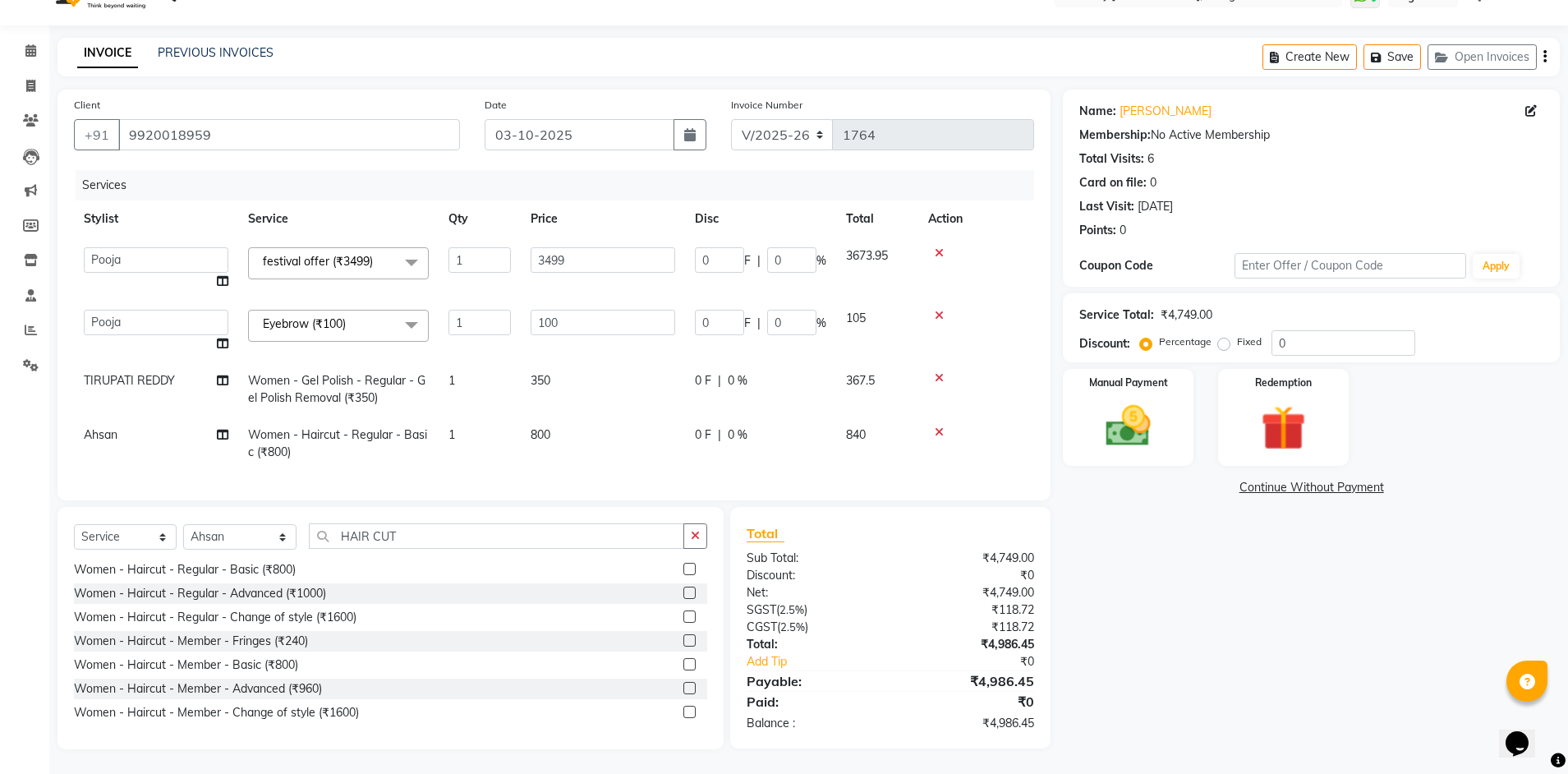
scroll to position [21, 0]
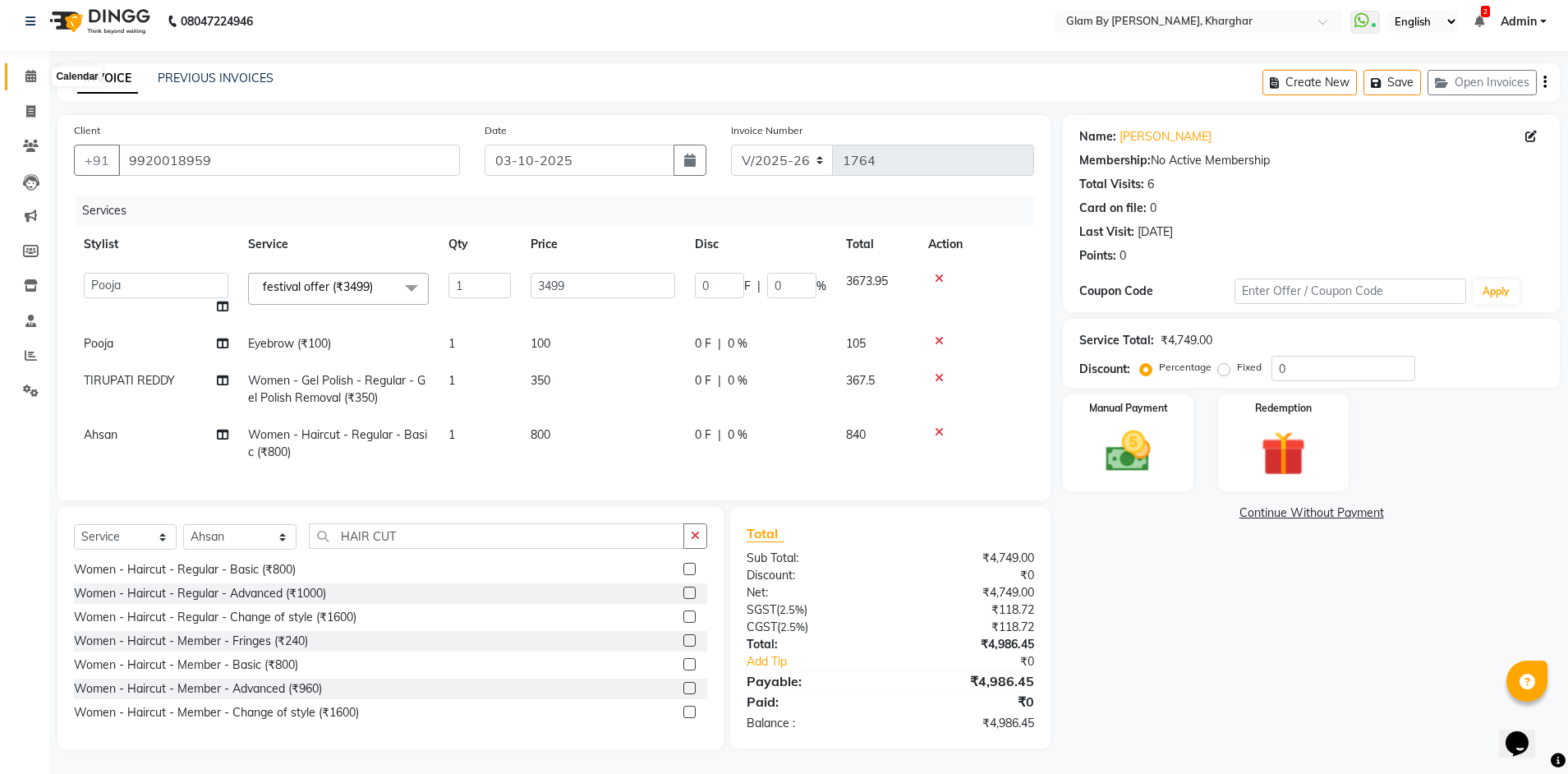
click at [29, 70] on icon at bounding box center [30, 76] width 10 height 12
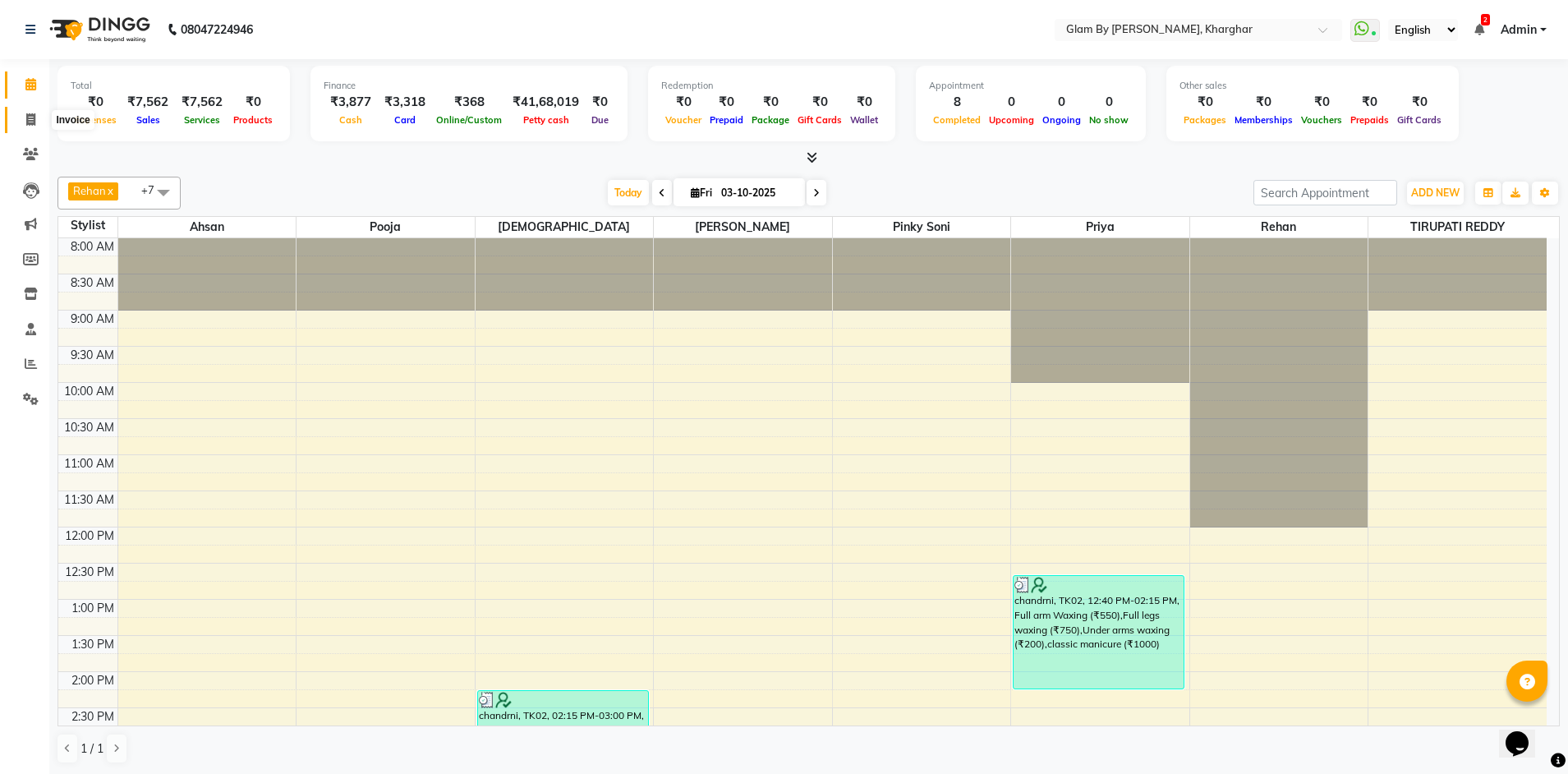
click at [24, 121] on span at bounding box center [30, 120] width 28 height 19
select select "3992"
select select "service"
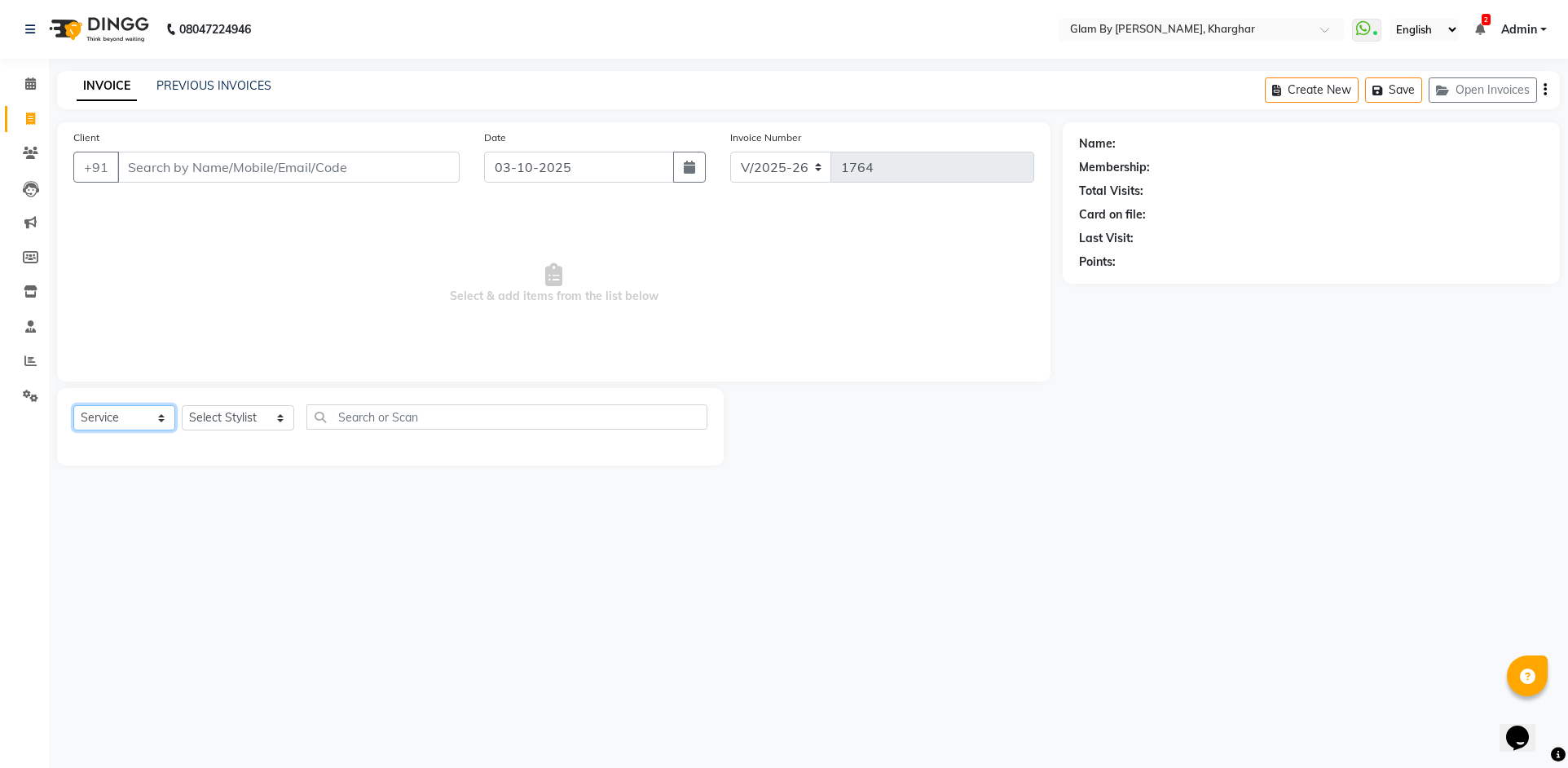
click at [102, 423] on select "Select Service Product Membership Package Voucher Prepaid Gift Card" at bounding box center [124, 417] width 102 height 25
click at [73, 405] on select "Select Service Product Membership Package Voucher Prepaid Gift Card" at bounding box center [124, 417] width 102 height 25
drag, startPoint x: 210, startPoint y: 404, endPoint x: 208, endPoint y: 423, distance: 19.1
click at [211, 416] on div "Select Service Product Membership Package Voucher Prepaid Gift Card Select Styl…" at bounding box center [390, 423] width 635 height 38
drag, startPoint x: 207, startPoint y: 416, endPoint x: 204, endPoint y: 428, distance: 12.4
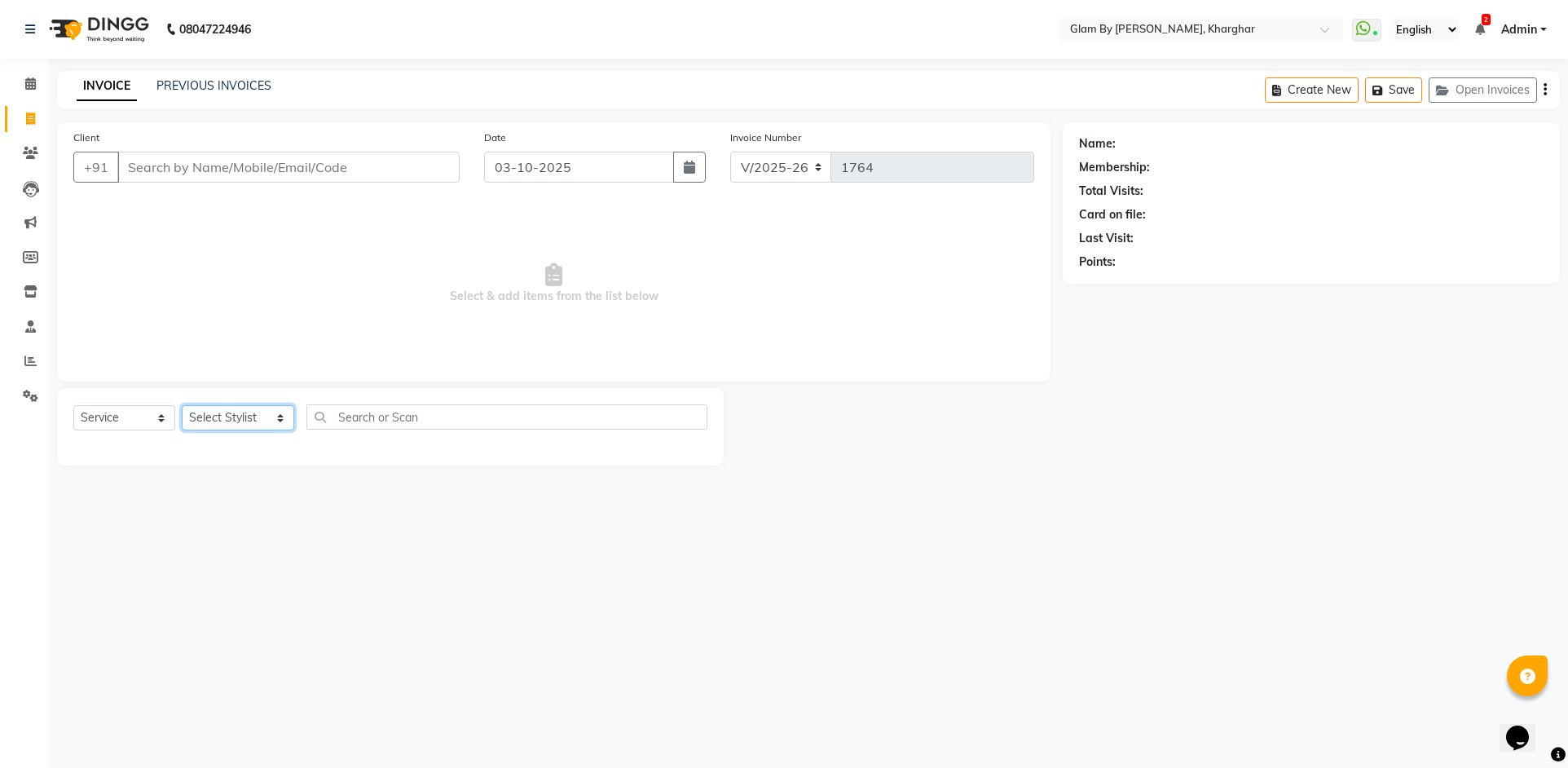
click at [207, 417] on select "Select Stylist [PERSON_NAME] Avi [PERSON_NAME] [PERSON_NAME] (maneger) MARUL [P…" at bounding box center [238, 417] width 112 height 25
select select "52399"
click at [182, 405] on select "Select Stylist [PERSON_NAME] Avi [PERSON_NAME] [PERSON_NAME] (maneger) MARUL [P…" at bounding box center [238, 417] width 112 height 25
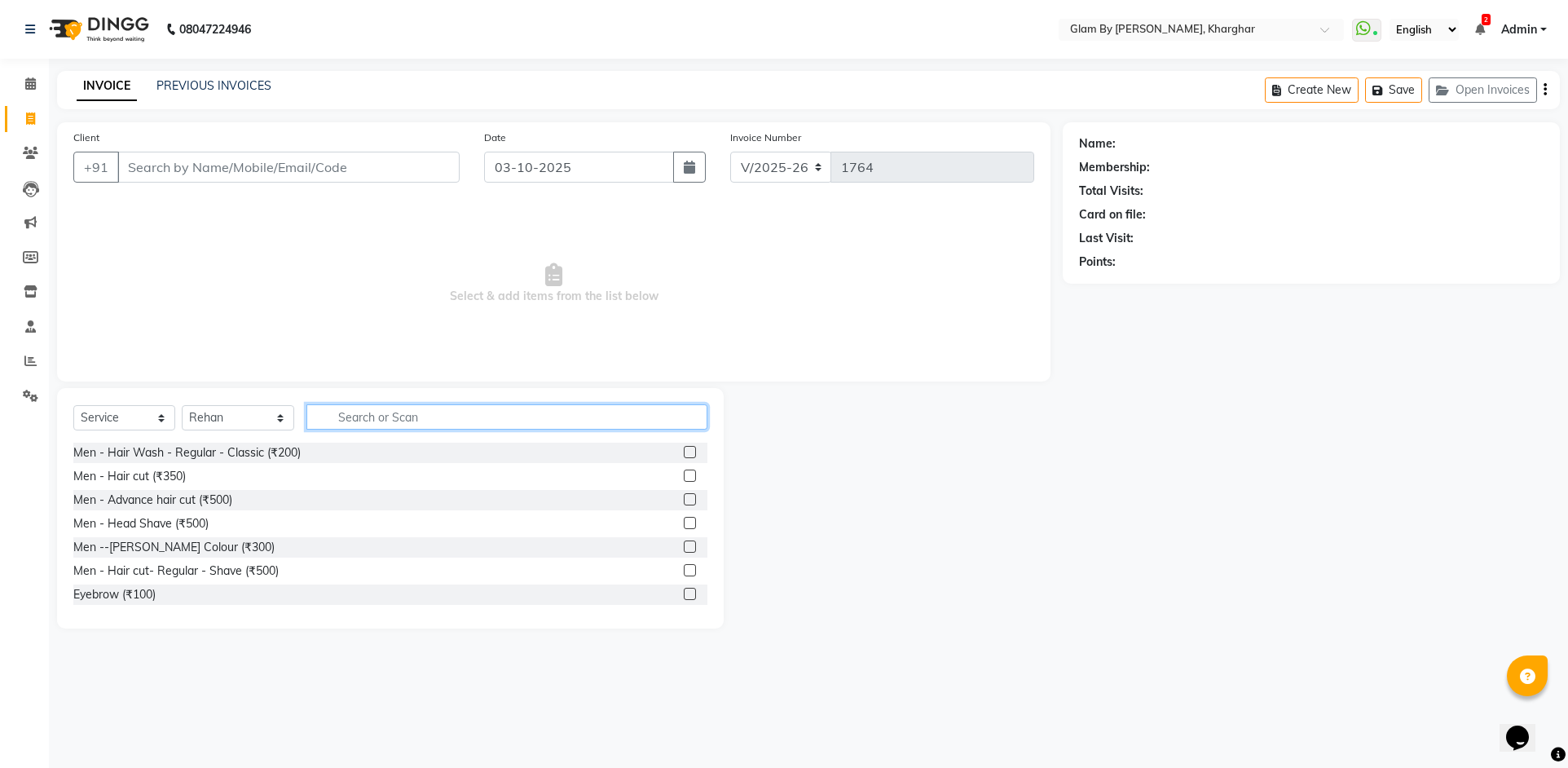
click at [314, 413] on input "text" at bounding box center [507, 416] width 401 height 25
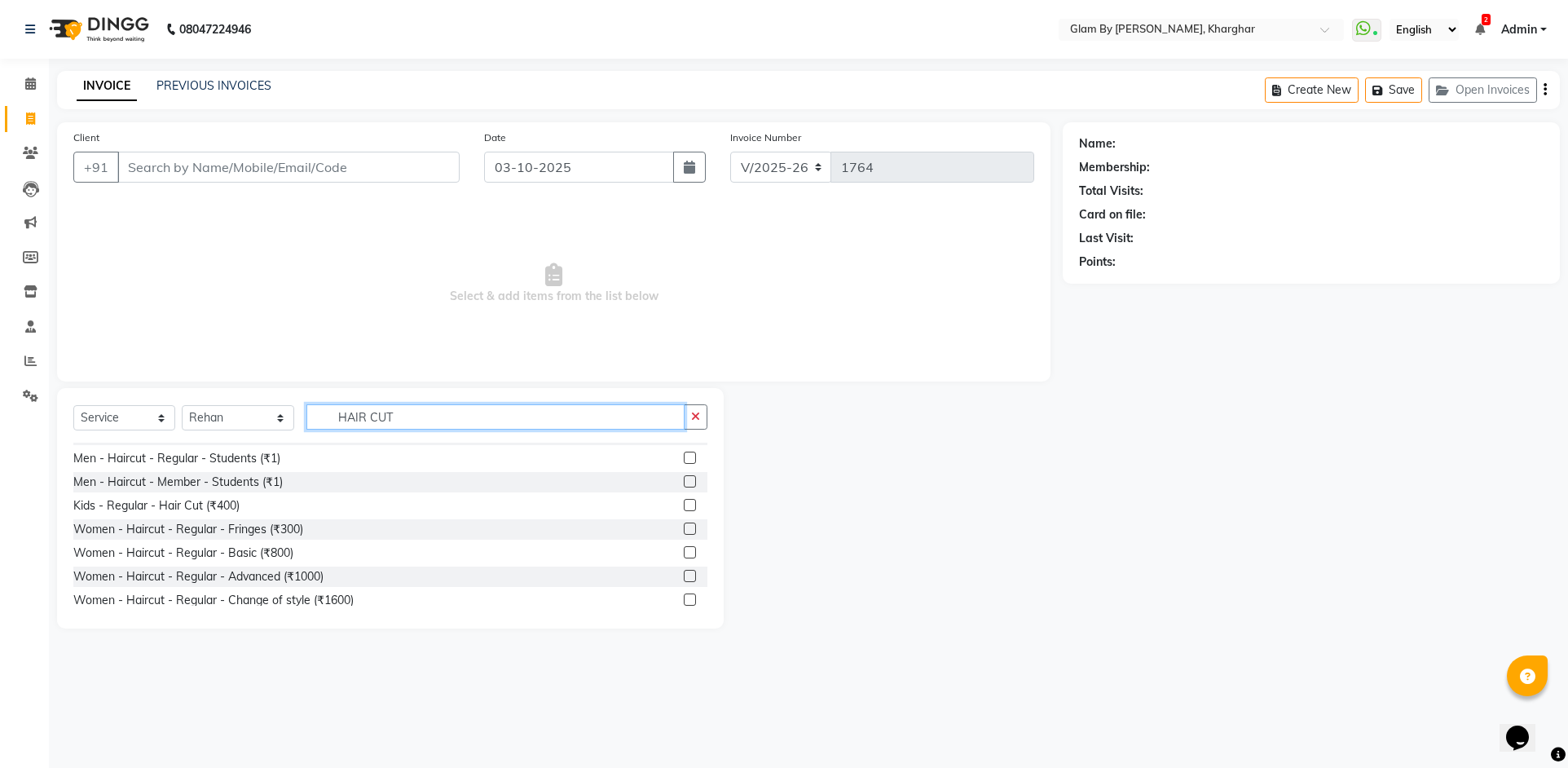
scroll to position [245, 0]
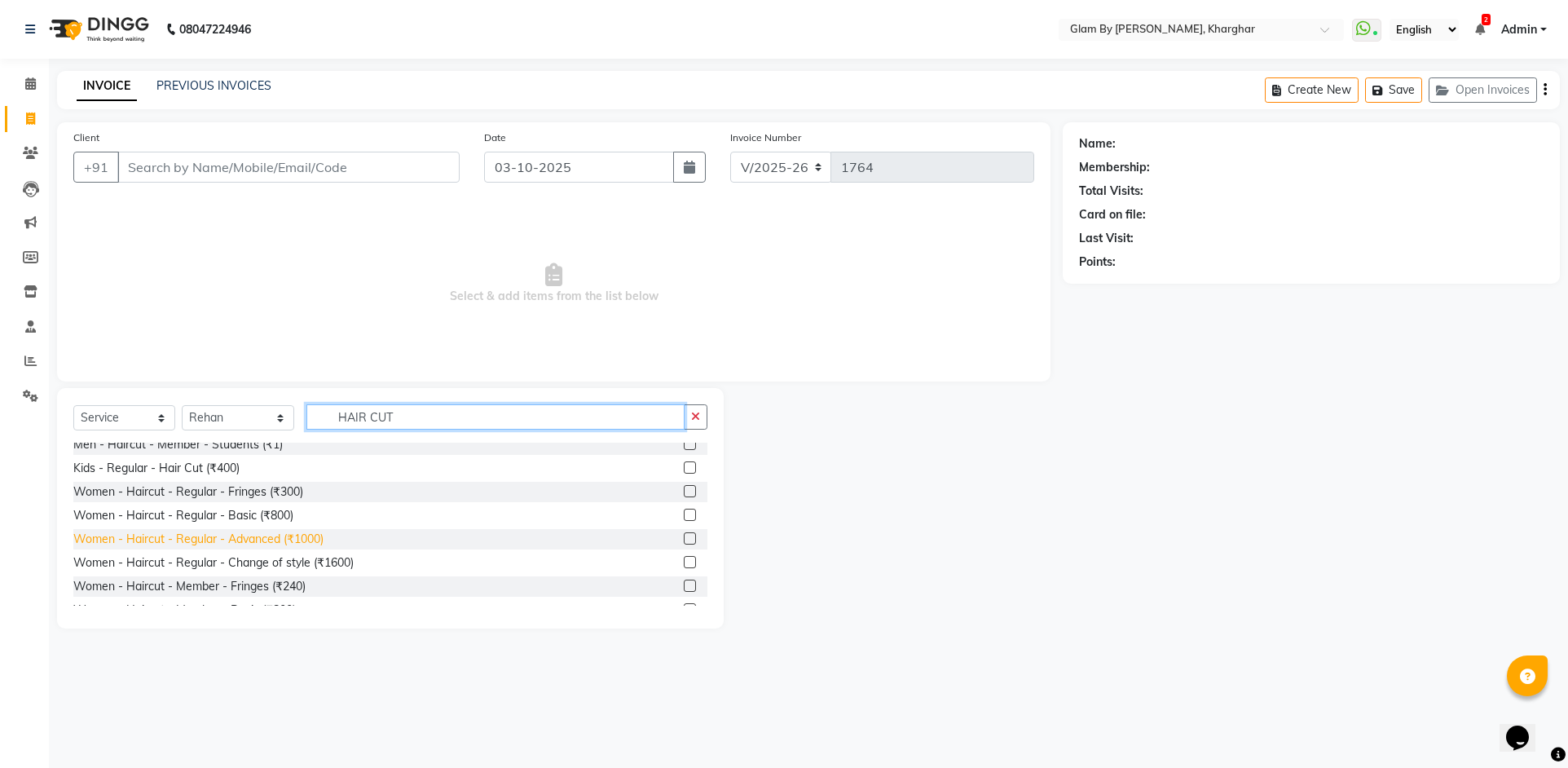
type input "HAIR CUT"
click at [302, 543] on div "Women - Haircut - Regular - Advanced (₹1000)" at bounding box center [198, 539] width 250 height 17
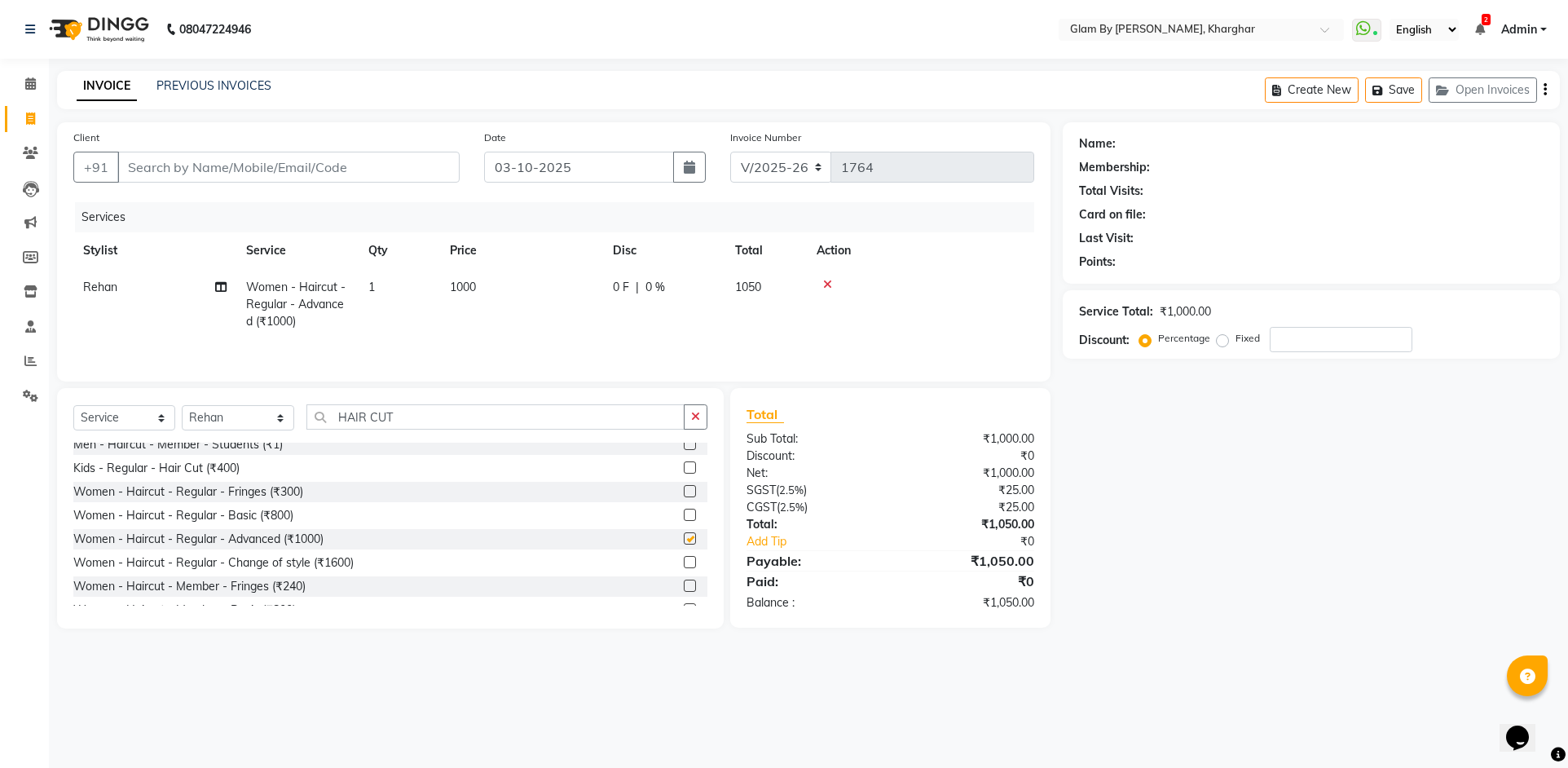
checkbox input "false"
drag, startPoint x: 385, startPoint y: 414, endPoint x: 305, endPoint y: 414, distance: 80.0
click at [306, 413] on input "HAIR CUT" at bounding box center [496, 416] width 379 height 25
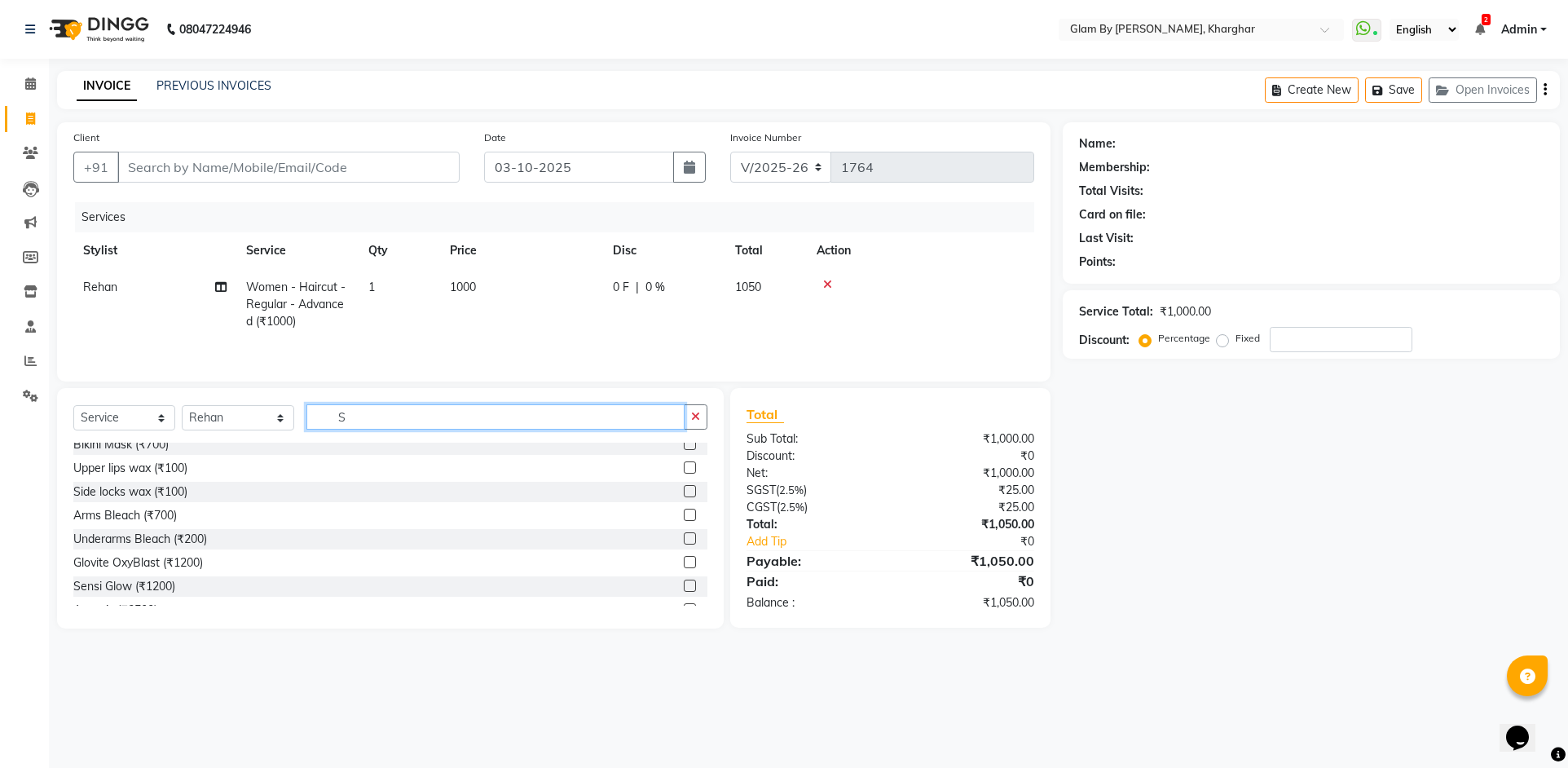
scroll to position [103, 0]
type input "SPA"
drag, startPoint x: 366, startPoint y: 415, endPoint x: 232, endPoint y: 390, distance: 136.3
click at [232, 390] on div "Select Service Product Membership Package Voucher Prepaid Gift Card Select Styl…" at bounding box center [390, 508] width 666 height 241
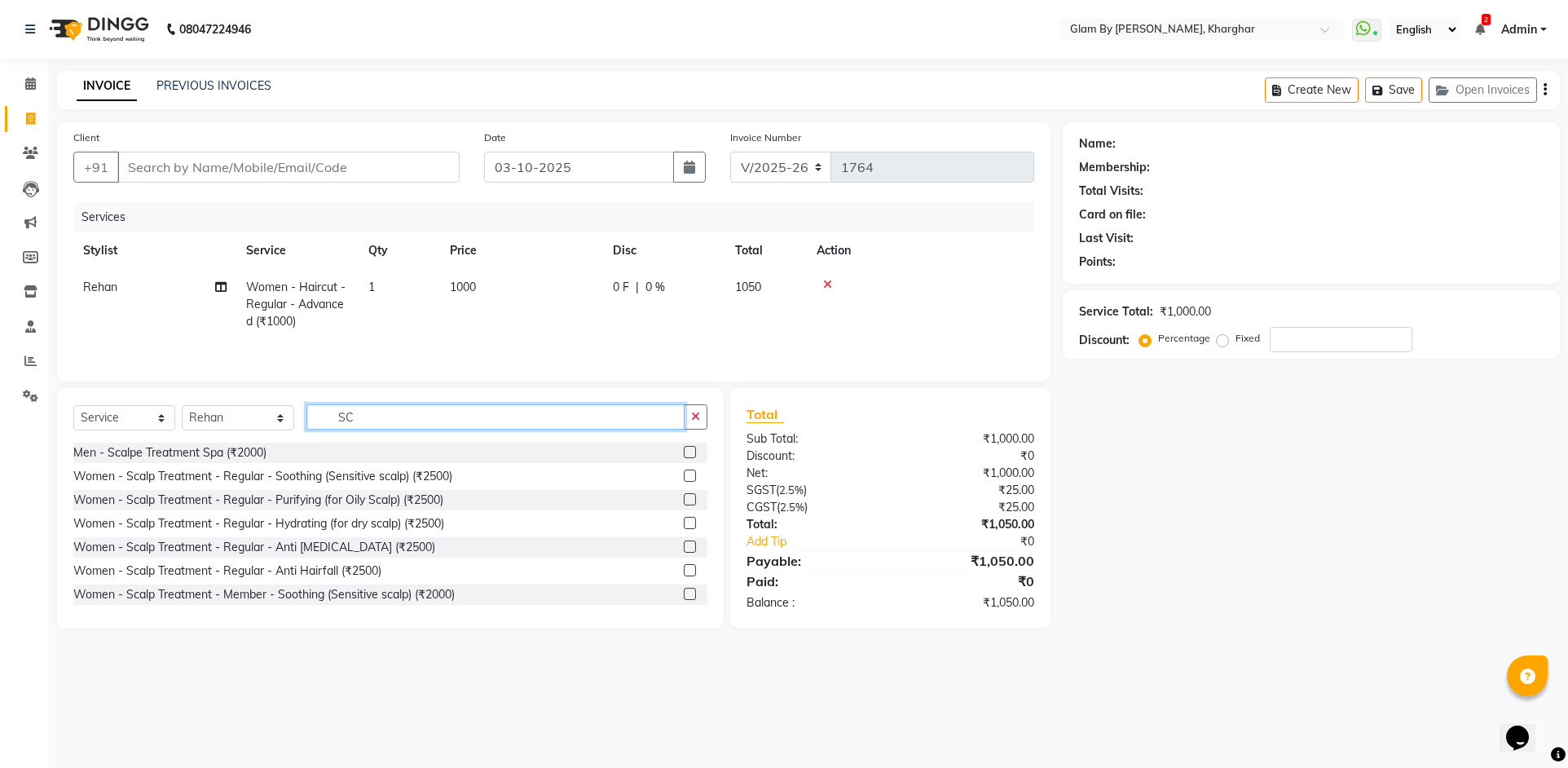
click at [356, 420] on input "SC" at bounding box center [496, 416] width 379 height 25
type input "SC"
click at [238, 455] on div "Men - Scalpe Treatment Spa (₹2000)" at bounding box center [170, 453] width 193 height 17
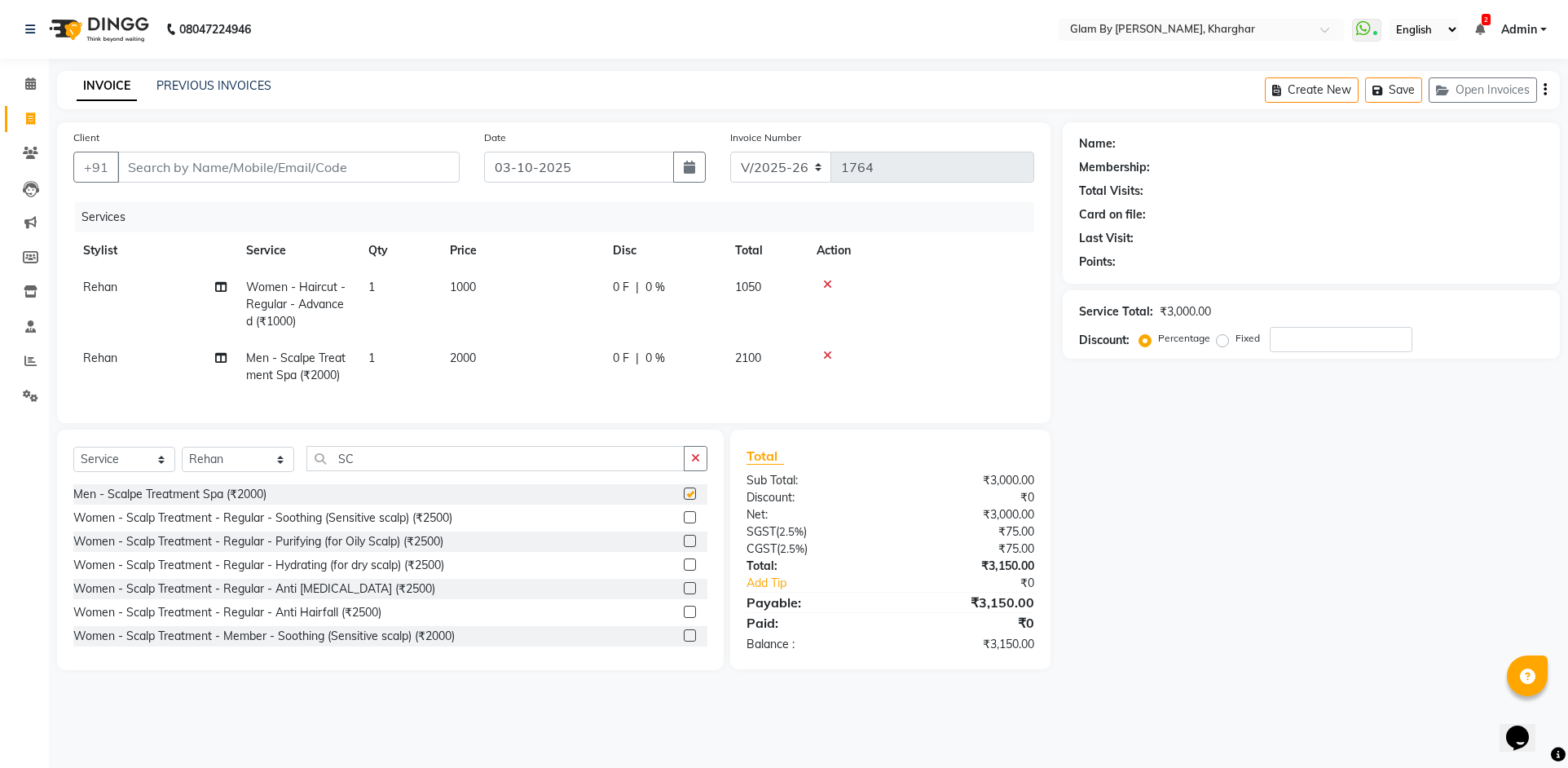
checkbox input "false"
click at [824, 285] on icon at bounding box center [828, 284] width 9 height 11
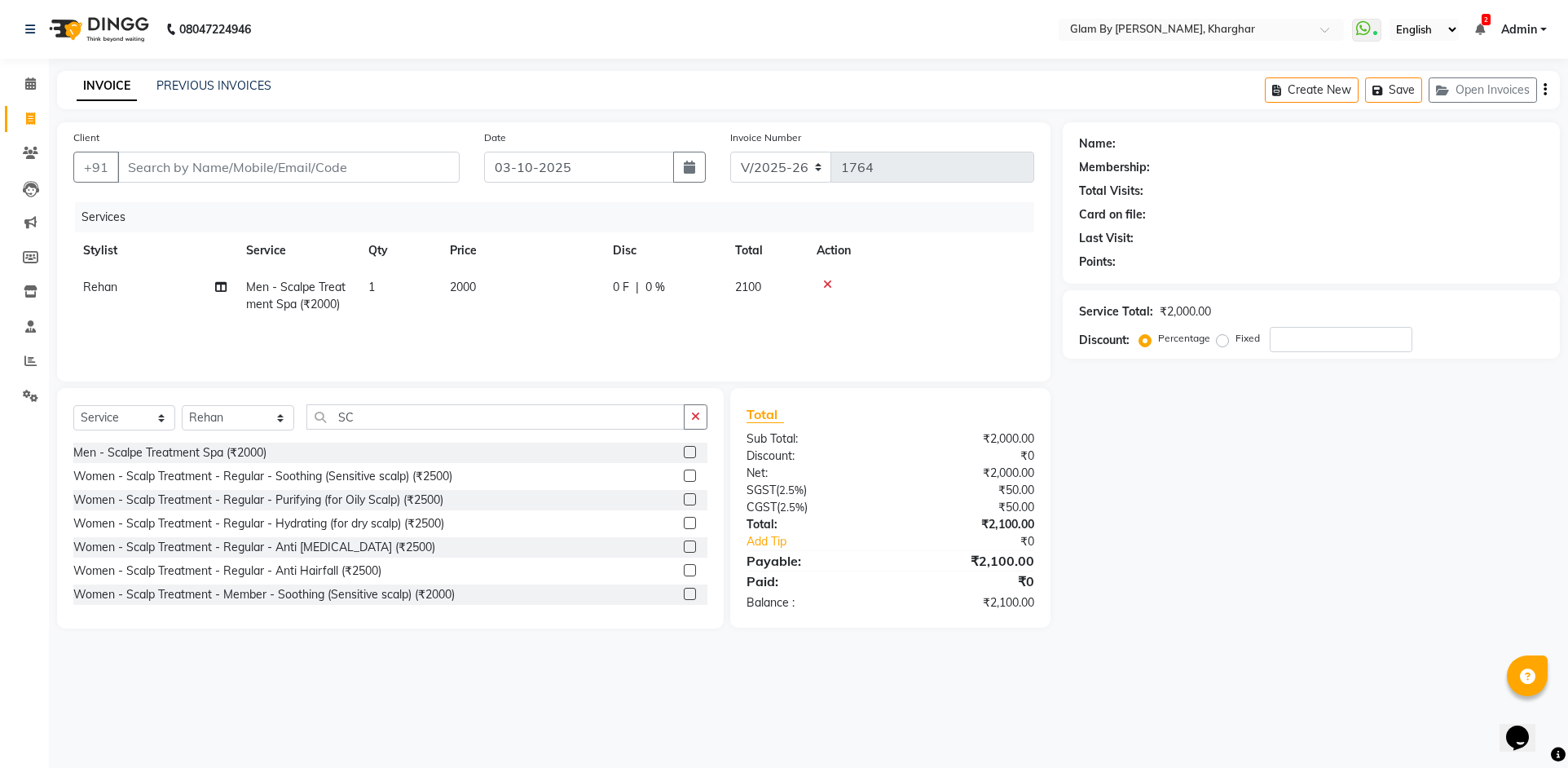
click at [449, 320] on td "2000" at bounding box center [522, 295] width 163 height 53
select select "52399"
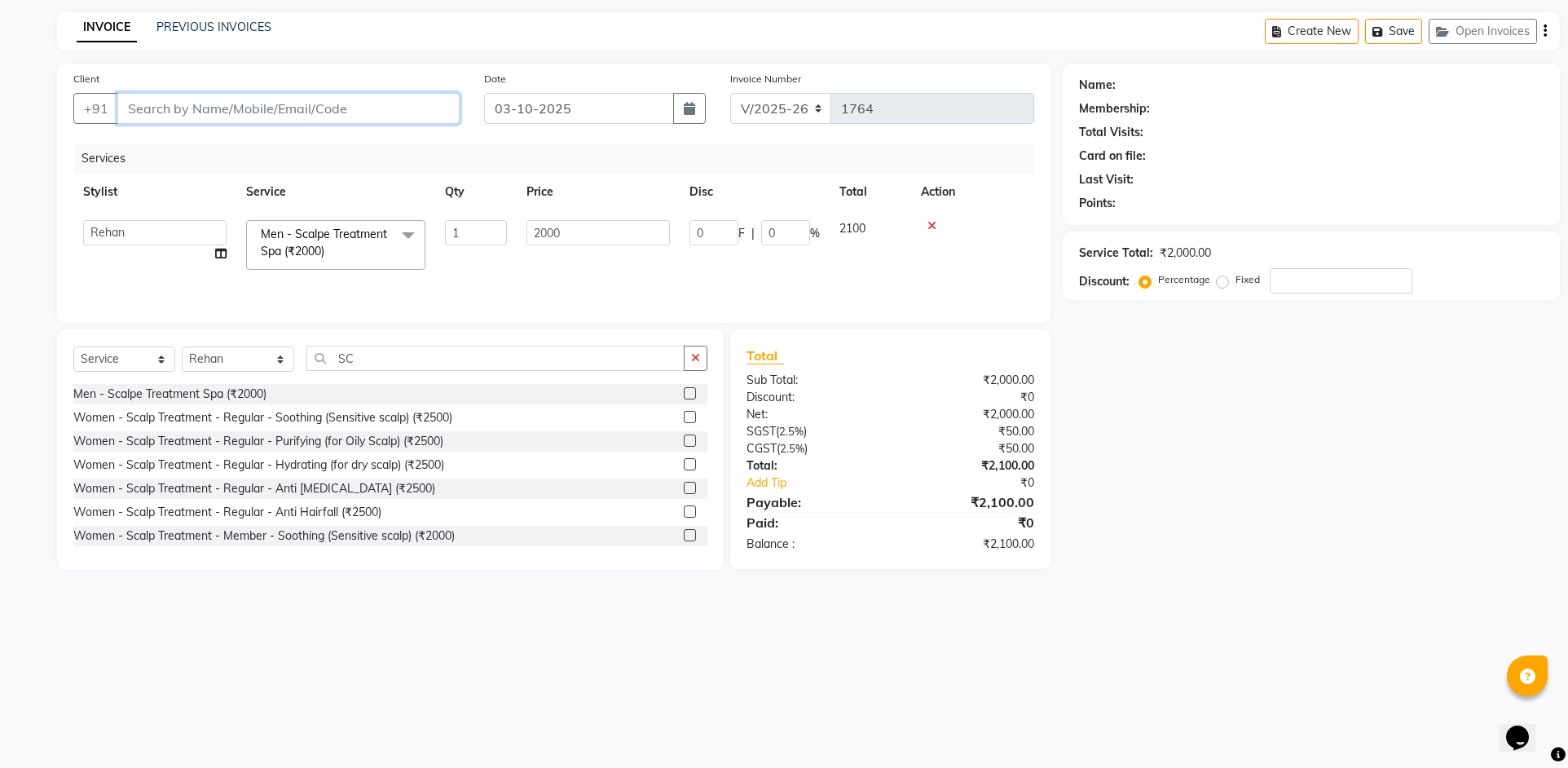
click at [145, 105] on input "Client" at bounding box center [288, 108] width 342 height 31
click at [137, 98] on input "Client" at bounding box center [288, 108] width 342 height 31
click at [135, 108] on input "Client" at bounding box center [288, 108] width 342 height 31
type input "7"
type input "0"
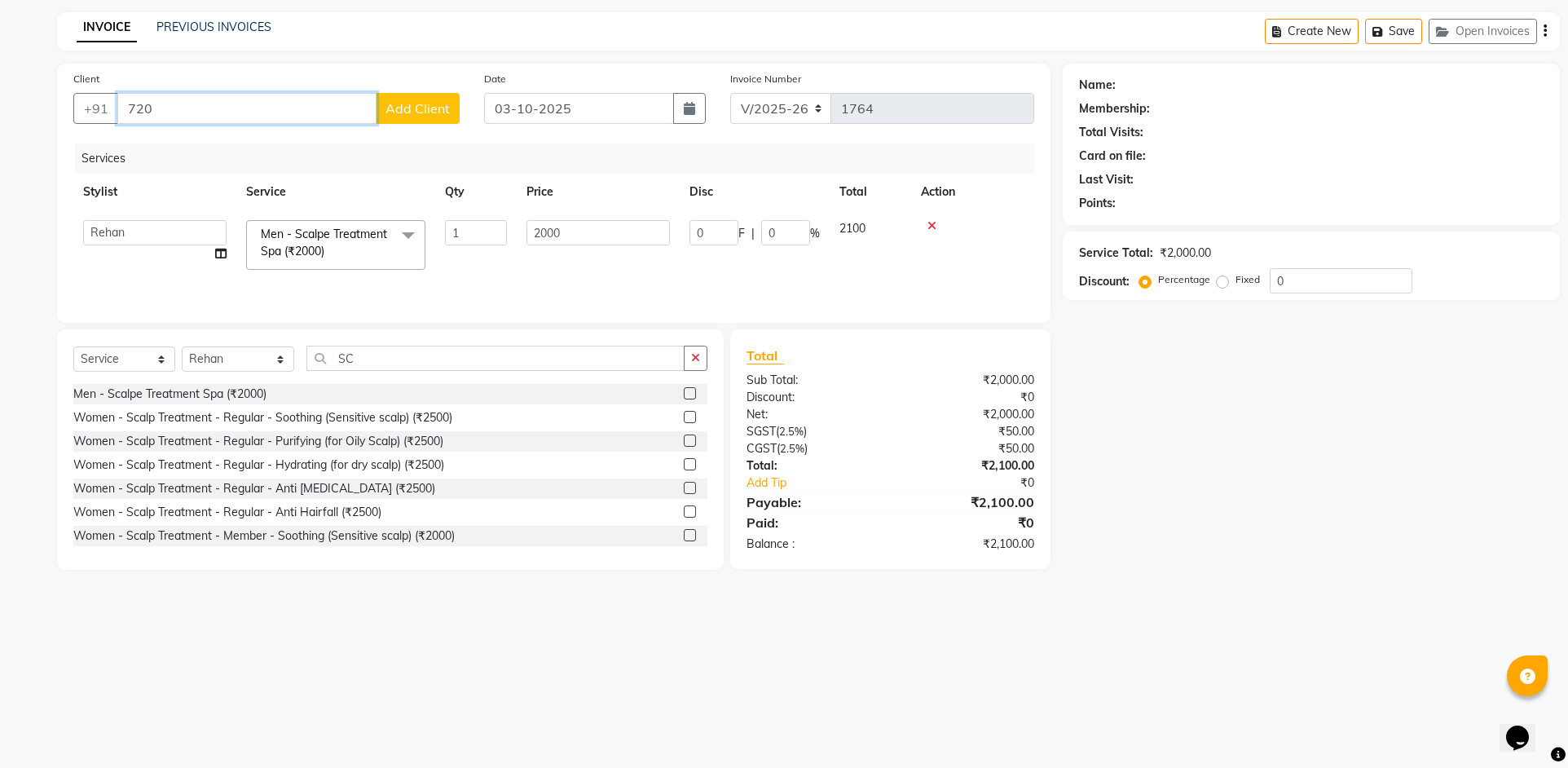
click at [217, 109] on input "720" at bounding box center [246, 108] width 260 height 31
click at [187, 111] on input "72083" at bounding box center [246, 108] width 260 height 31
type input "720833"
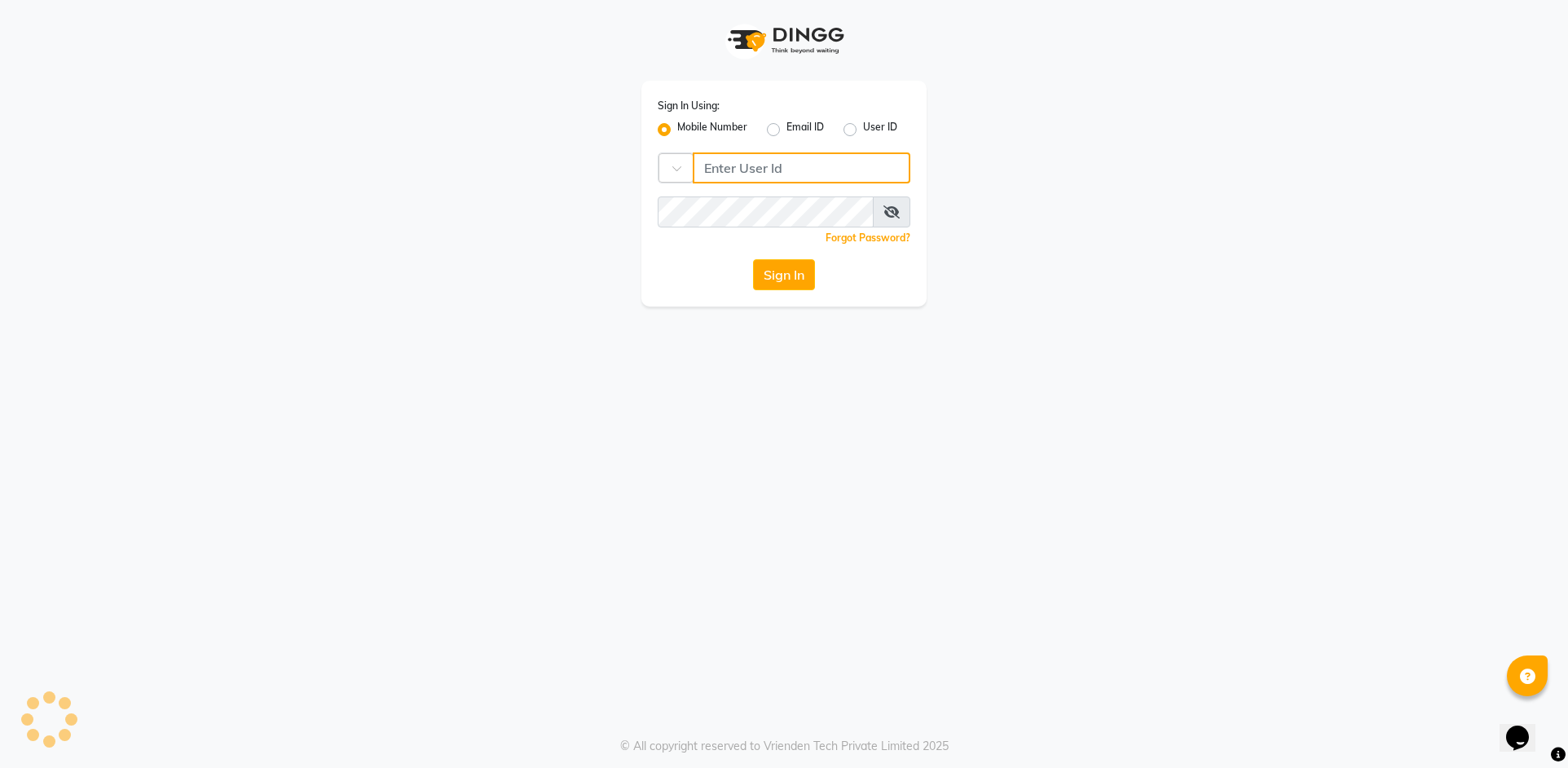
type input "9619697269"
drag, startPoint x: 794, startPoint y: 279, endPoint x: 304, endPoint y: 173, distance: 501.3
click at [791, 279] on button "Sign In" at bounding box center [784, 275] width 62 height 31
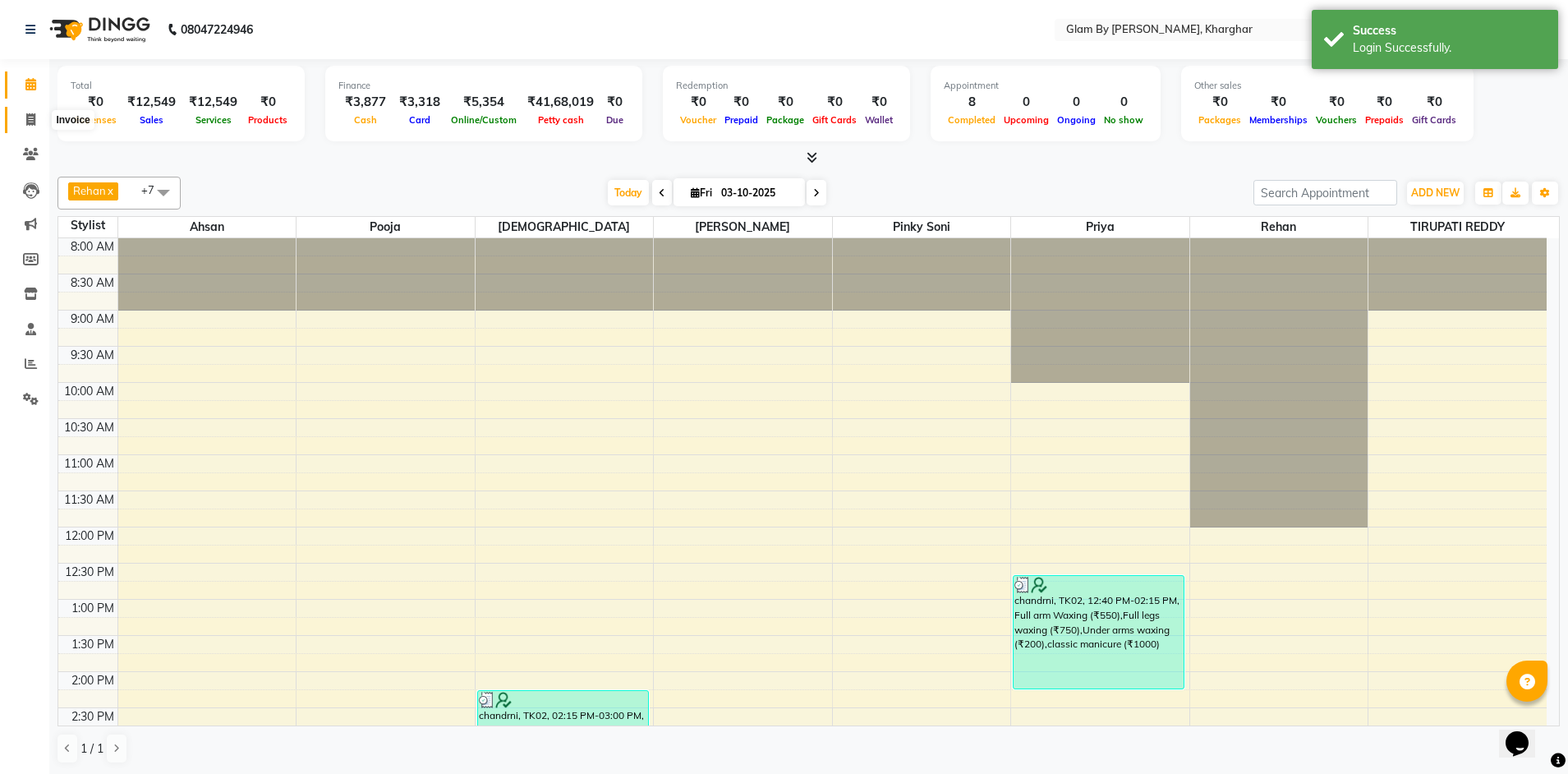
click at [26, 119] on icon at bounding box center [31, 119] width 9 height 12
select select "service"
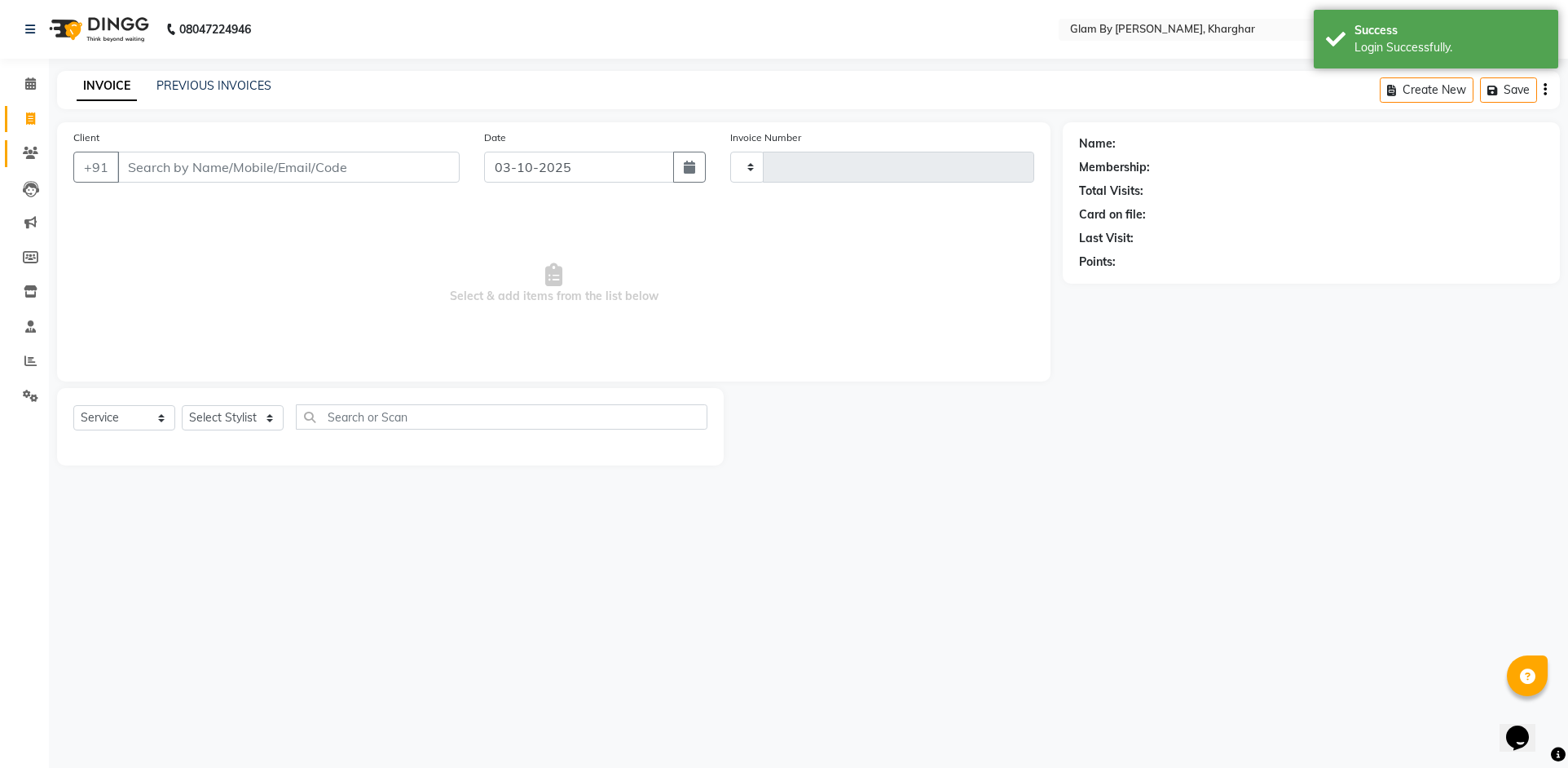
type input "1765"
select select "3992"
click at [142, 165] on input "Client" at bounding box center [288, 167] width 342 height 31
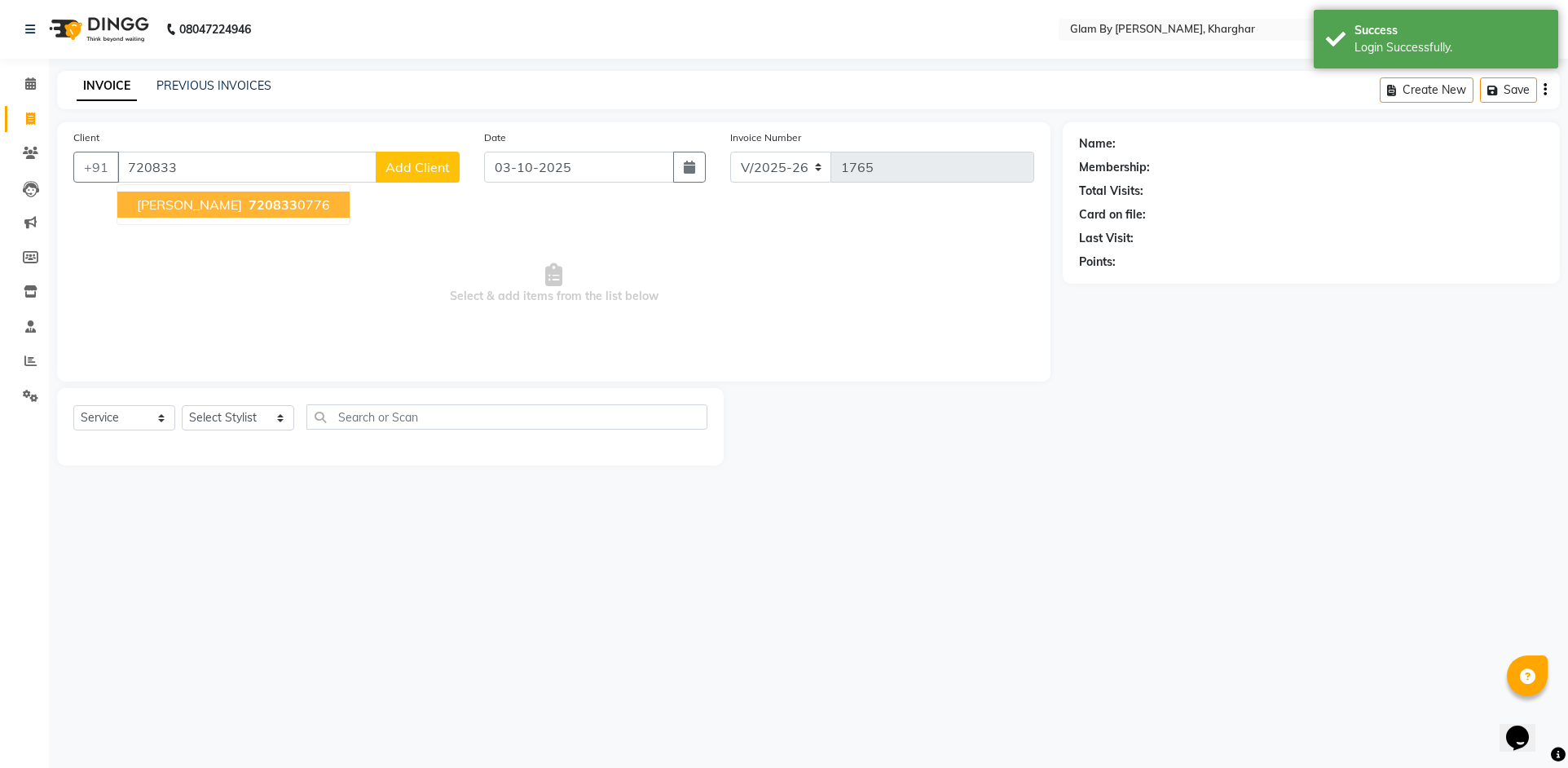
drag, startPoint x: 197, startPoint y: 205, endPoint x: 154, endPoint y: 224, distance: 47.0
click at [198, 209] on span "[PERSON_NAME]" at bounding box center [189, 204] width 105 height 16
type input "7208330776"
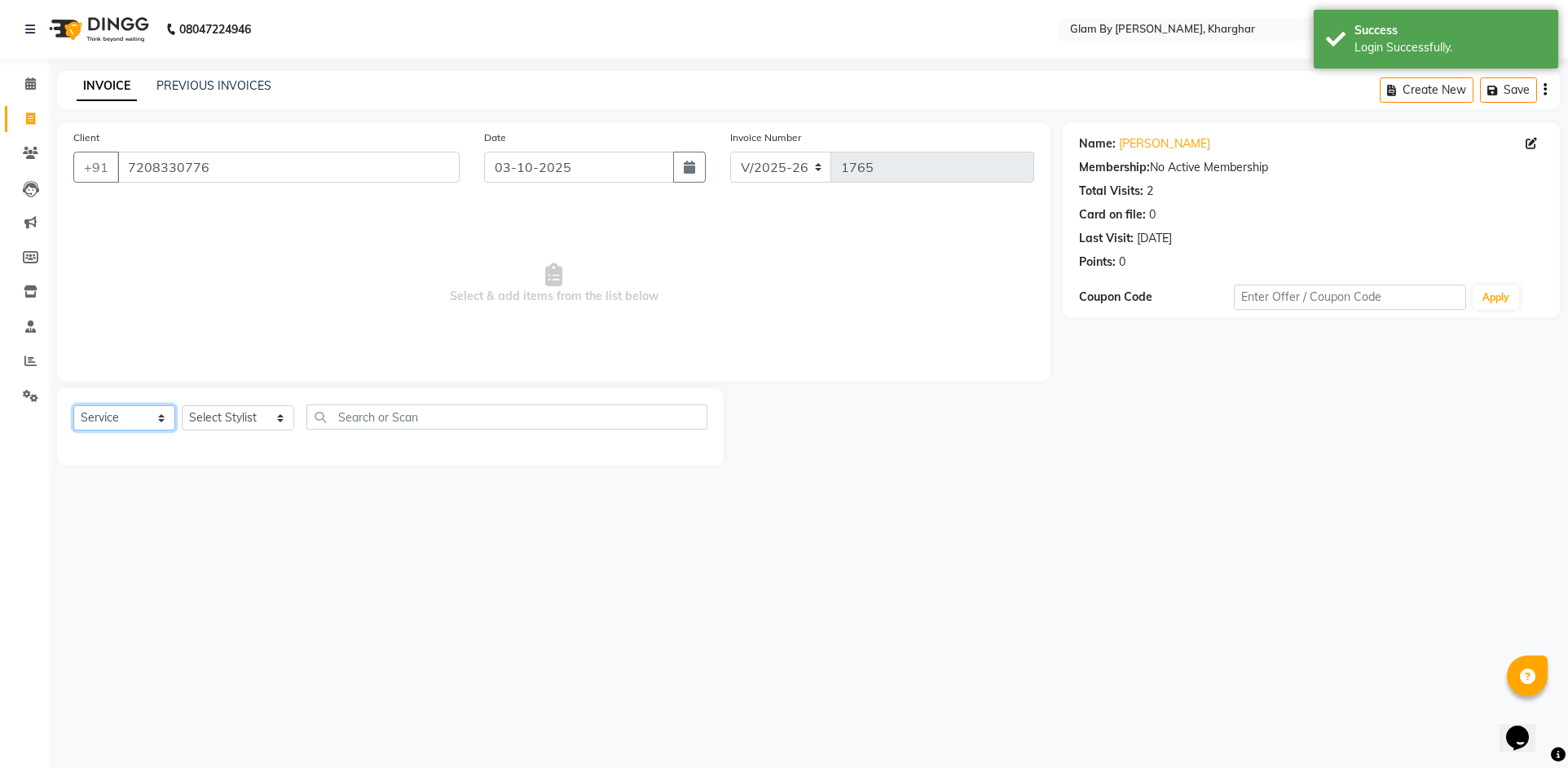
click at [119, 426] on select "Select Service Product Membership Package Voucher Prepaid Gift Card" at bounding box center [124, 417] width 102 height 25
click at [73, 405] on select "Select Service Product Membership Package Voucher Prepaid Gift Card" at bounding box center [124, 417] width 102 height 25
click at [218, 424] on select "Select Stylist [PERSON_NAME] Avi [PERSON_NAME] [PERSON_NAME] (maneger) MARUL [P…" at bounding box center [238, 417] width 112 height 25
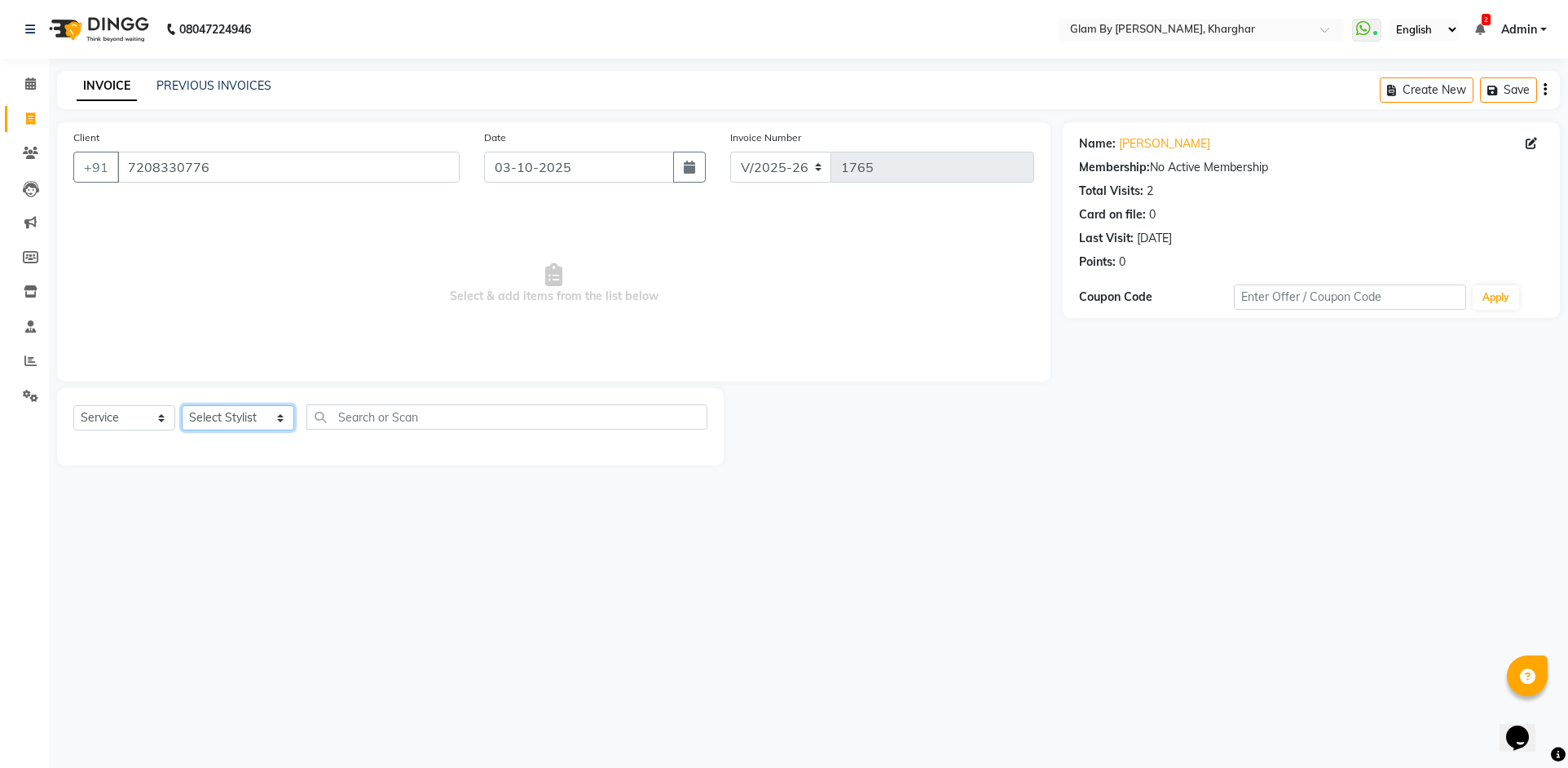
select select "52399"
click at [182, 405] on select "Select Stylist [PERSON_NAME] Avi [PERSON_NAME] [PERSON_NAME] (maneger) MARUL [P…" at bounding box center [238, 417] width 112 height 25
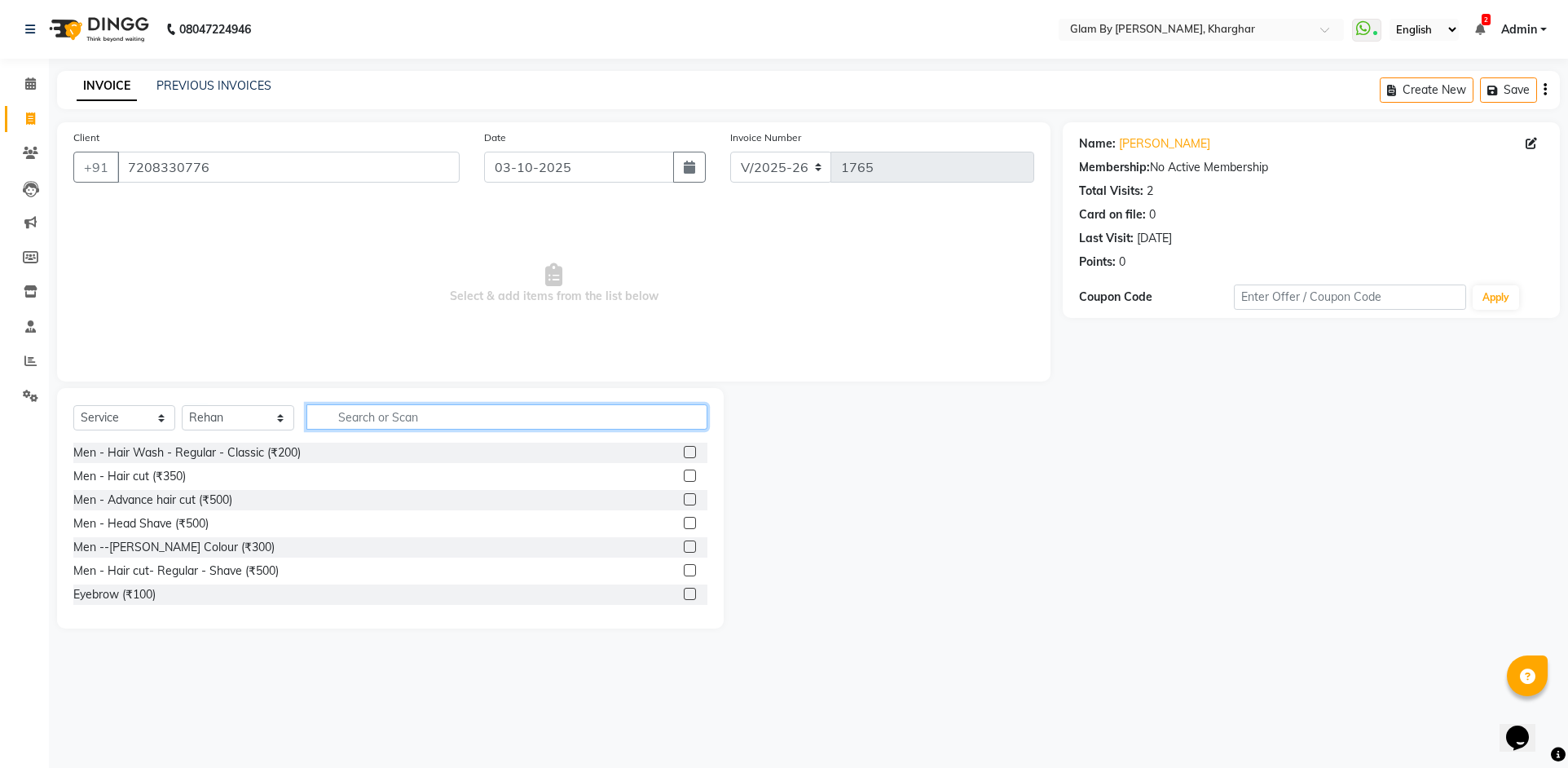
click at [340, 415] on input "text" at bounding box center [507, 416] width 401 height 25
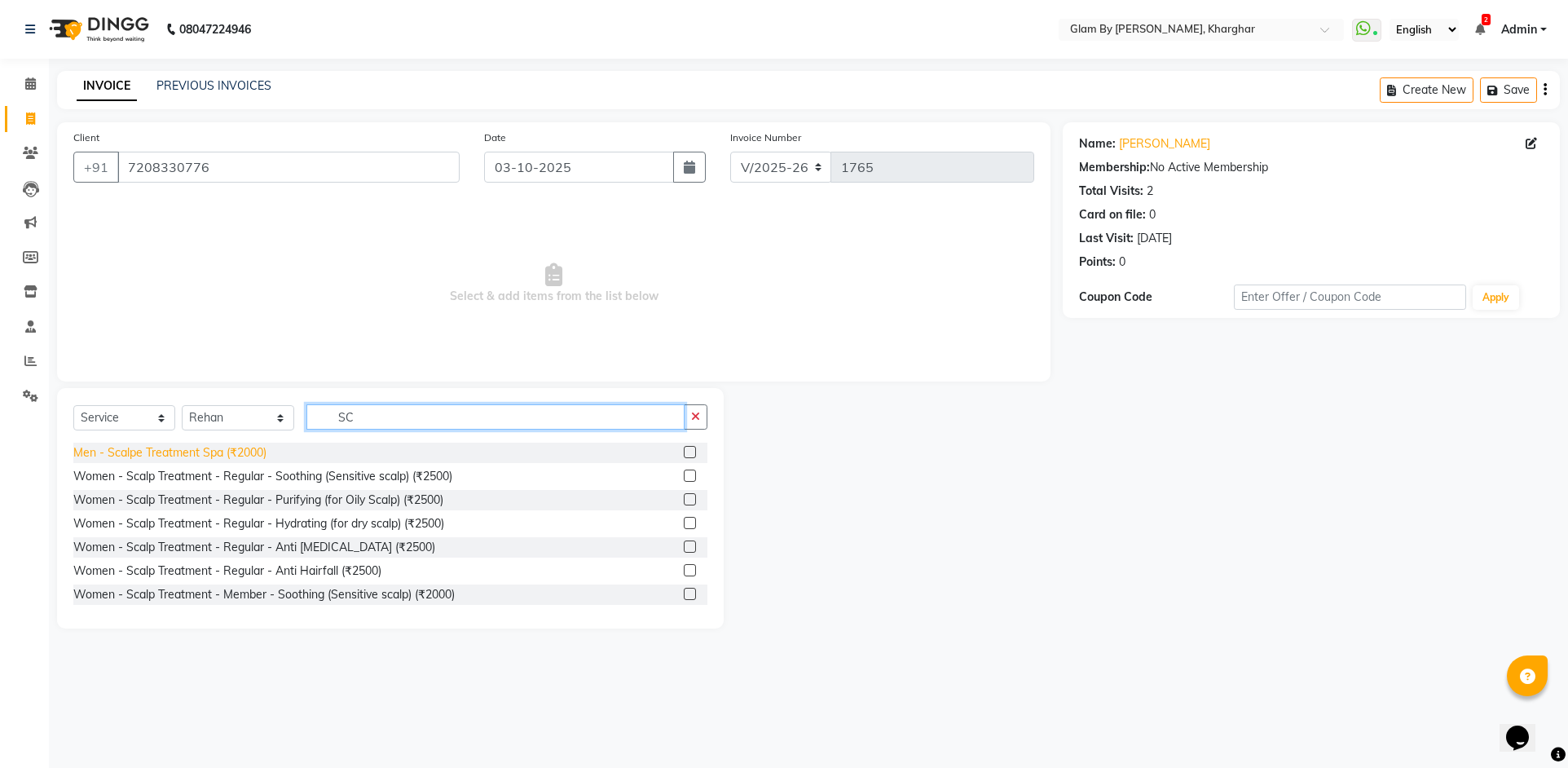
type input "SC"
drag, startPoint x: 250, startPoint y: 458, endPoint x: 331, endPoint y: 432, distance: 85.1
click at [256, 458] on div "Men - Scalpe Treatment Spa (₹2000)" at bounding box center [170, 453] width 193 height 17
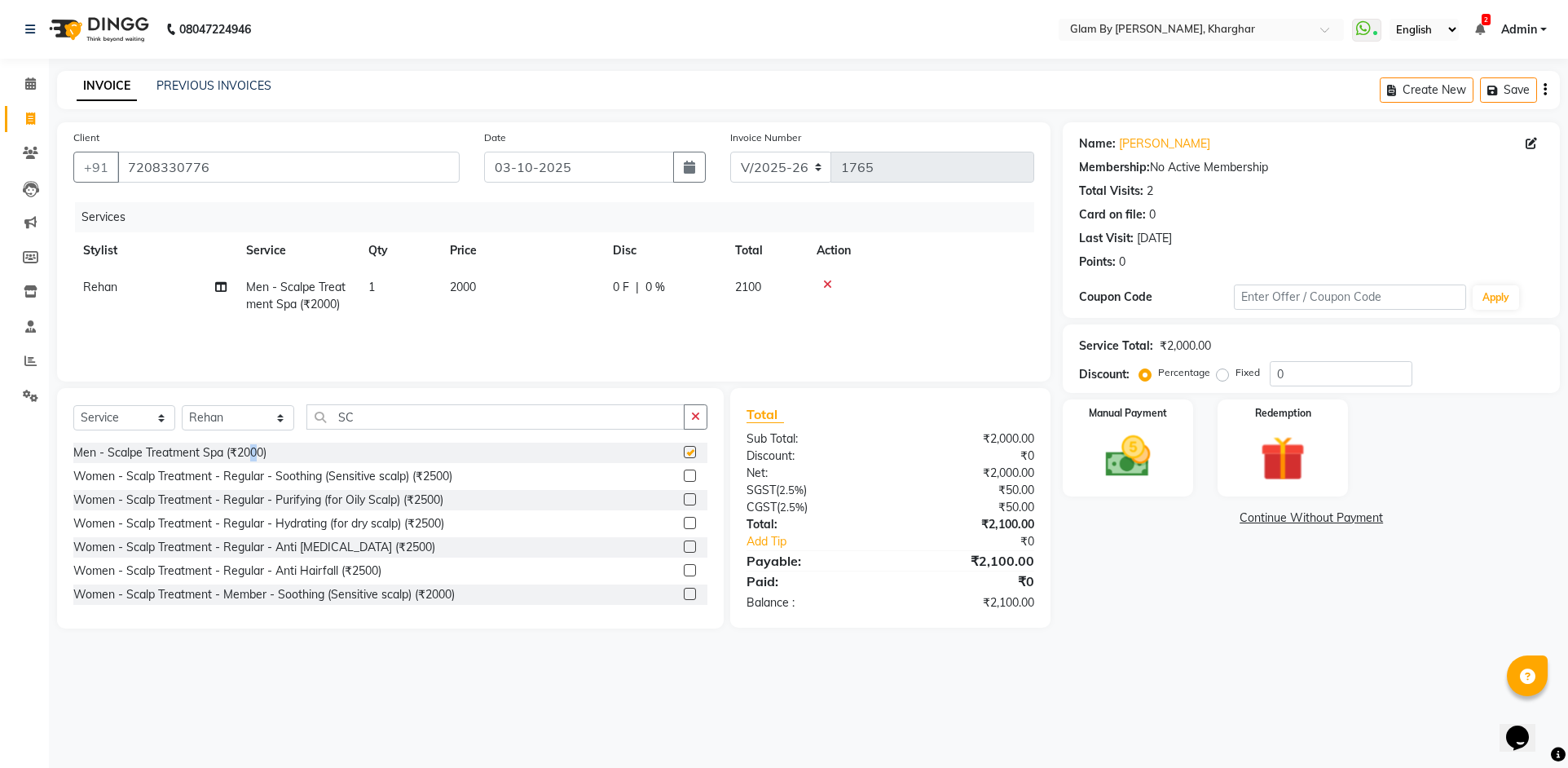
checkbox input "false"
click at [1161, 489] on div "Manual Payment" at bounding box center [1128, 448] width 135 height 101
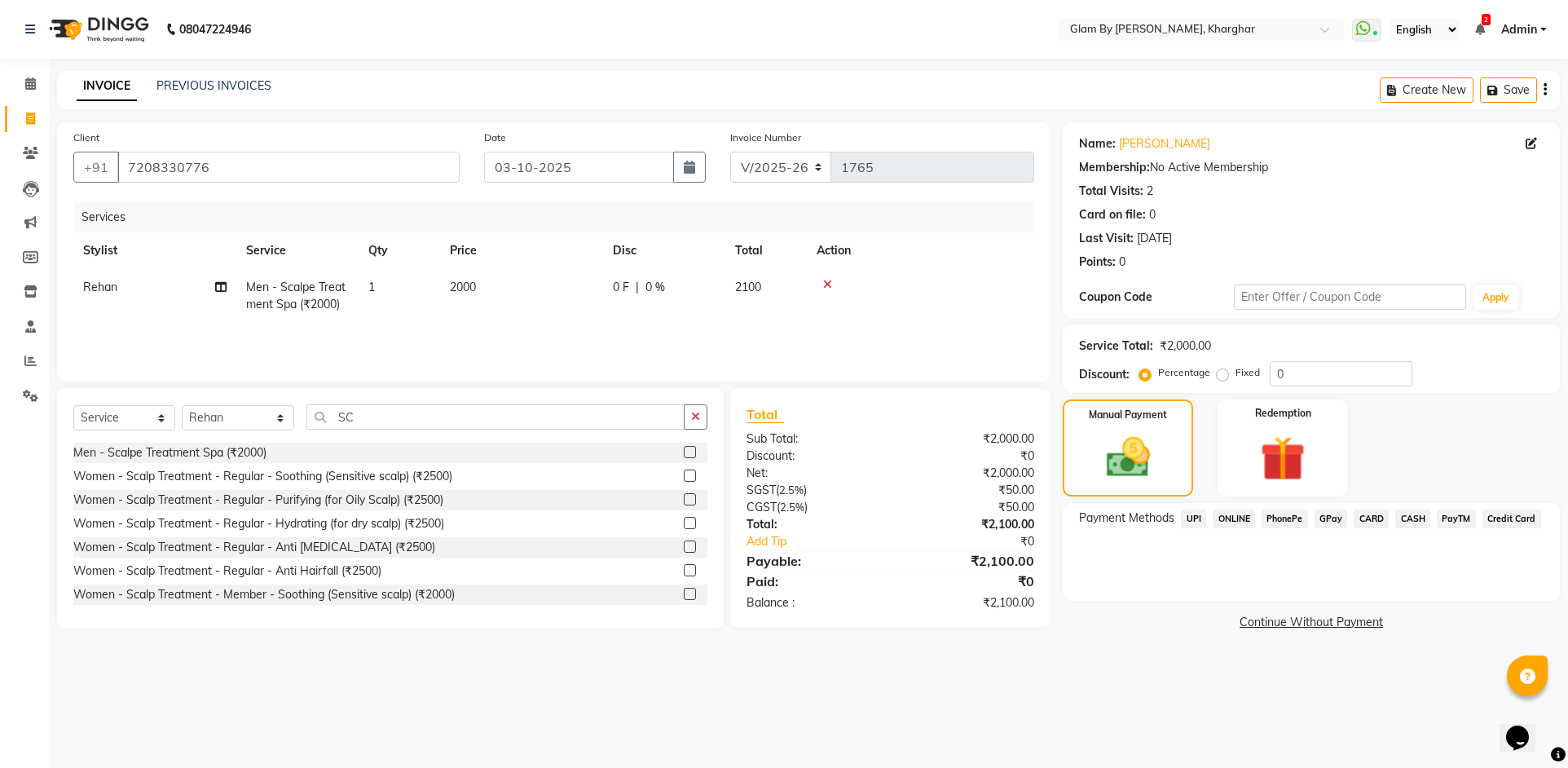
click at [1227, 513] on span "ONLINE" at bounding box center [1233, 520] width 42 height 19
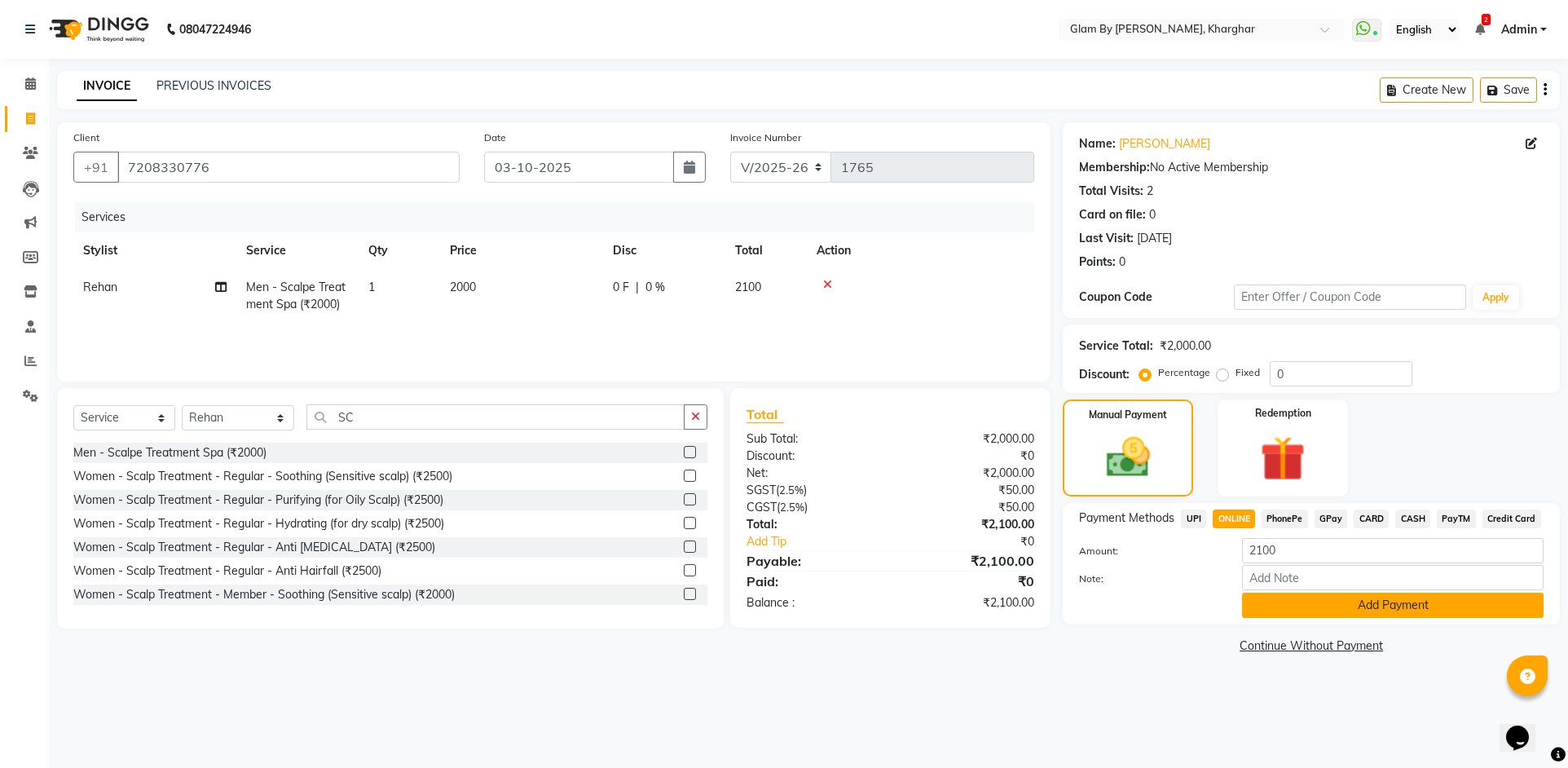
click at [1335, 598] on button "Add Payment" at bounding box center [1393, 605] width 302 height 25
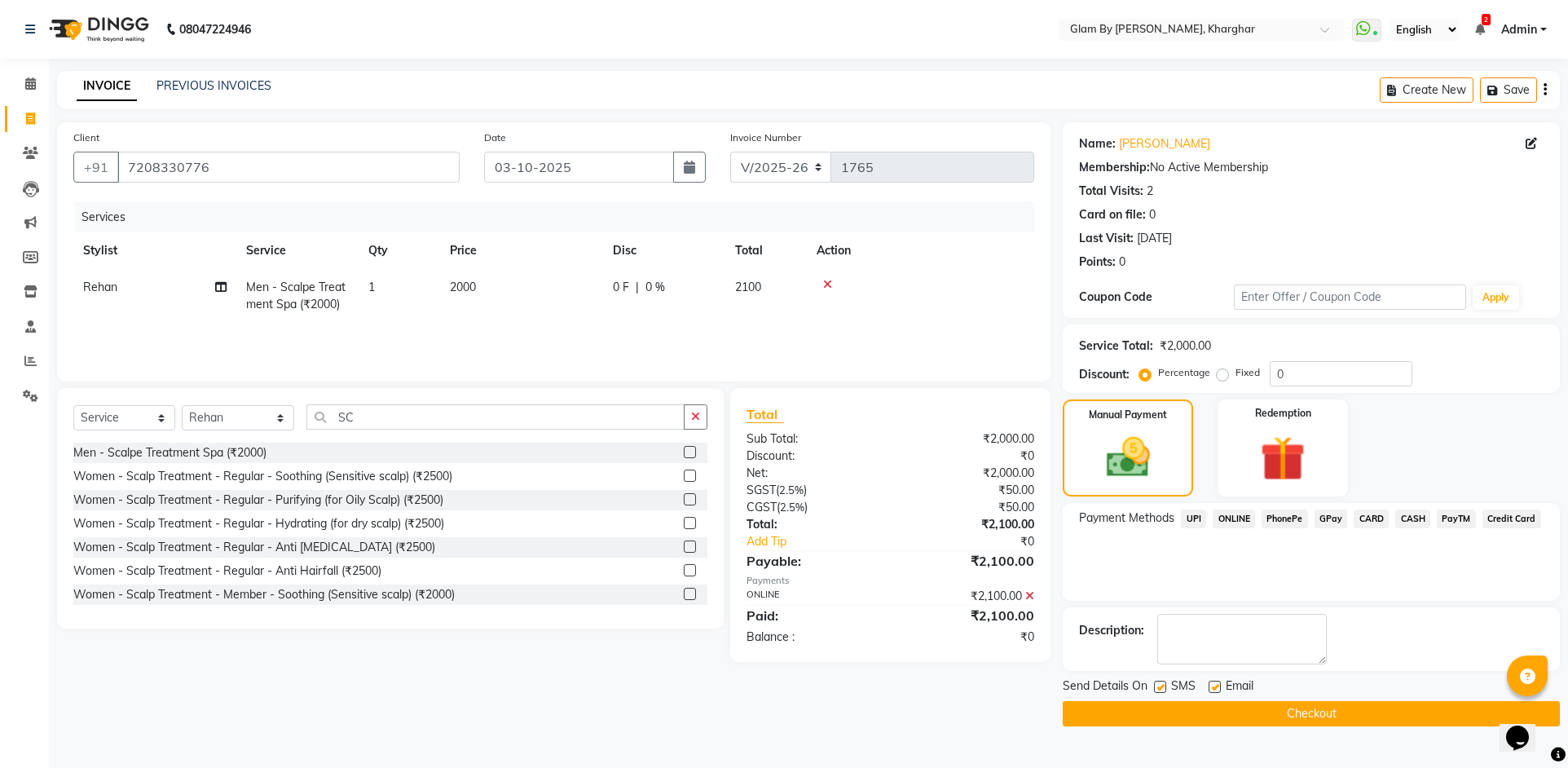
click at [1304, 723] on button "Checkout" at bounding box center [1311, 714] width 498 height 25
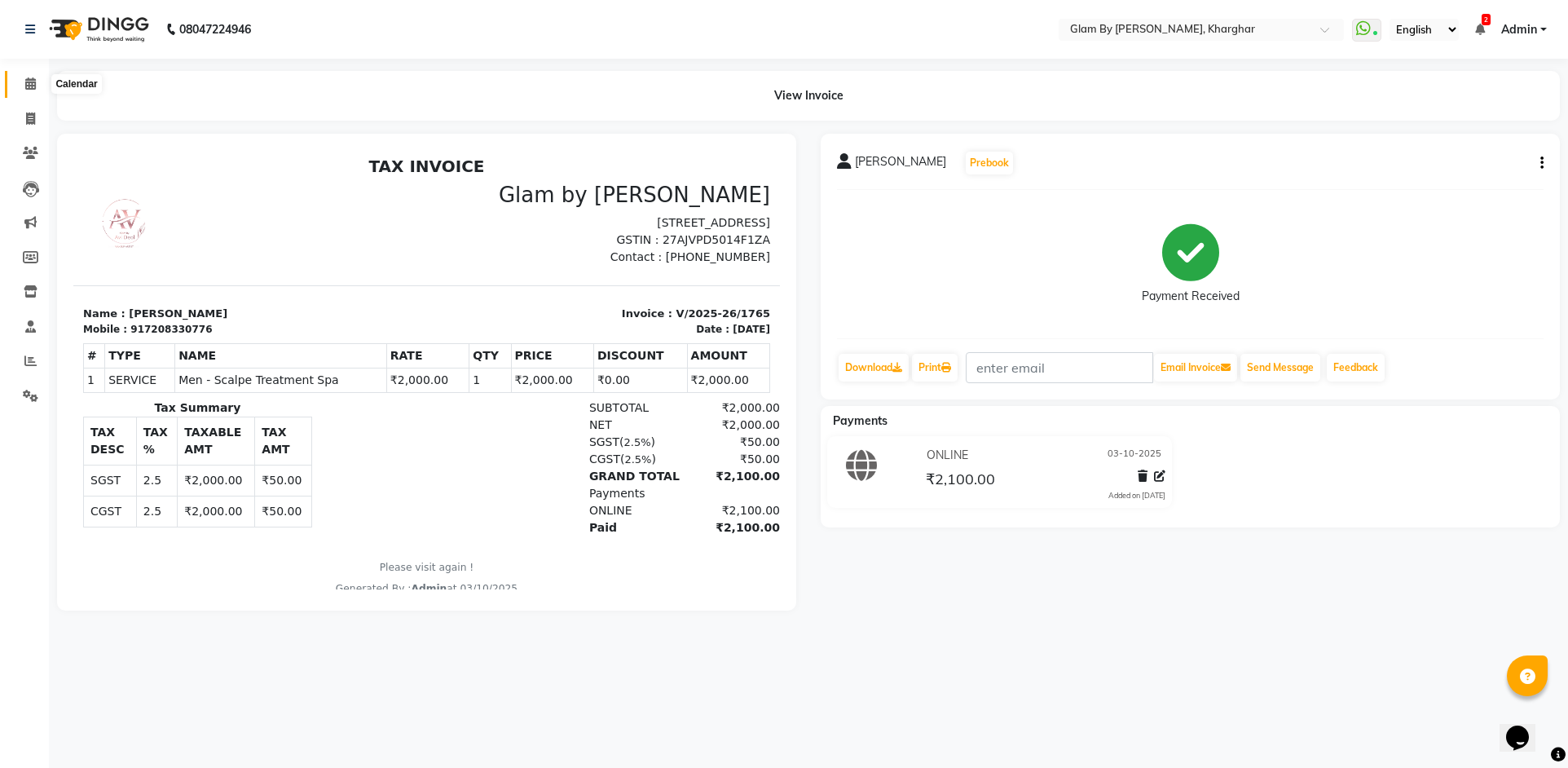
click at [27, 83] on icon at bounding box center [30, 83] width 10 height 12
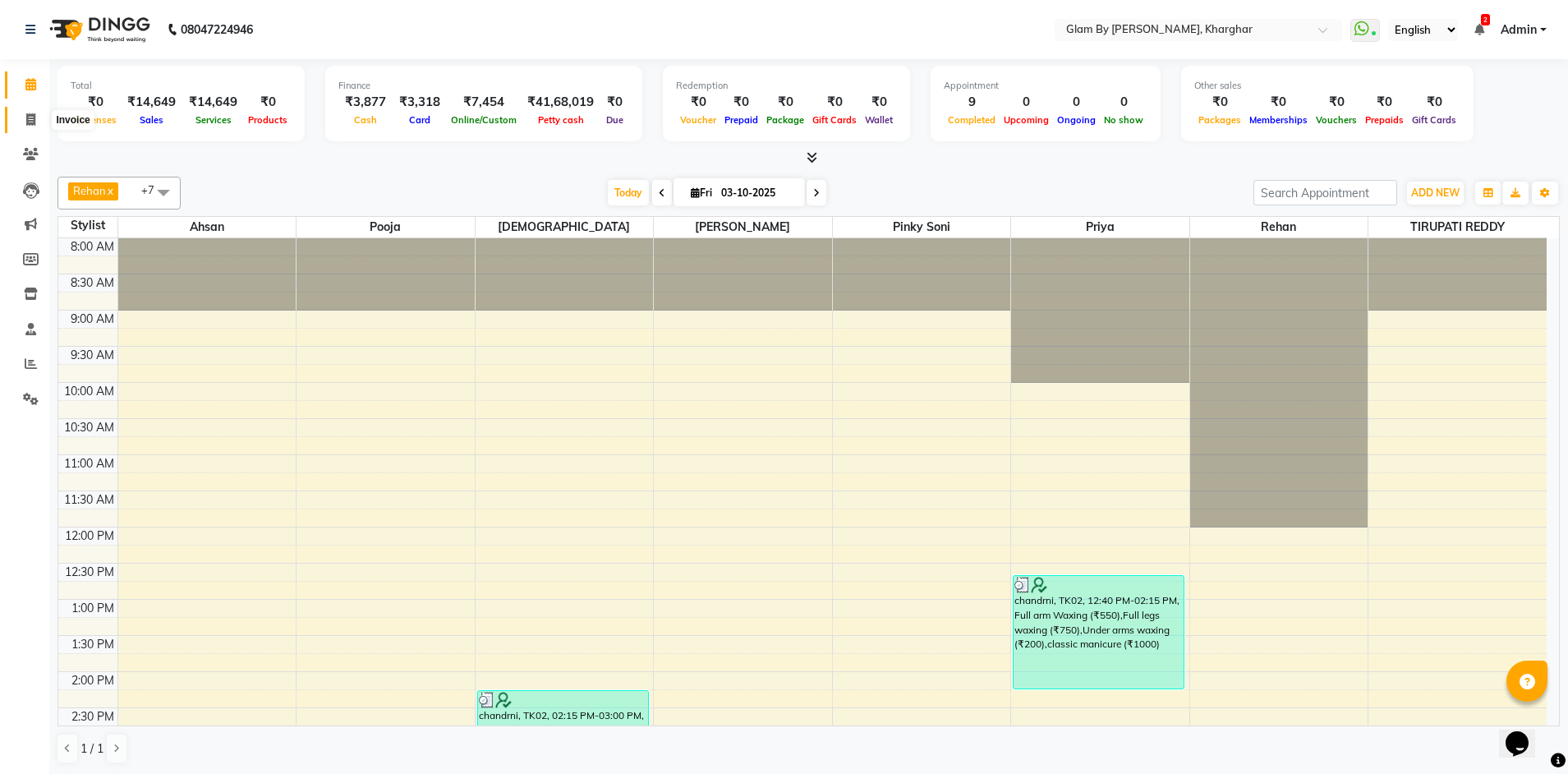
click at [29, 123] on icon at bounding box center [31, 119] width 9 height 12
select select "service"
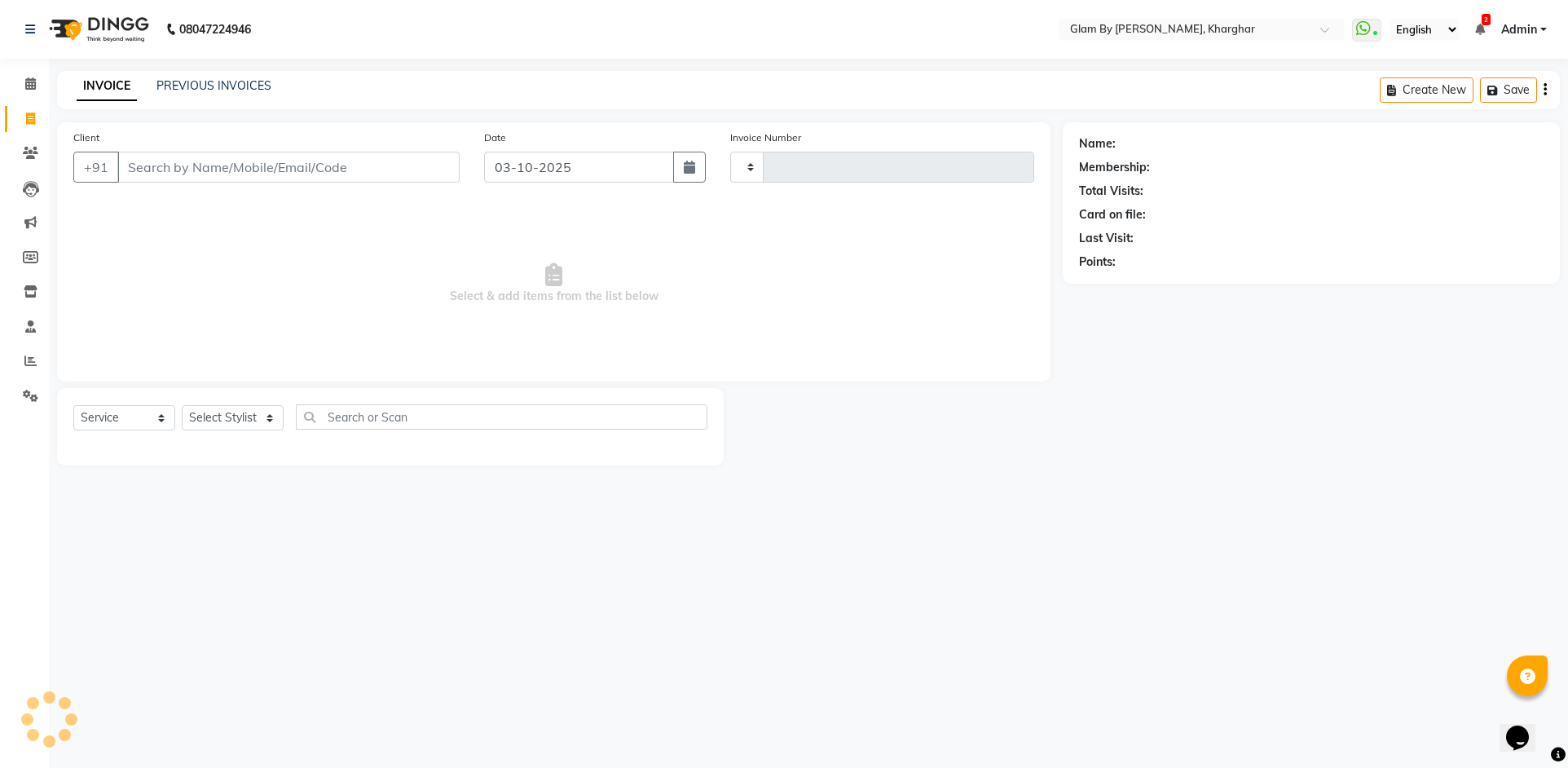
type input "1766"
select select "3992"
click at [34, 83] on icon at bounding box center [30, 83] width 10 height 12
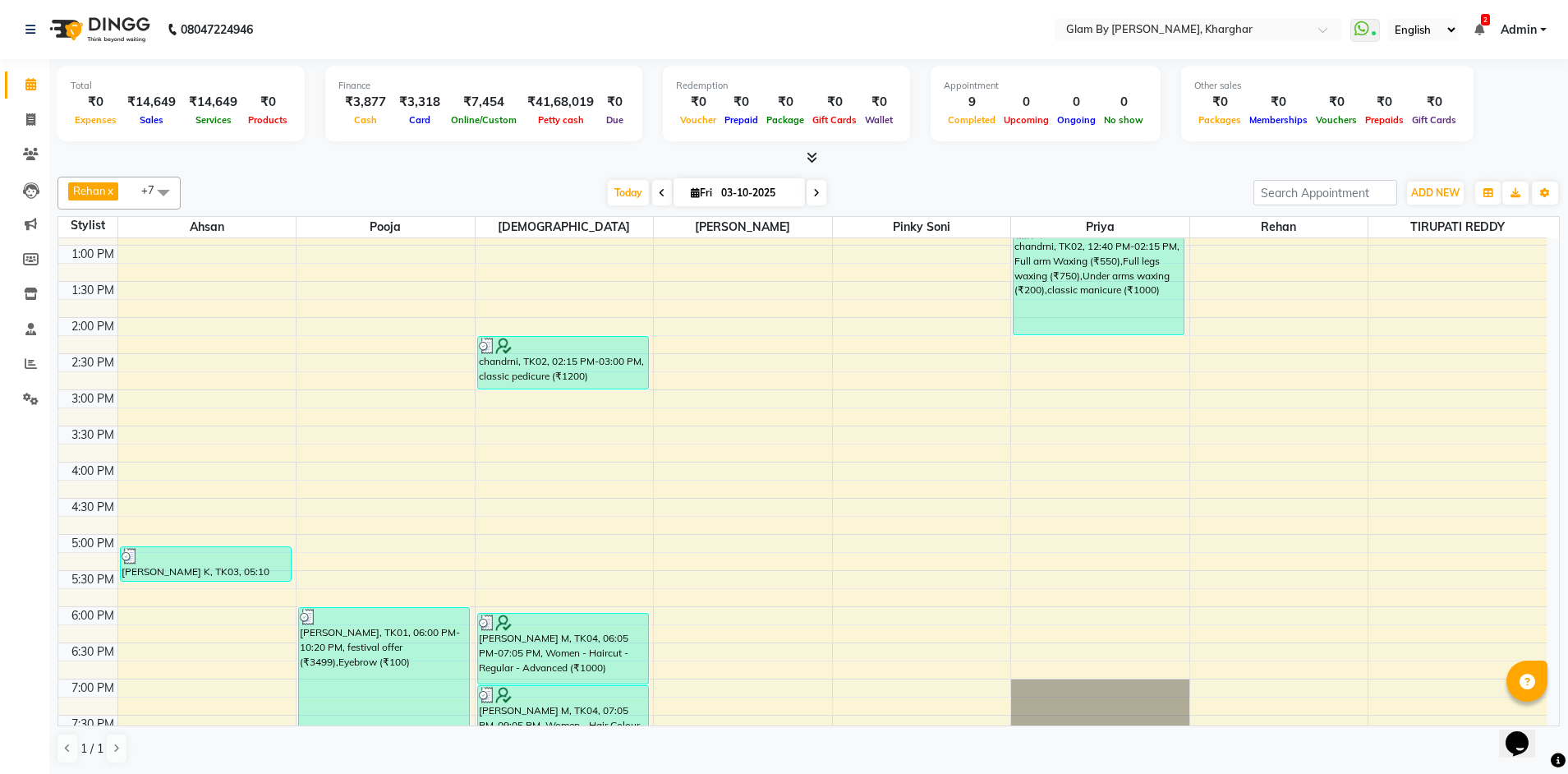
scroll to position [576, 0]
